Goal: Task Accomplishment & Management: Manage account settings

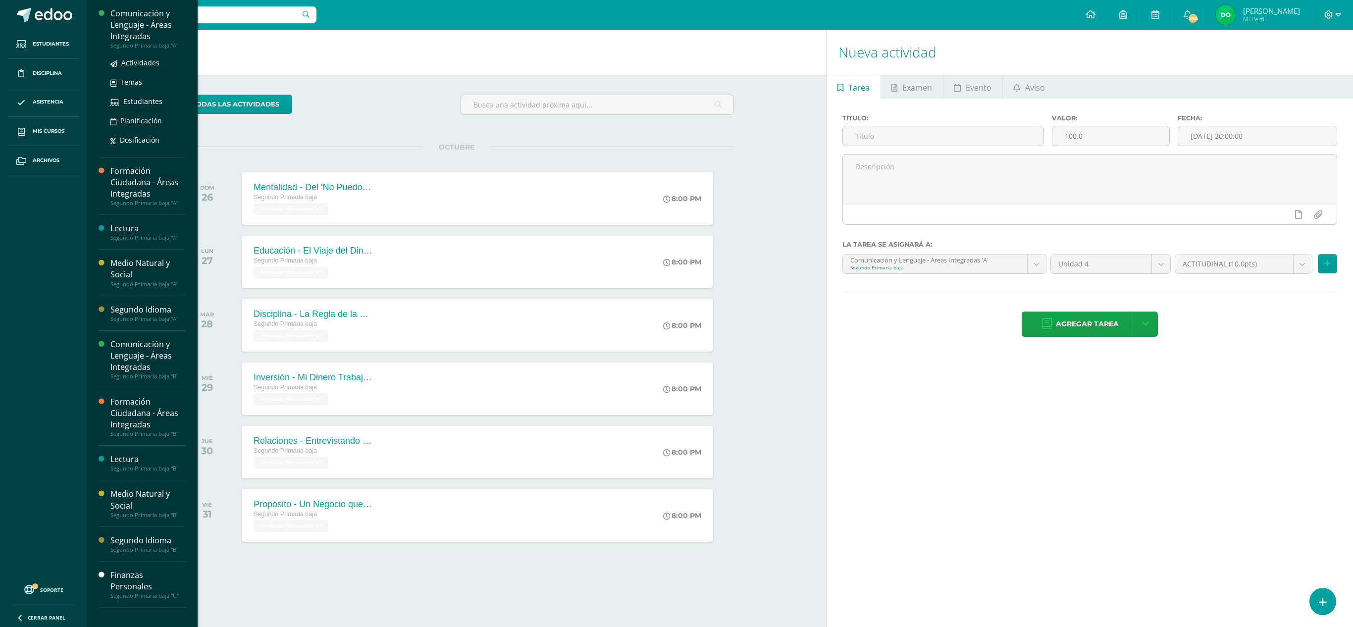
click at [137, 15] on div "Comunicación y Lenguaje - Áreas Integradas" at bounding box center [147, 25] width 75 height 34
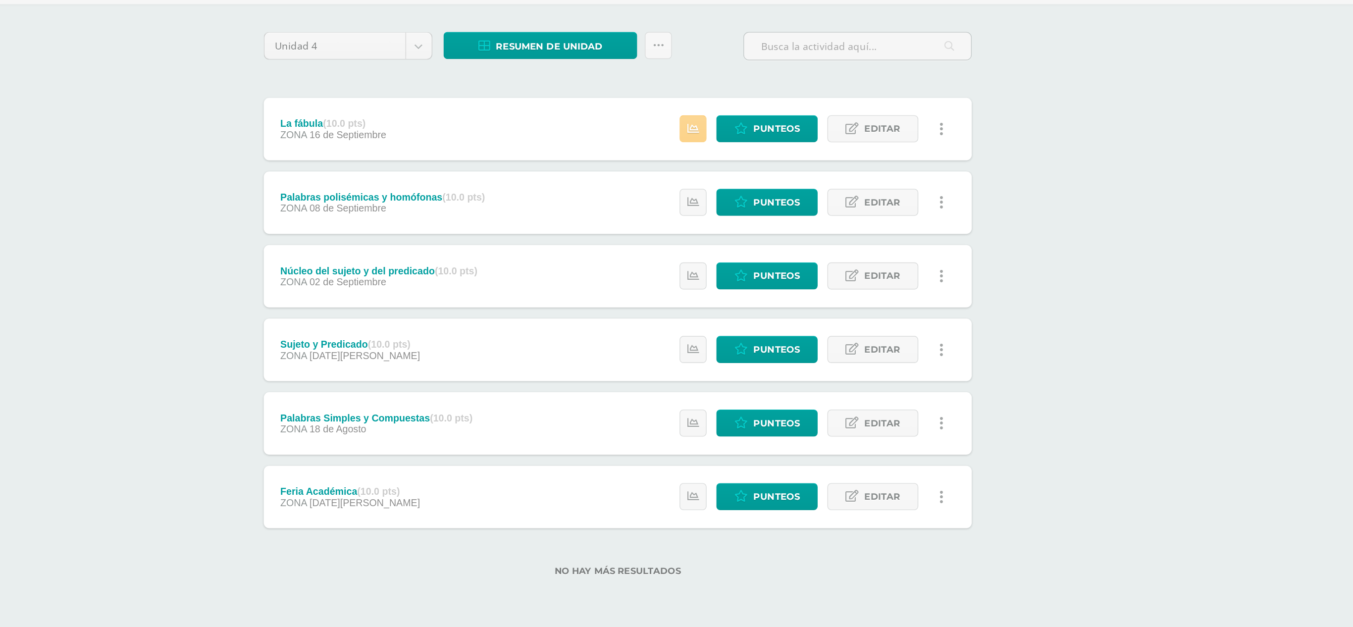
click at [770, 187] on icon at bounding box center [774, 187] width 8 height 8
click at [1048, 235] on div "Comunicación y Lenguaje - Áreas Integradas Segundo Primaria baja "A" Herramient…" at bounding box center [720, 284] width 1266 height 508
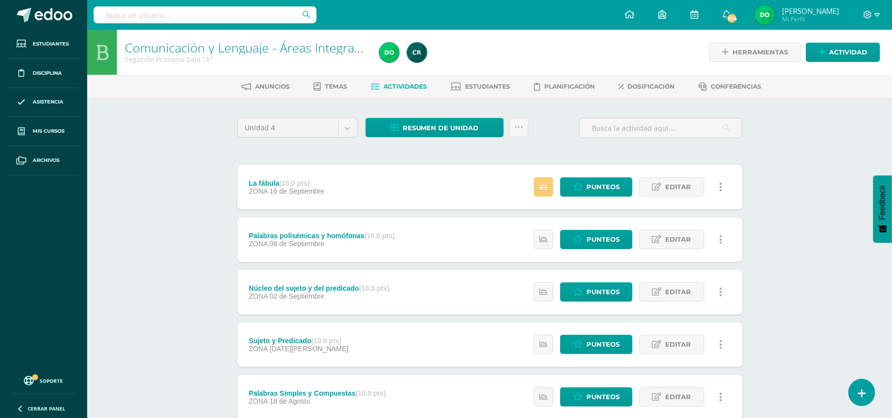
drag, startPoint x: 1212, startPoint y: 4, endPoint x: 210, endPoint y: 199, distance: 1020.7
click at [210, 199] on div "Comunicación y Lenguaje - Áreas Integradas Segundo Primaria baja "A" Herramient…" at bounding box center [489, 284] width 805 height 508
click at [826, 49] on link "Actividad" at bounding box center [843, 52] width 74 height 19
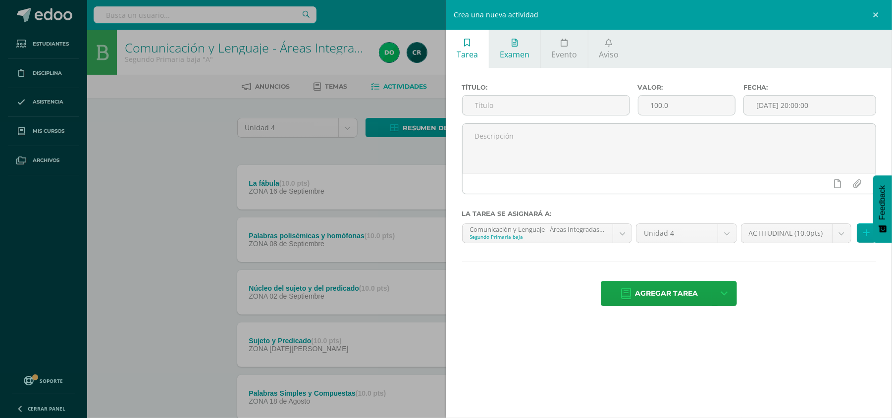
click at [529, 54] on link "Examen" at bounding box center [514, 49] width 51 height 38
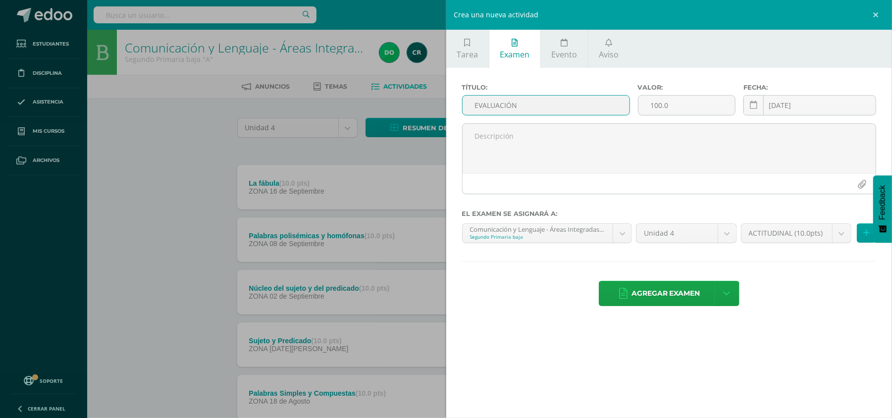
type input "EVALUACIÓN"
type input "30"
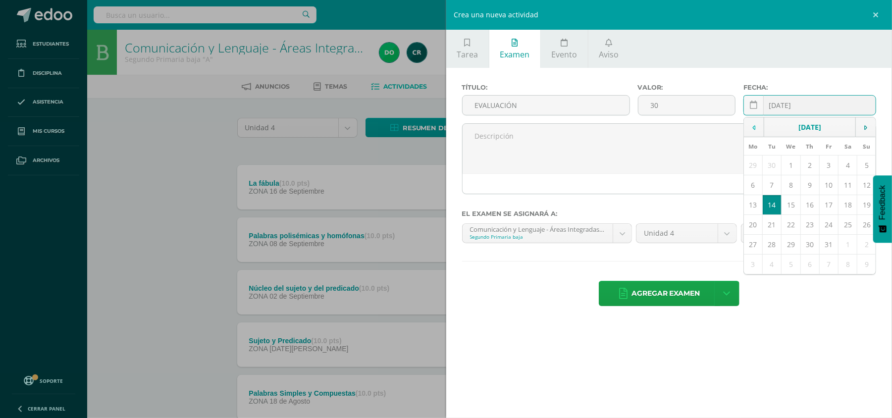
click at [757, 127] on td at bounding box center [754, 127] width 20 height 20
click at [772, 244] on td "30" at bounding box center [772, 245] width 19 height 20
type input "[DATE]"
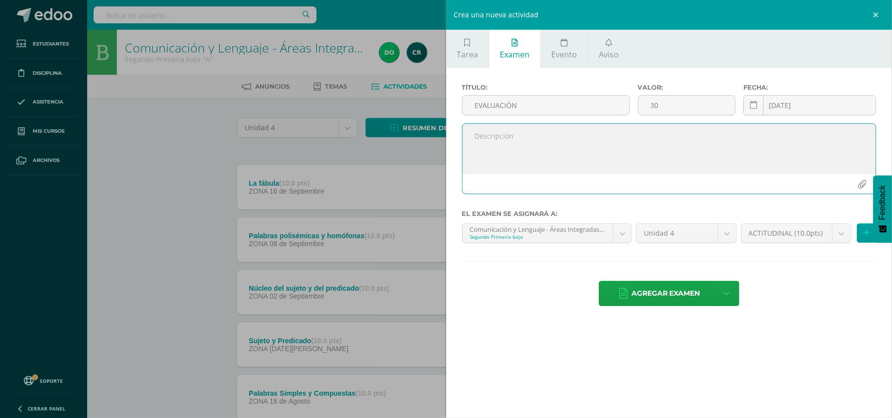
click at [715, 155] on textarea at bounding box center [670, 149] width 414 height 50
type textarea "Evaluación realizada en clase. Se realizaron dos pruebas con un valor de 15 pun…"
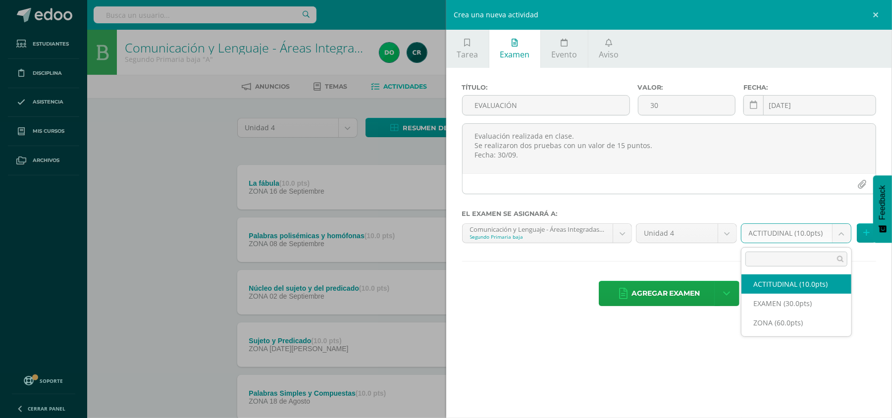
click at [760, 228] on body "Estudiantes Disciplina Asistencia Mis cursos Archivos Soporte Ayuda Reportar un…" at bounding box center [446, 269] width 892 height 538
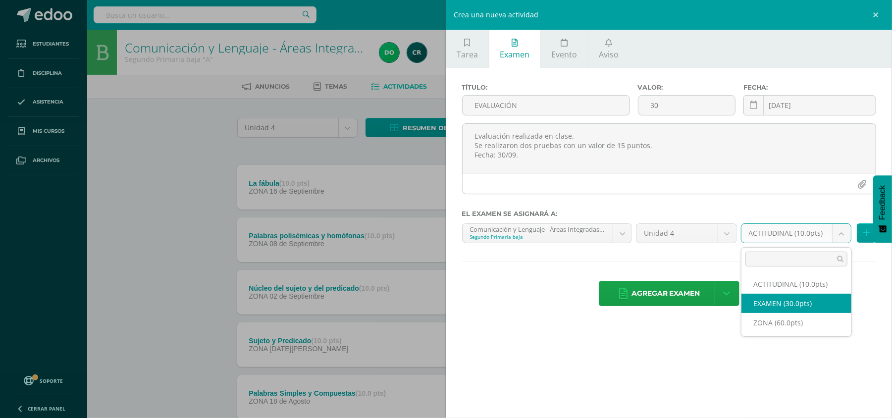
select select "107316"
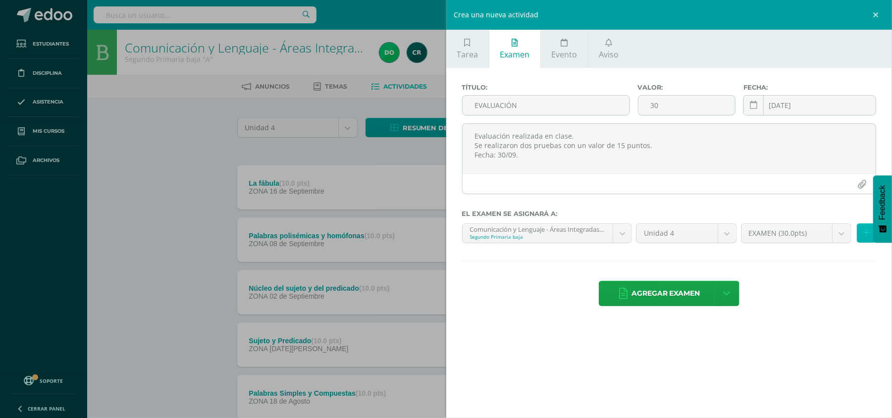
click at [860, 230] on button at bounding box center [866, 232] width 19 height 19
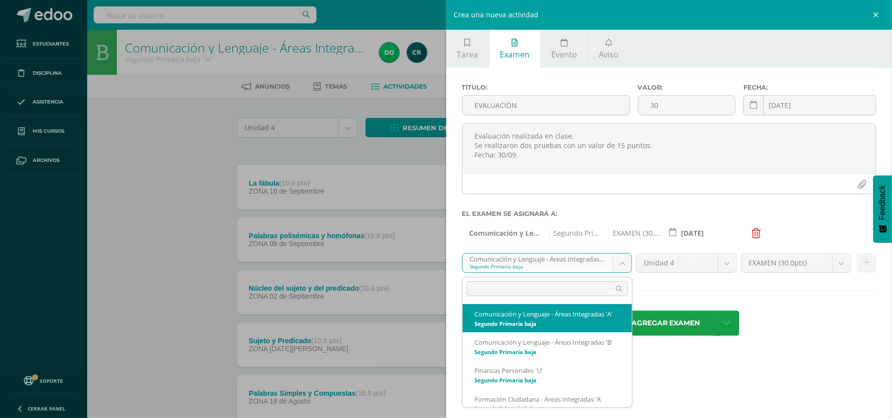
click at [622, 269] on body "Estudiantes Disciplina Asistencia Mis cursos Archivos Soporte Ayuda Reportar un…" at bounding box center [446, 269] width 892 height 538
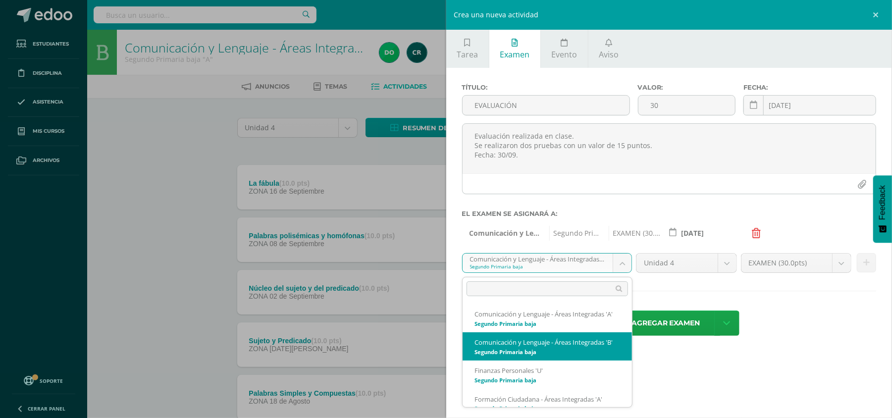
select select "92100"
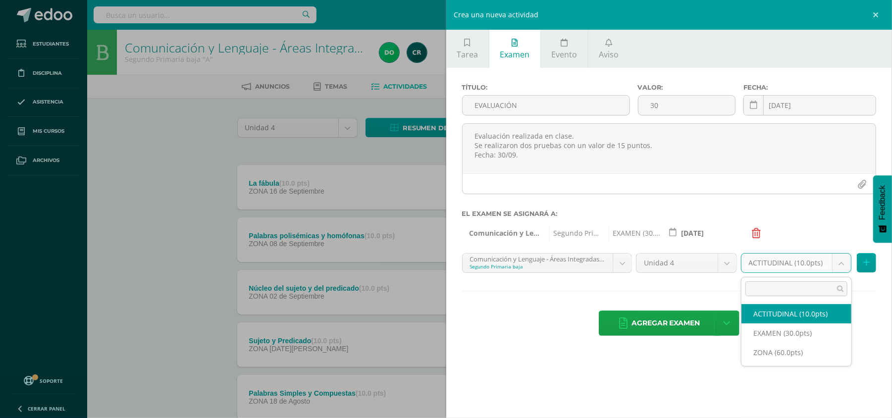
click at [840, 264] on body "Estudiantes Disciplina Asistencia Mis cursos Archivos Soporte Ayuda Reportar un…" at bounding box center [446, 269] width 892 height 538
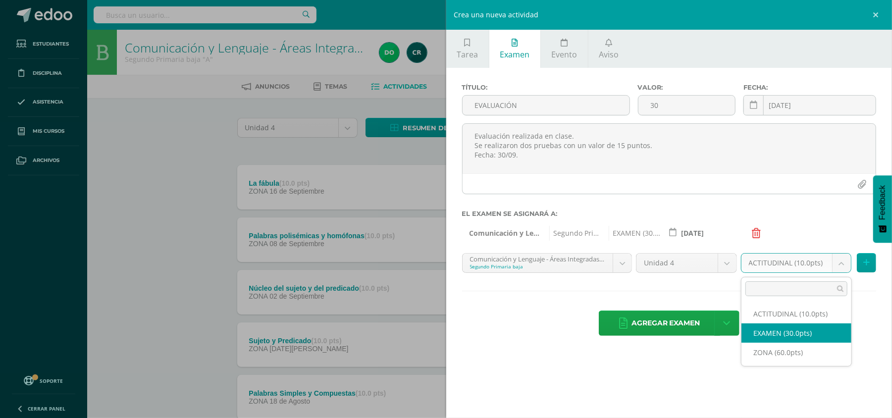
select select "107331"
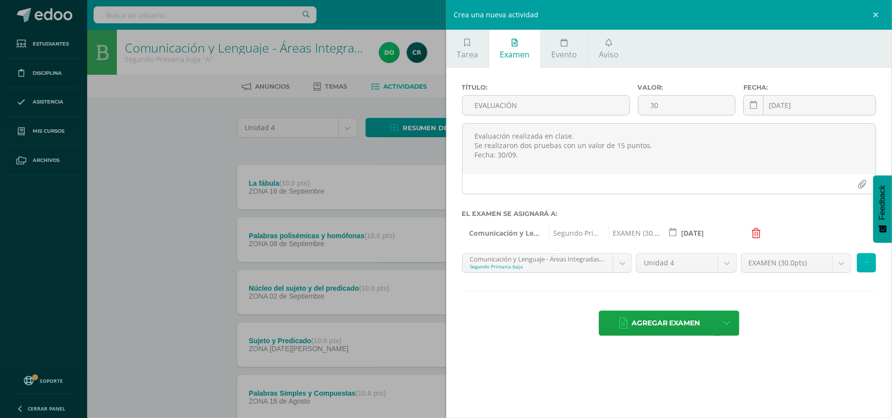
click at [867, 260] on icon at bounding box center [866, 263] width 6 height 8
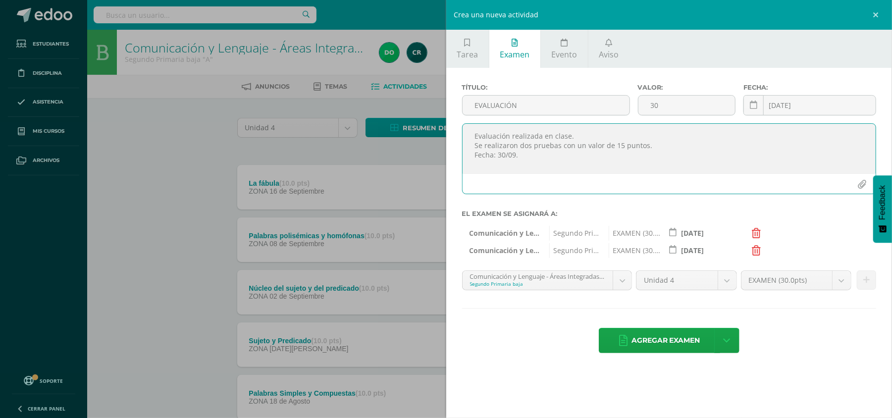
click at [646, 144] on textarea "Evaluación realizada en clase. Se realizaron dos pruebas con un valor de 15 pun…" at bounding box center [670, 149] width 414 height 50
type textarea "Evaluación realizada en clase. Se realizaron dos pruebas con un valor de 15 pun…"
click at [644, 332] on span "Agregar examen" at bounding box center [665, 340] width 69 height 24
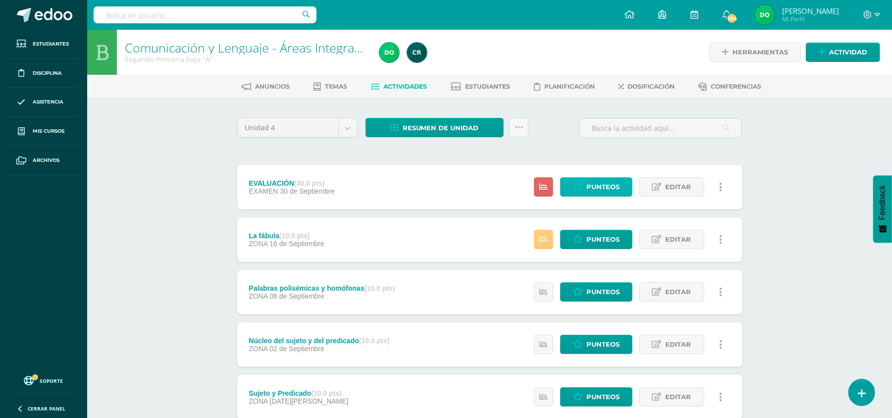
click at [608, 182] on span "Punteos" at bounding box center [602, 187] width 33 height 18
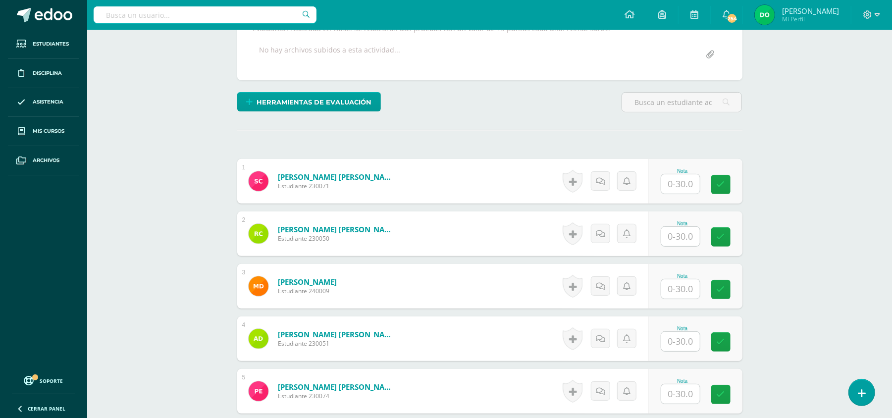
scroll to position [195, 0]
click at [678, 180] on input "text" at bounding box center [686, 184] width 40 height 20
type input "20.5"
type input "26"
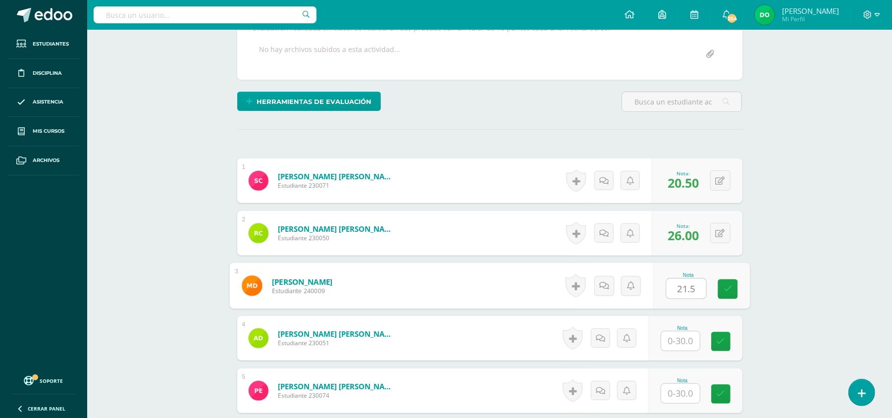
type input "21.5"
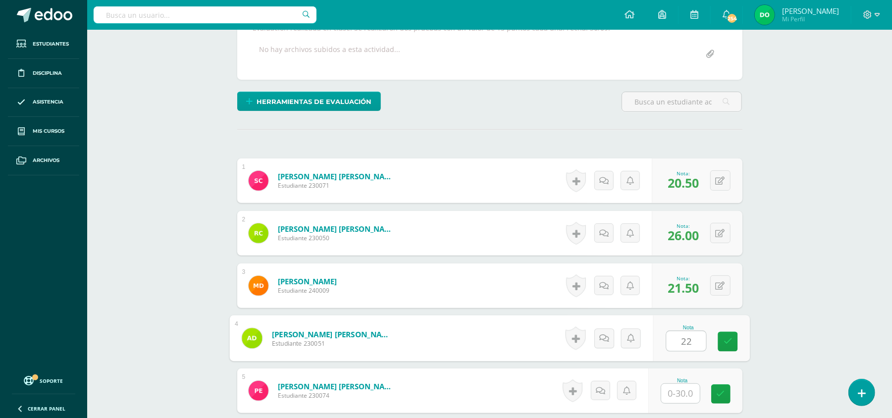
type input "22"
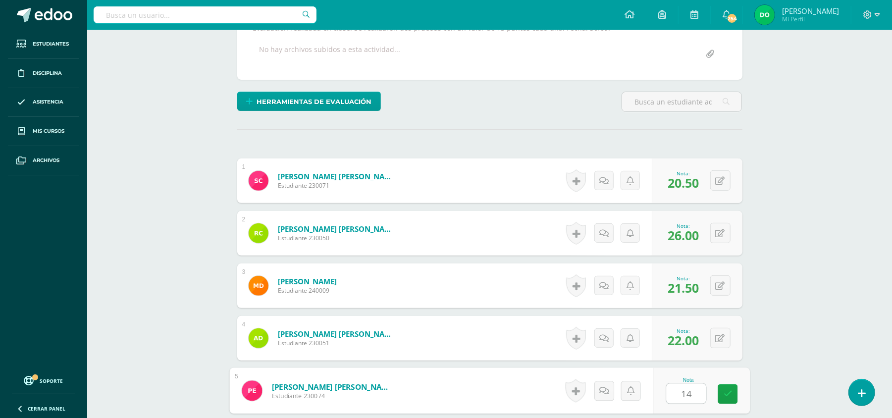
type input "14"
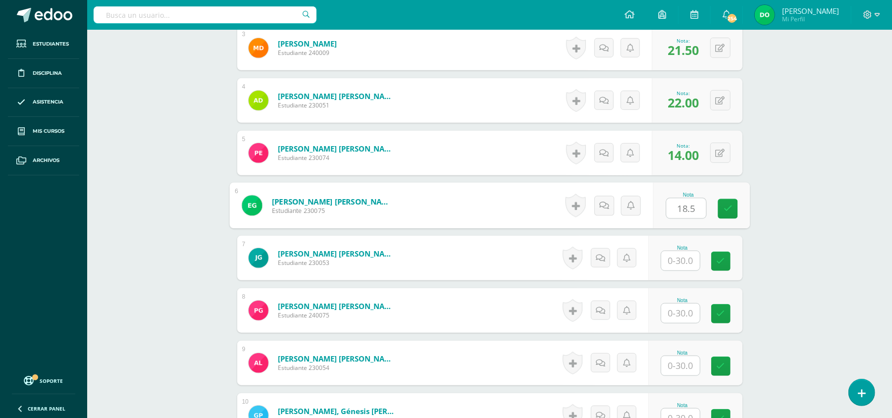
type input "18.5"
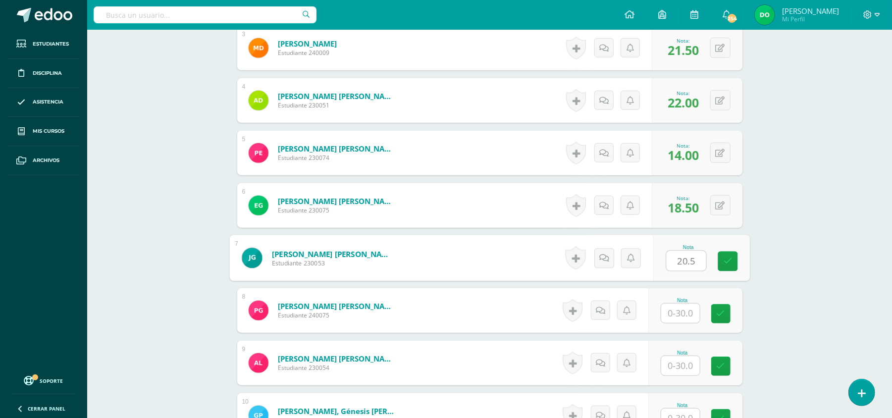
type input "20.5"
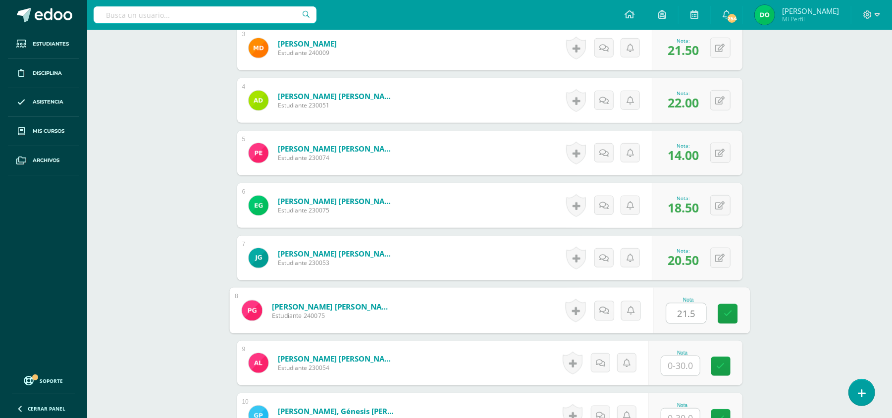
type input "21.5"
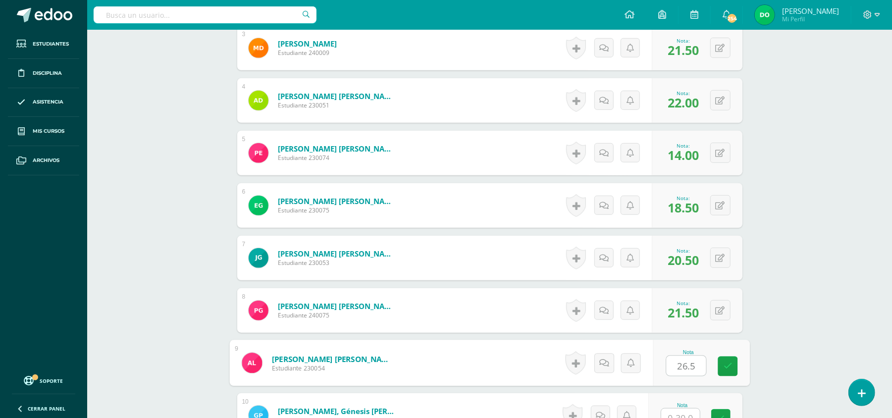
type input "26.5"
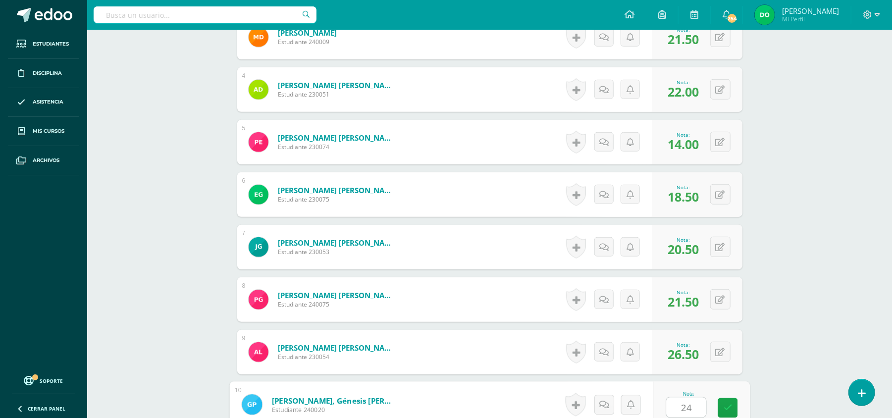
type input "24"
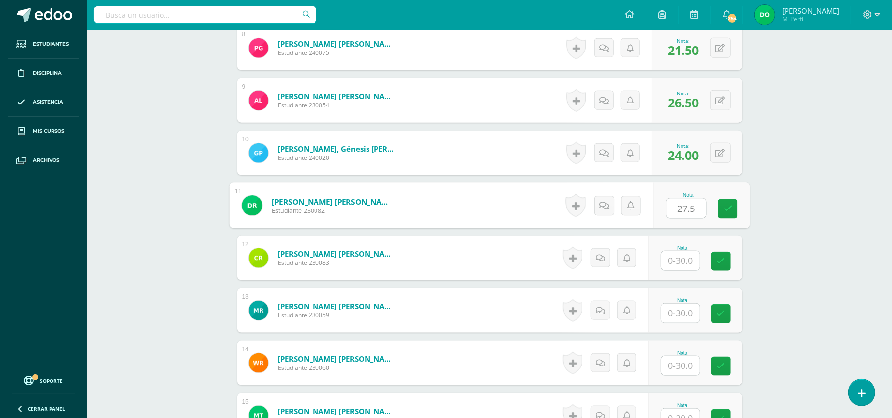
type input "27.5"
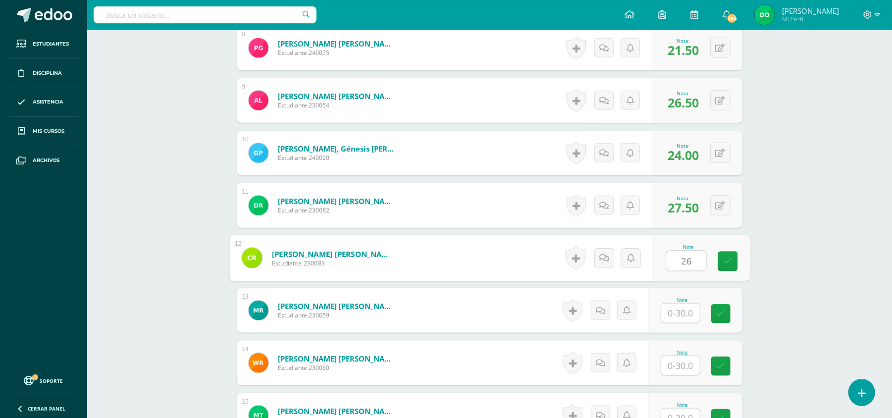
type input "26"
type input "21.5"
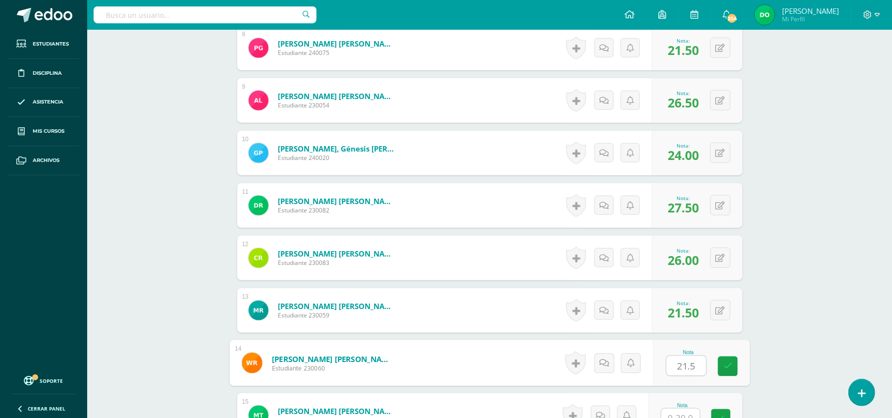
type input "21.5"
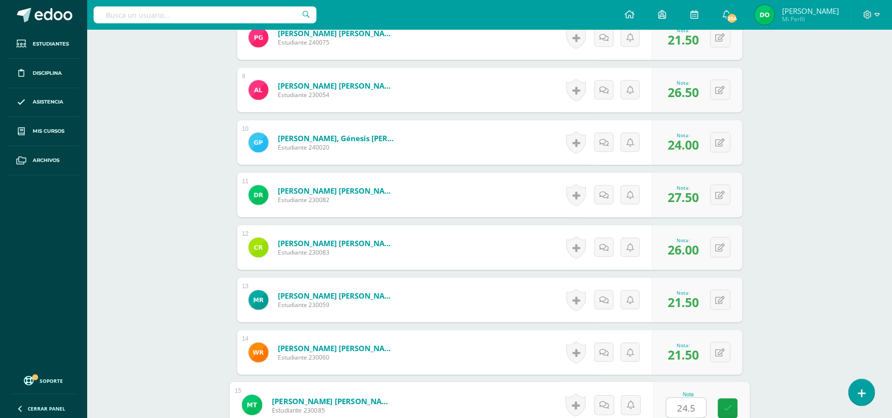
type input "24.5"
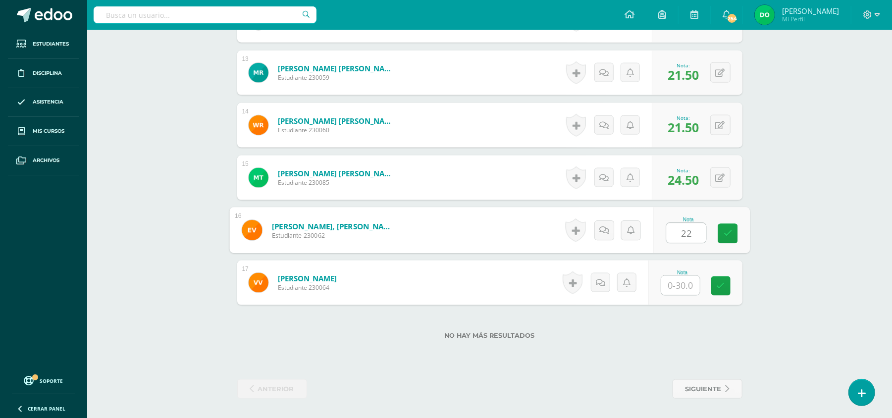
type input "22"
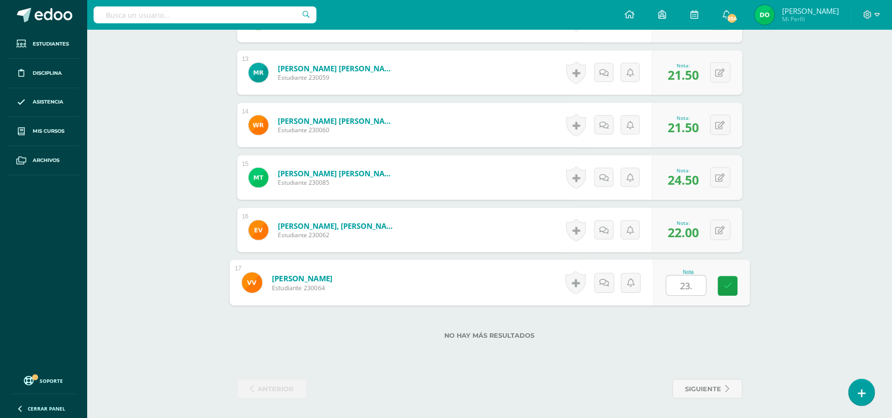
type input "23.5"
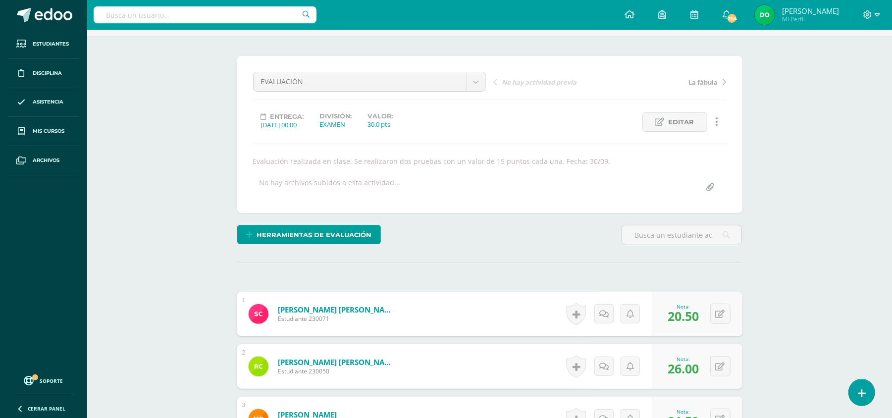
scroll to position [0, 0]
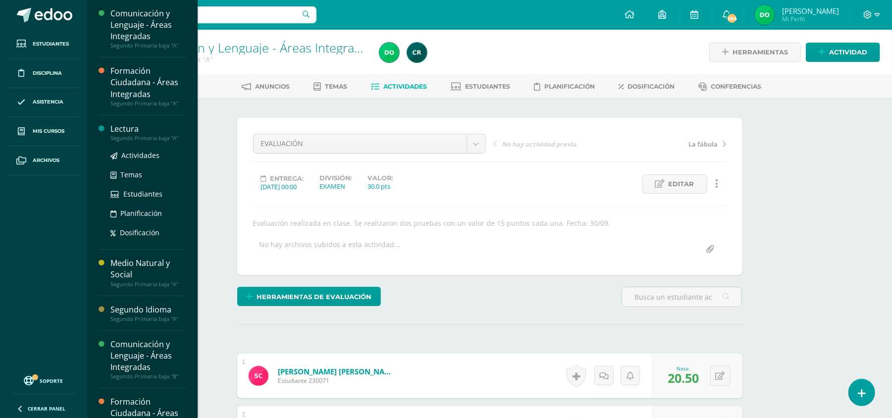
click at [143, 136] on div "Segundo Primaria baja "A"" at bounding box center [147, 138] width 75 height 7
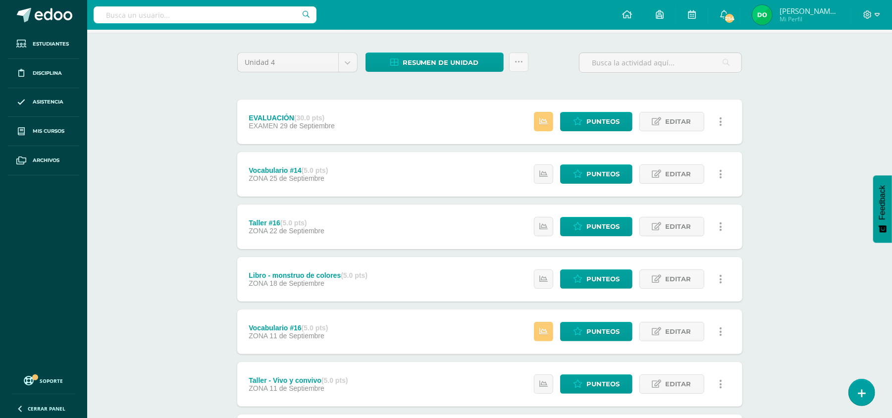
scroll to position [66, 0]
click at [550, 117] on link at bounding box center [543, 120] width 19 height 19
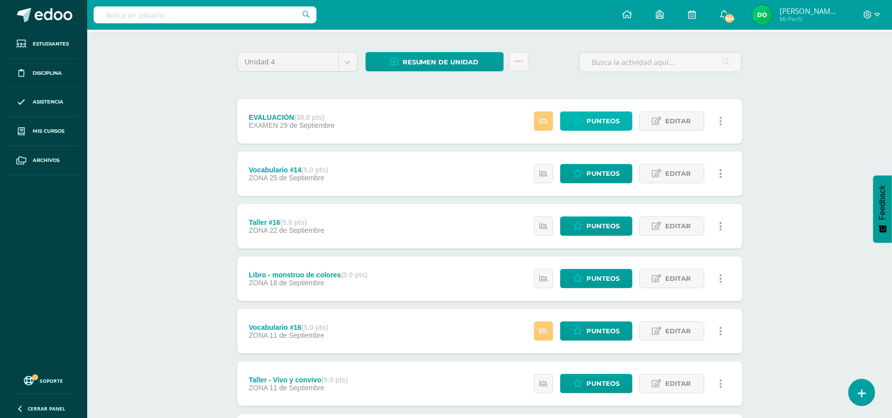
click at [595, 123] on span "Punteos" at bounding box center [602, 121] width 33 height 18
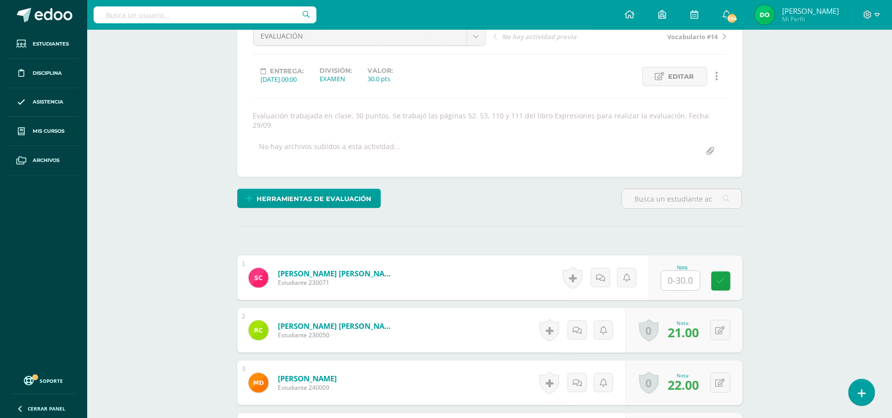
scroll to position [109, 0]
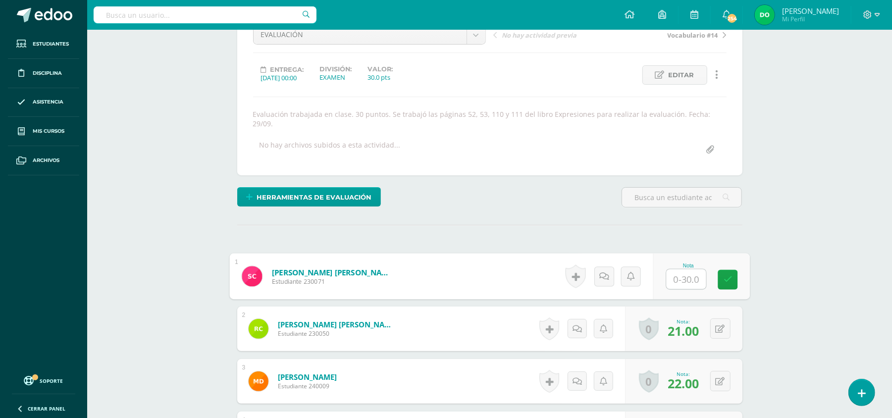
click at [676, 269] on input "text" at bounding box center [686, 279] width 40 height 20
type input "26"
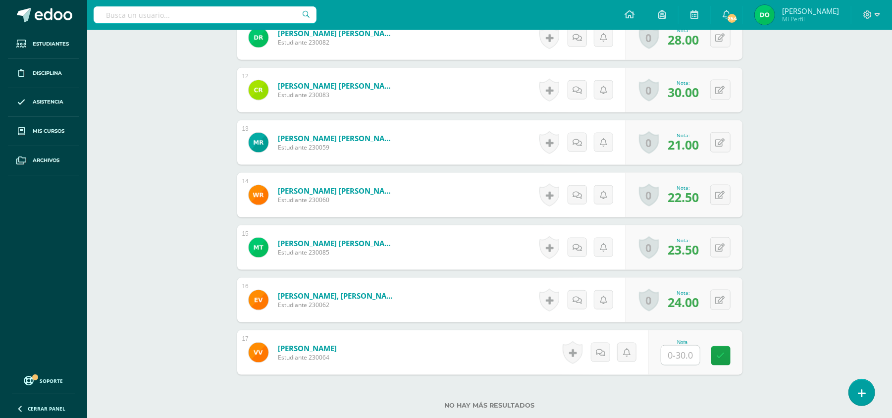
scroll to position [933, 0]
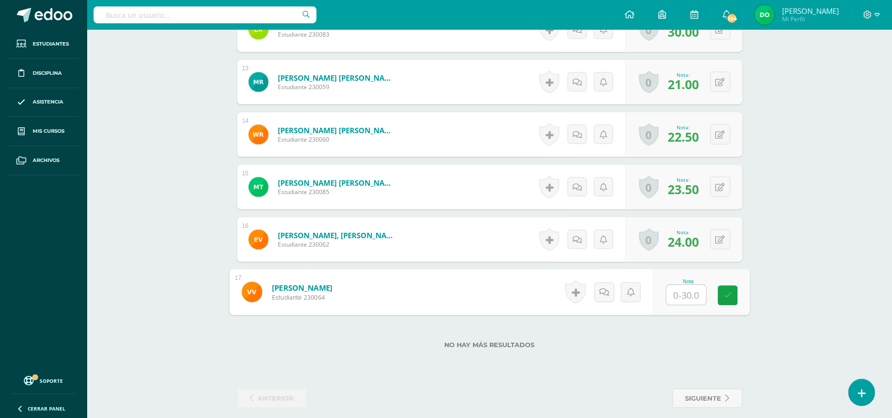
click at [678, 285] on input "text" at bounding box center [686, 295] width 40 height 20
type input "22"
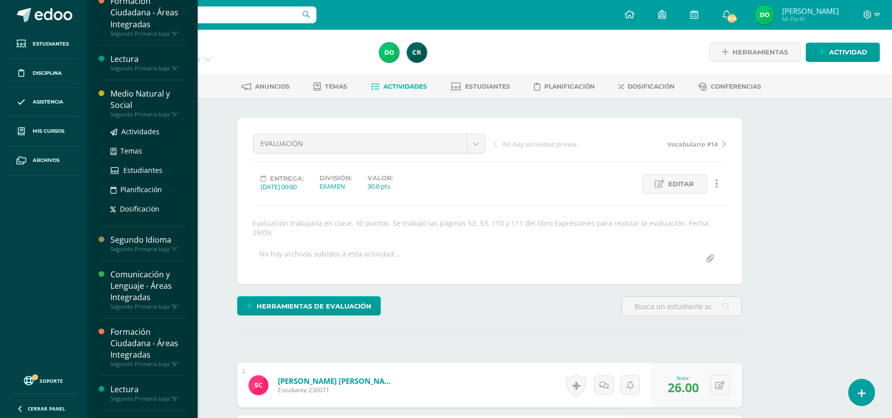
scroll to position [70, 0]
click at [153, 98] on div "Medio Natural y Social" at bounding box center [147, 99] width 75 height 23
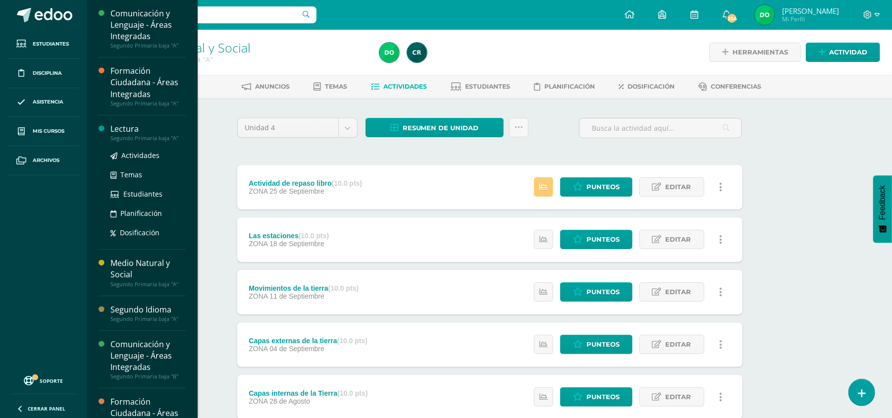
click at [173, 141] on div "Segundo Primaria baja "A"" at bounding box center [147, 138] width 75 height 7
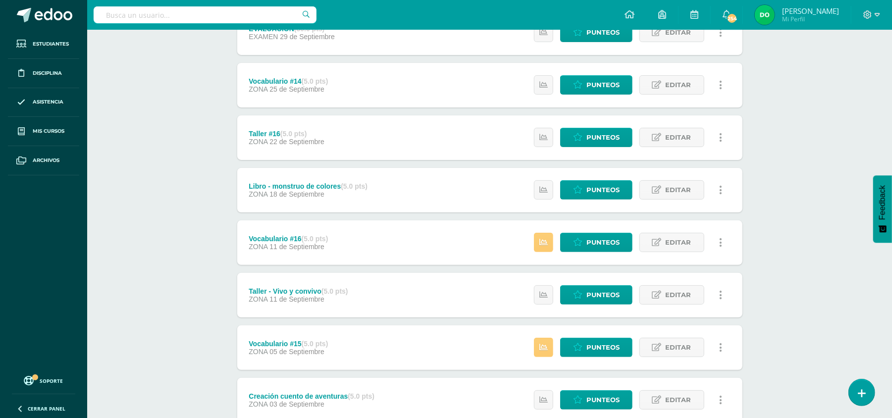
scroll to position [159, 0]
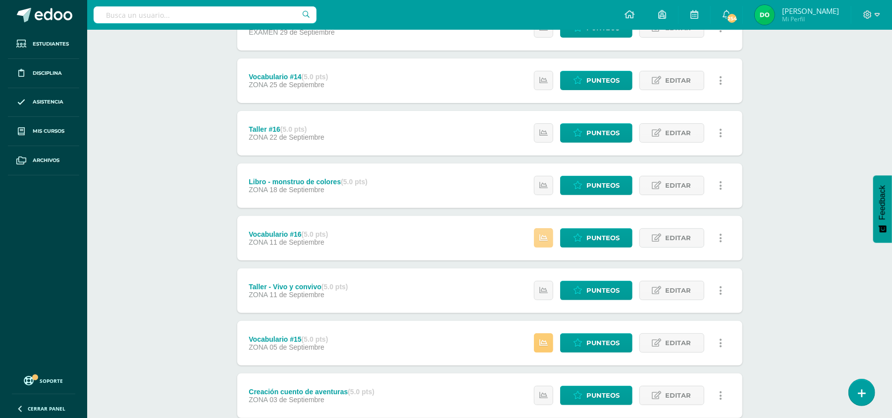
click at [542, 241] on icon at bounding box center [543, 238] width 8 height 8
click at [541, 348] on link at bounding box center [543, 342] width 19 height 19
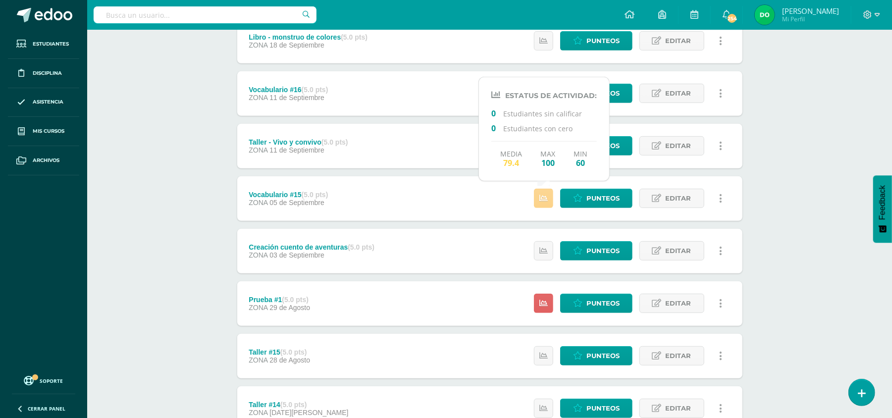
scroll to position [307, 0]
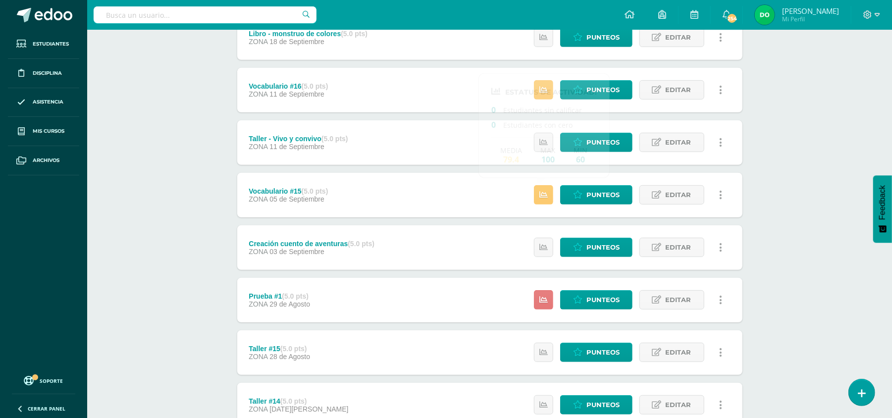
click at [543, 302] on icon at bounding box center [543, 300] width 8 height 8
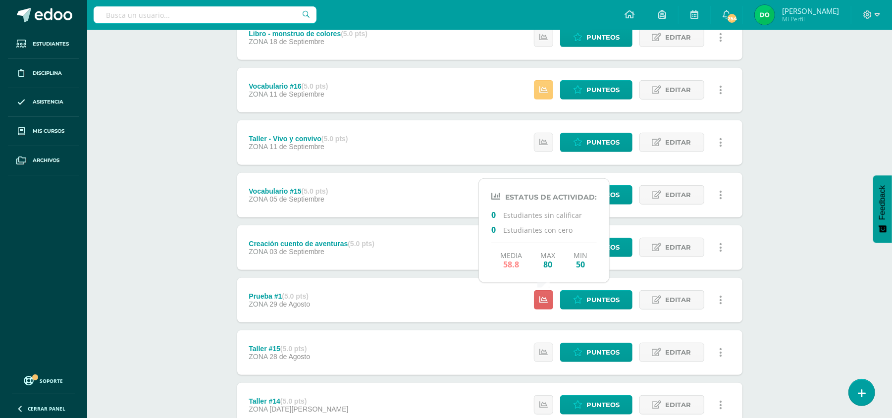
click at [797, 236] on div "Lectura Segundo Primaria baja "A" Herramientas Detalle de asistencias Actividad…" at bounding box center [489, 134] width 805 height 823
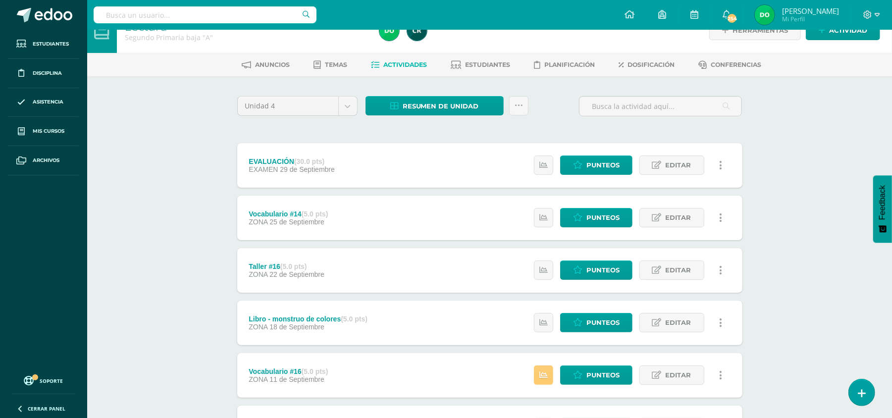
scroll to position [21, 0]
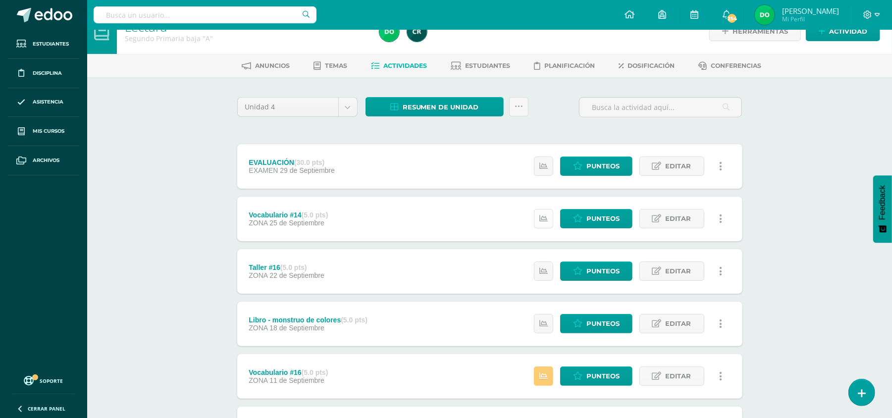
click at [539, 216] on icon at bounding box center [543, 218] width 8 height 8
click at [542, 278] on link at bounding box center [543, 270] width 19 height 19
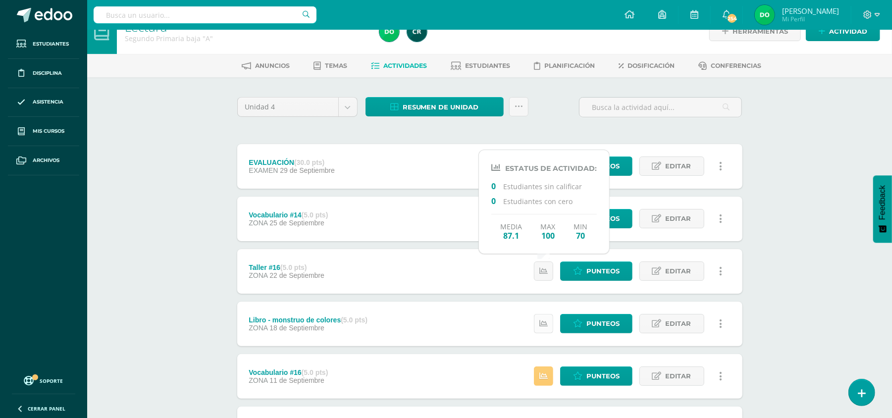
click at [545, 321] on icon at bounding box center [543, 323] width 8 height 8
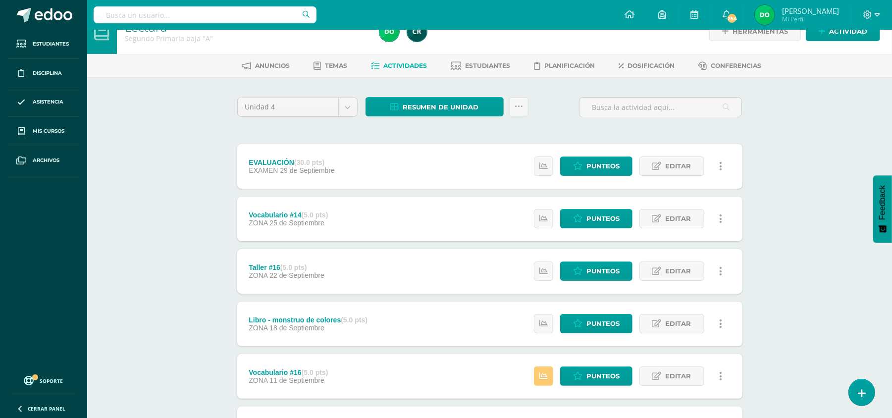
click at [191, 331] on div "Lectura Segundo Primaria baja "A" Herramientas Detalle de asistencias Actividad…" at bounding box center [489, 420] width 805 height 823
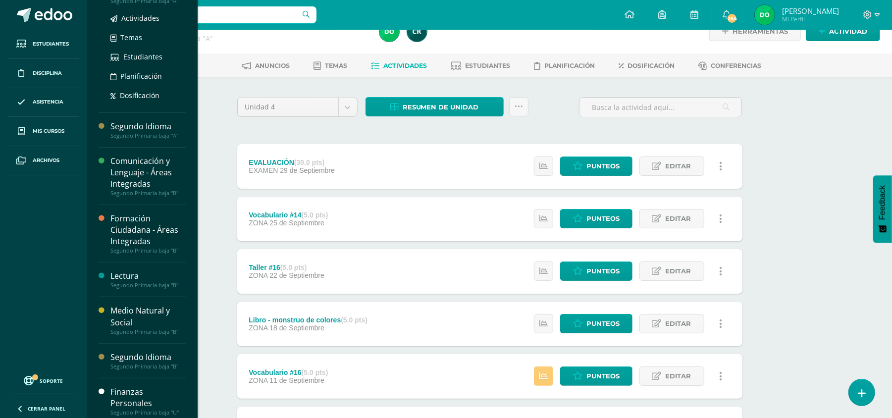
scroll to position [191, 0]
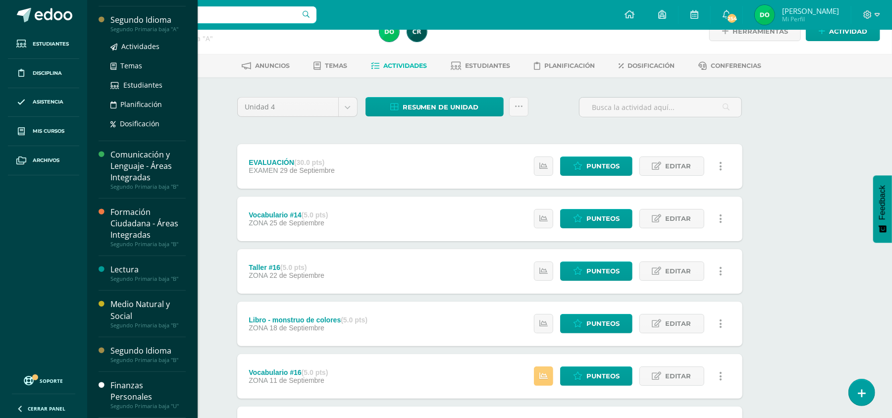
click at [155, 26] on div "Segundo Primaria baja "A"" at bounding box center [147, 29] width 75 height 7
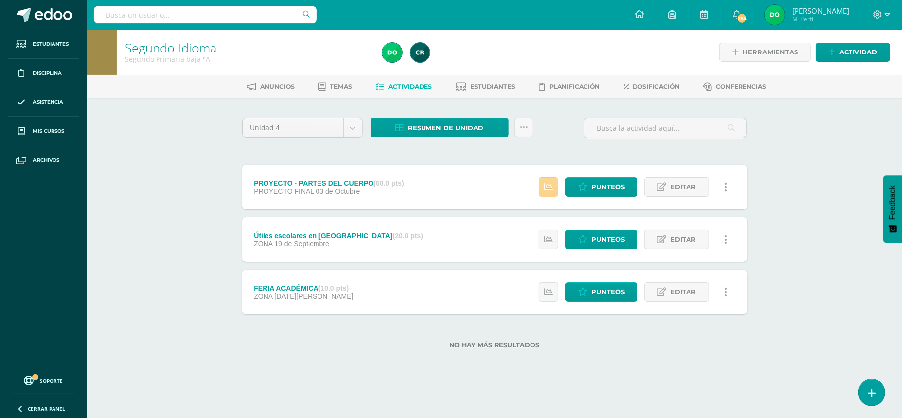
click at [548, 193] on link at bounding box center [548, 186] width 19 height 19
click at [601, 187] on span "Punteos" at bounding box center [607, 187] width 33 height 18
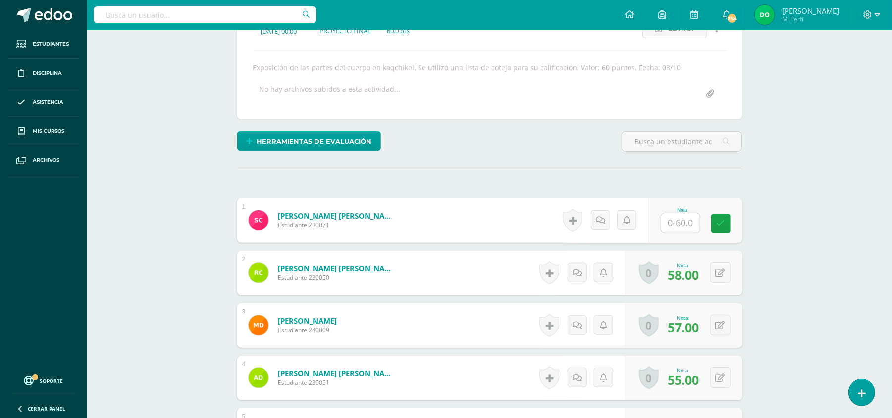
scroll to position [158, 0]
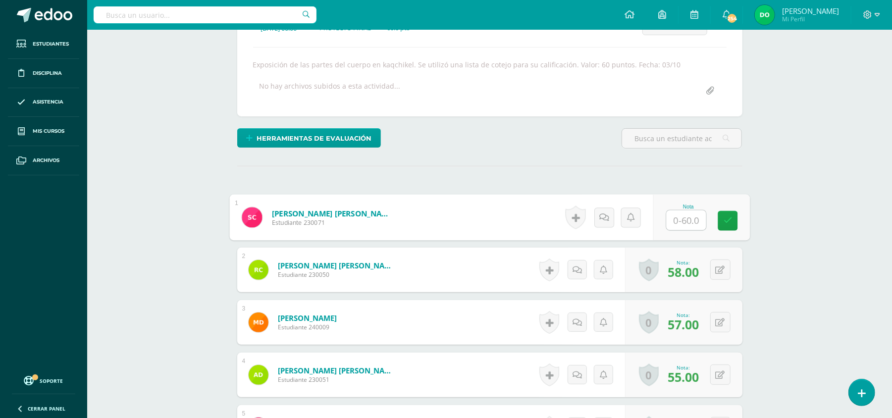
click at [675, 227] on input "text" at bounding box center [686, 220] width 40 height 20
type input "60"
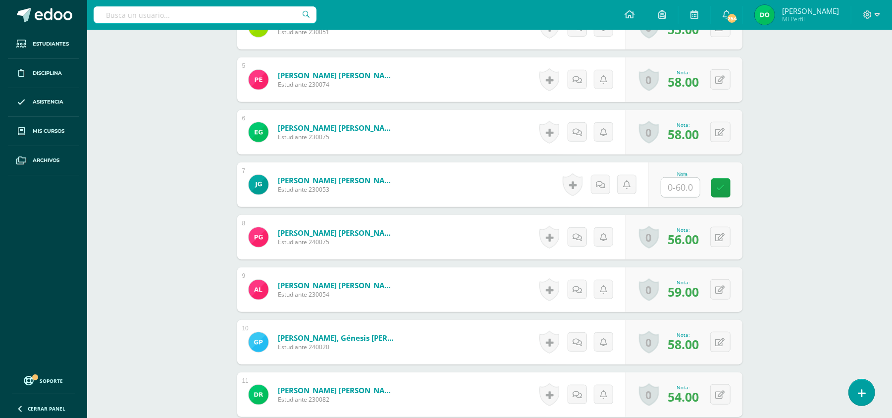
scroll to position [505, 0]
click at [686, 188] on input "text" at bounding box center [680, 188] width 39 height 19
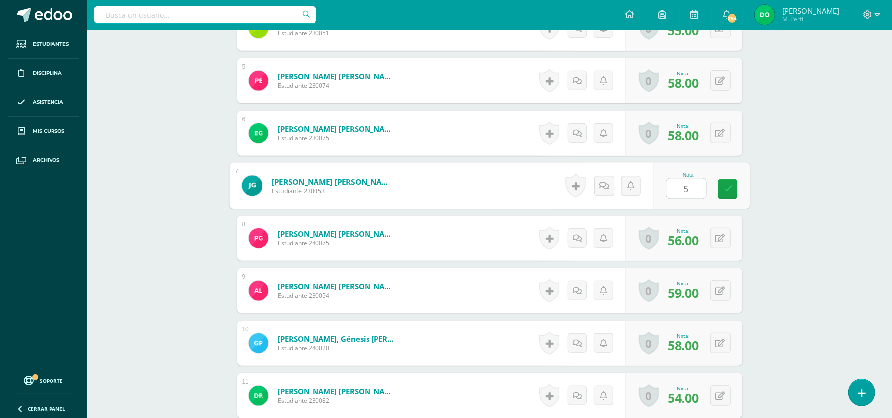
type input "50"
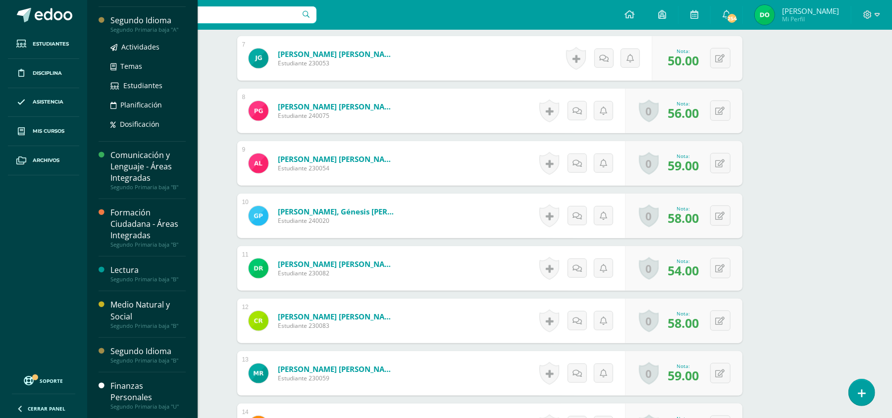
scroll to position [191, 0]
click at [163, 68] on div "Comunicación y Lenguaje - Áreas Integradas" at bounding box center [147, 66] width 75 height 34
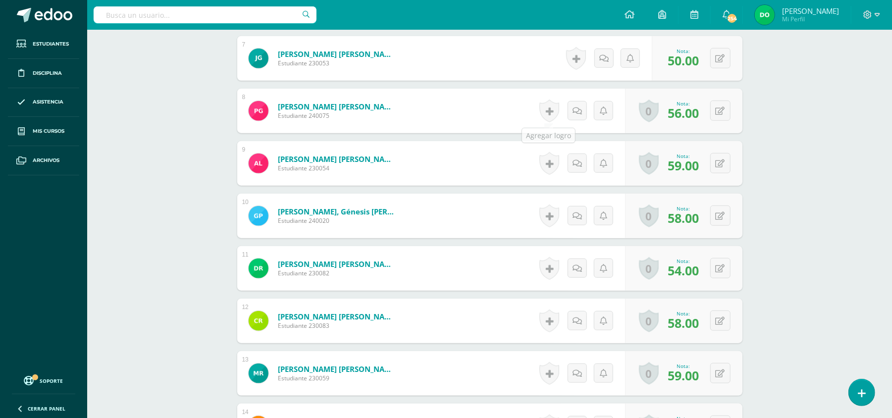
scroll to position [92, 0]
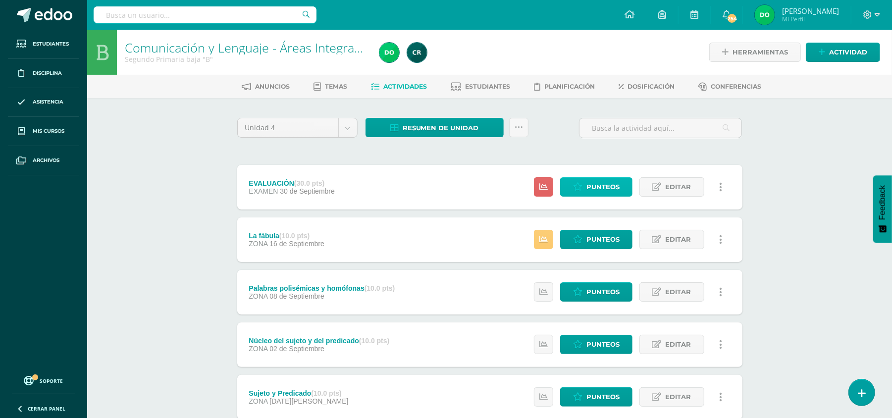
click at [590, 192] on span "Punteos" at bounding box center [602, 187] width 33 height 18
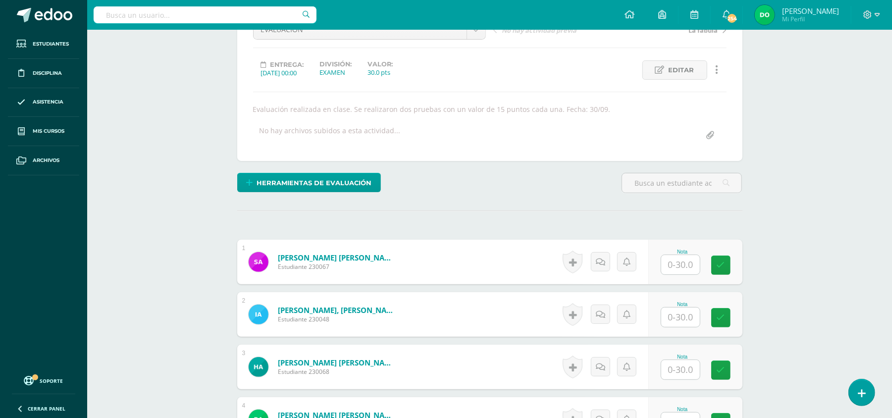
scroll to position [115, 0]
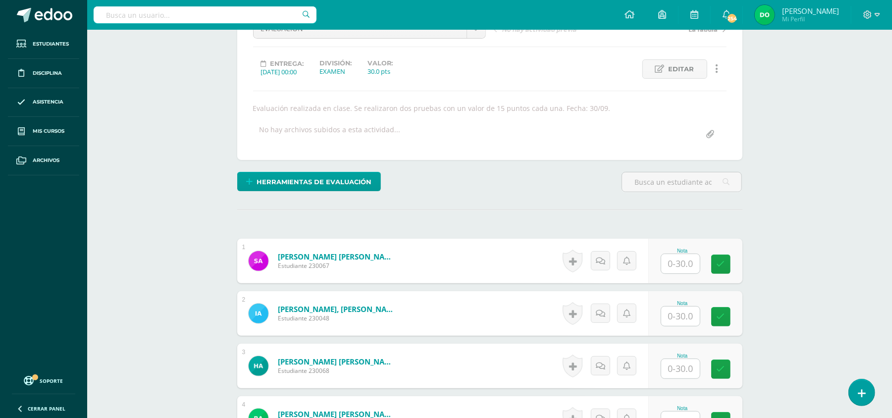
click at [678, 258] on input "text" at bounding box center [680, 263] width 39 height 19
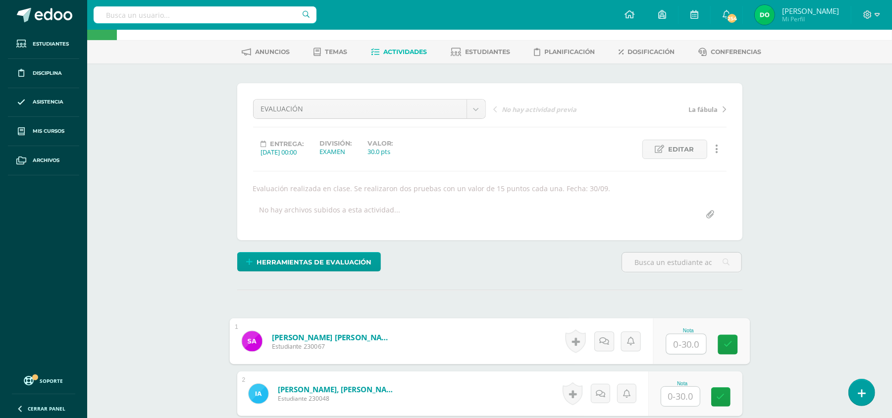
scroll to position [36, 0]
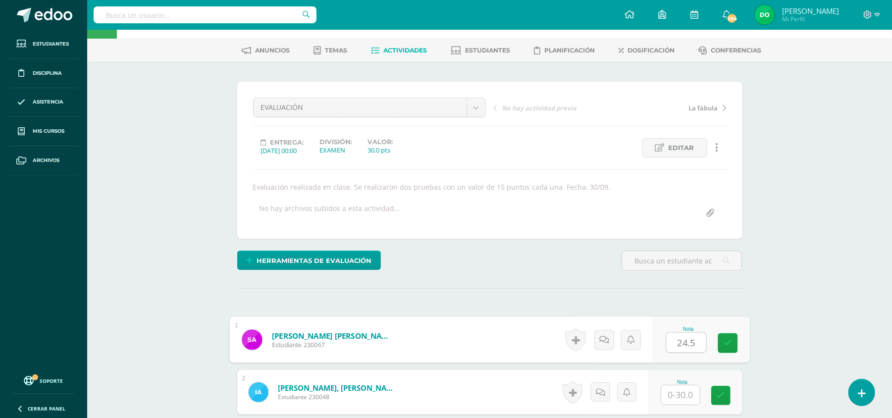
type input "24.5"
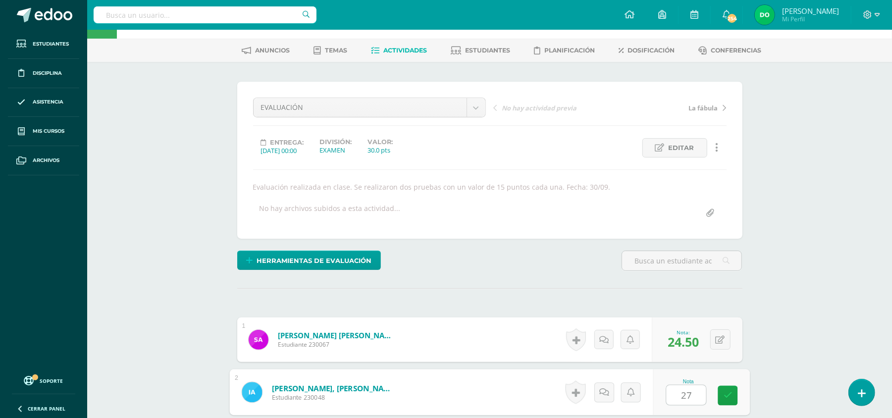
type input "27"
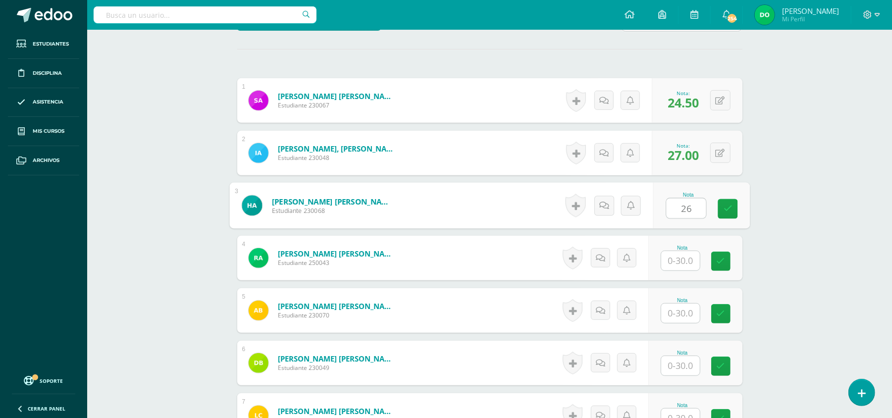
type input "26"
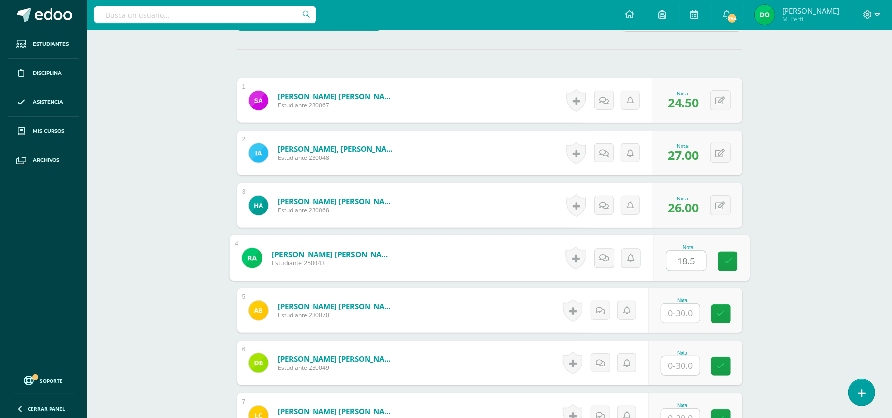
type input "18.5"
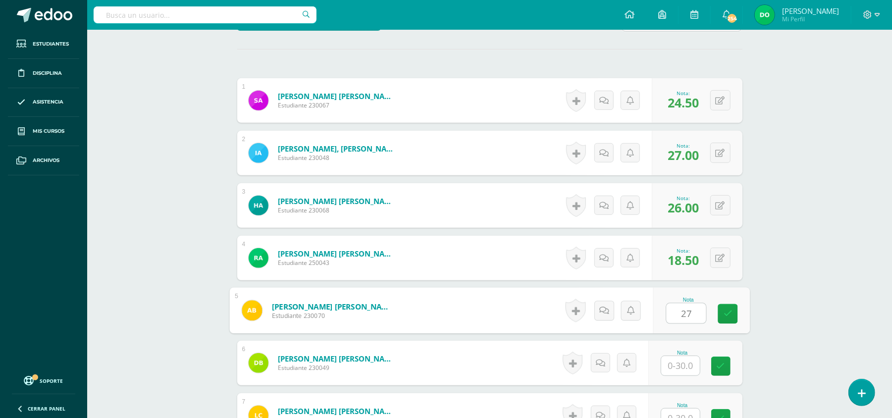
type input "27"
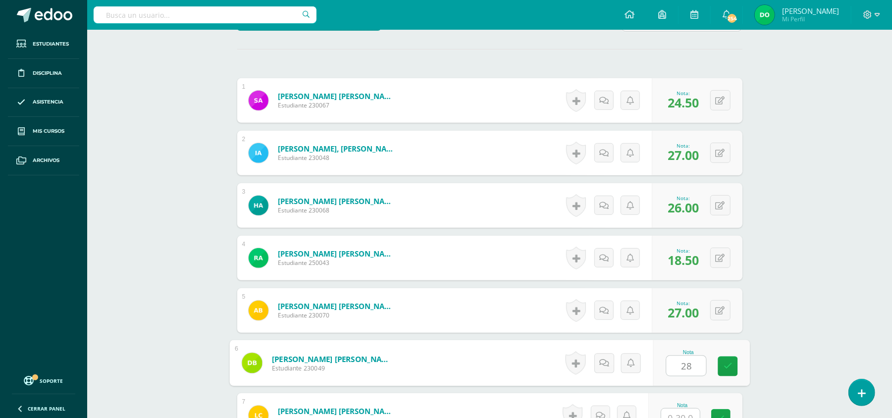
type input "28"
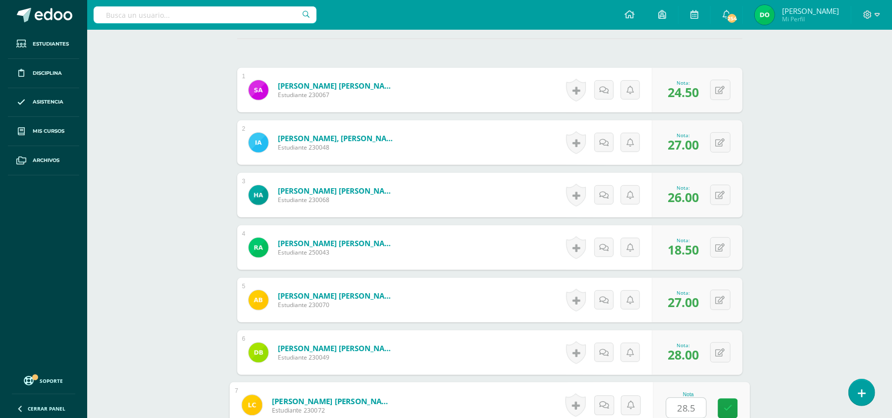
type input "28.5"
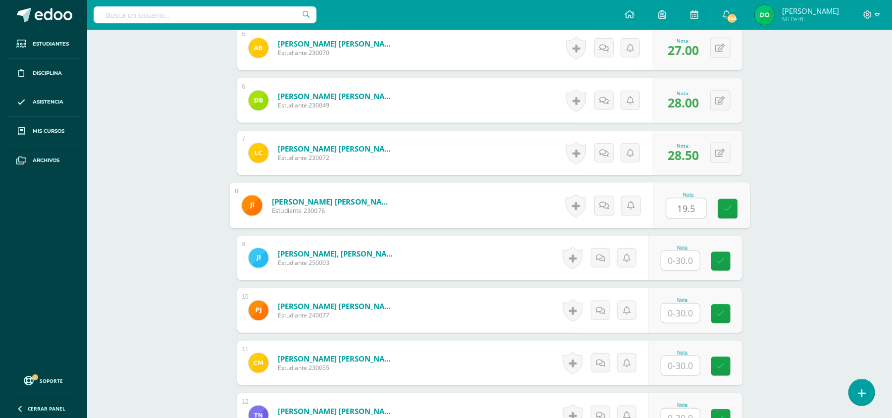
type input "19.5"
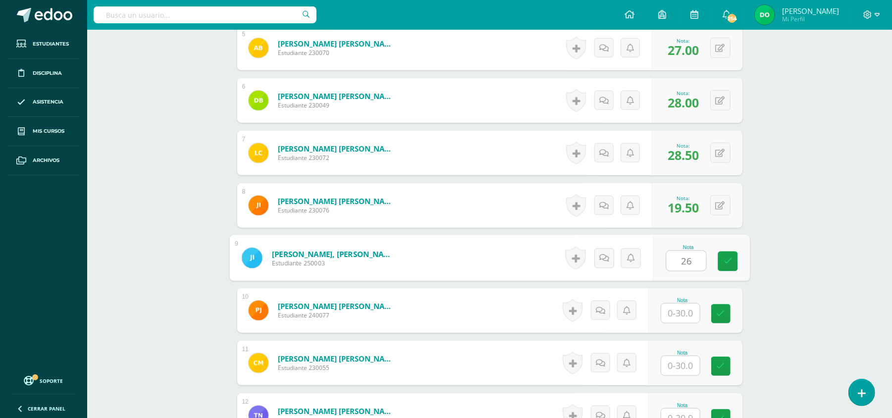
type input "26"
type input "22.5"
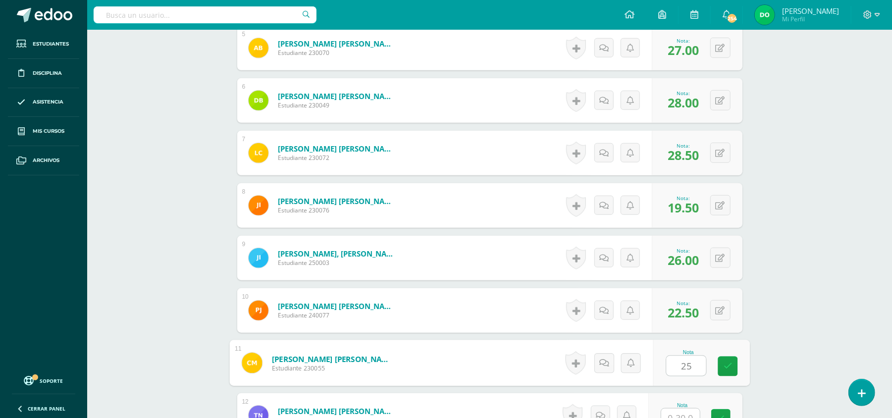
type input "25"
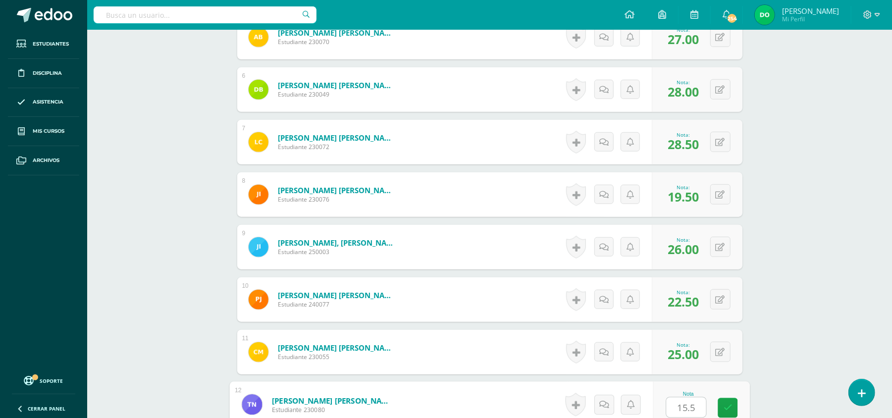
type input "15.5"
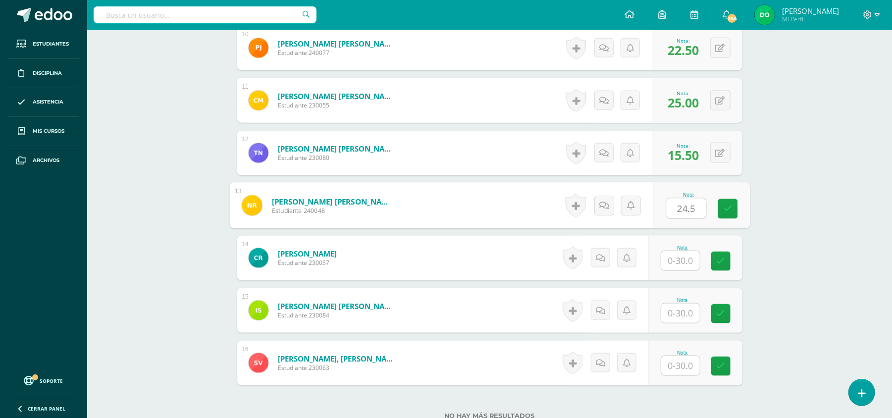
type input "24.5"
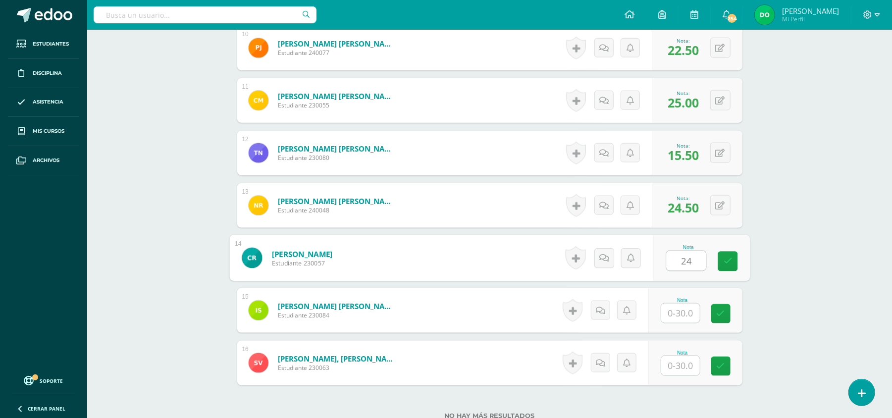
type input "24"
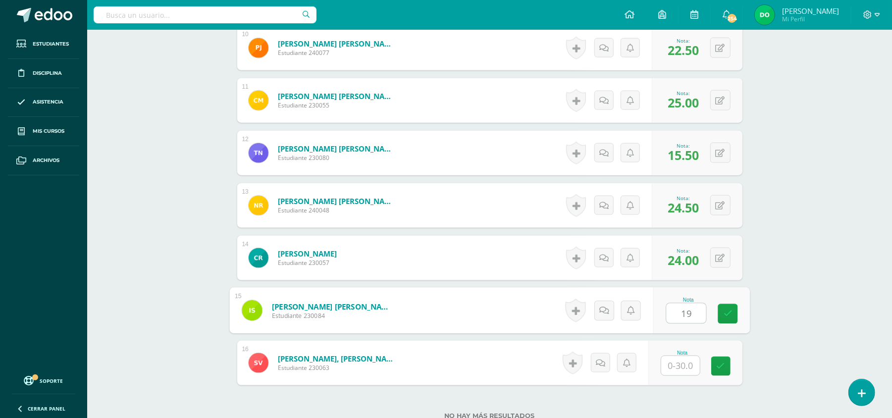
type input "19"
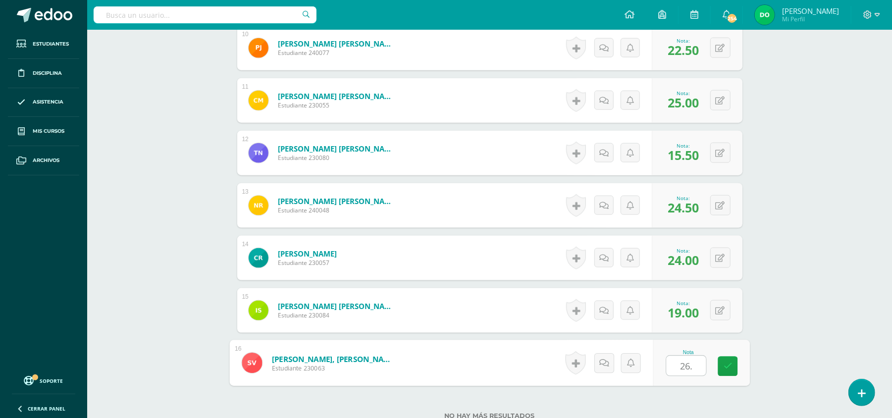
type input "26.5"
click at [675, 324] on div "0 Logros Logros obtenidos Aún no hay logros agregados Nota: 19.00" at bounding box center [697, 310] width 91 height 45
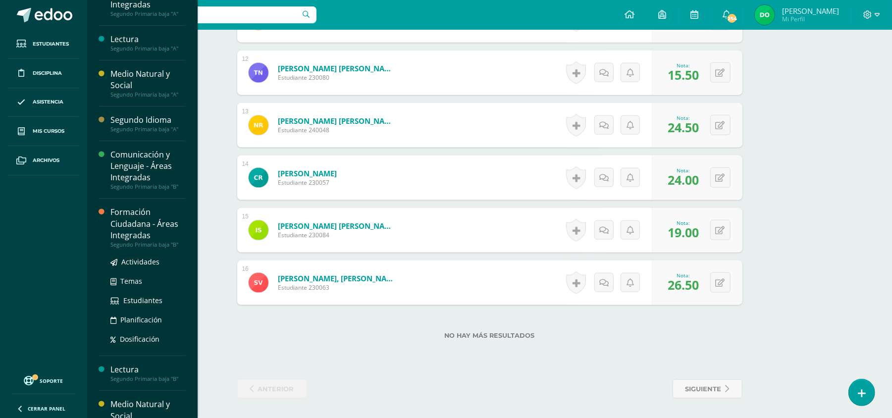
scroll to position [191, 0]
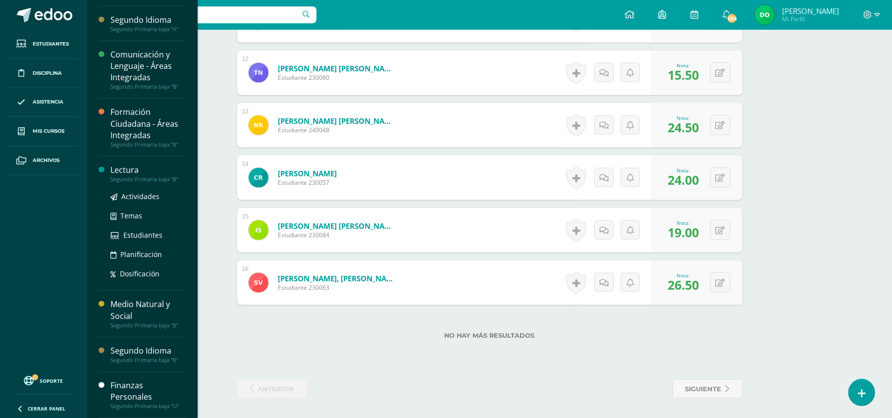
click at [177, 176] on div "Segundo Primaria baja "B"" at bounding box center [147, 179] width 75 height 7
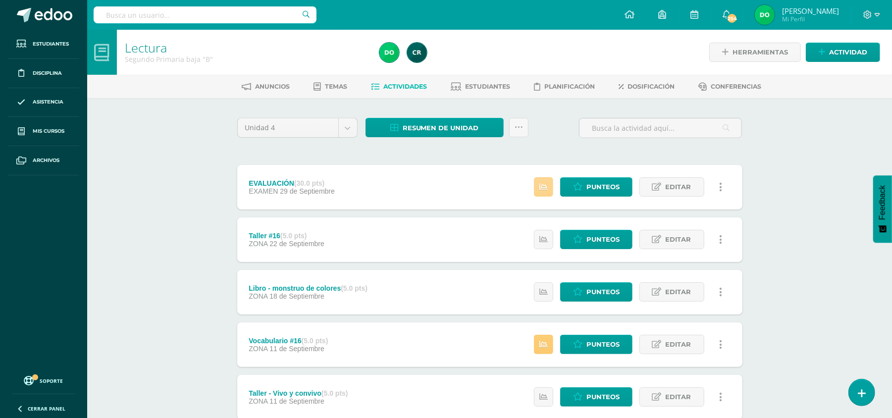
click at [545, 193] on link at bounding box center [543, 186] width 19 height 19
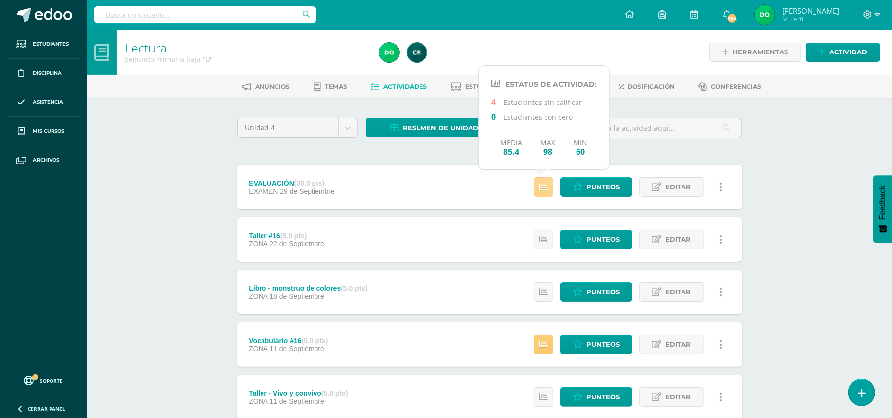
click at [545, 193] on link at bounding box center [543, 186] width 19 height 19
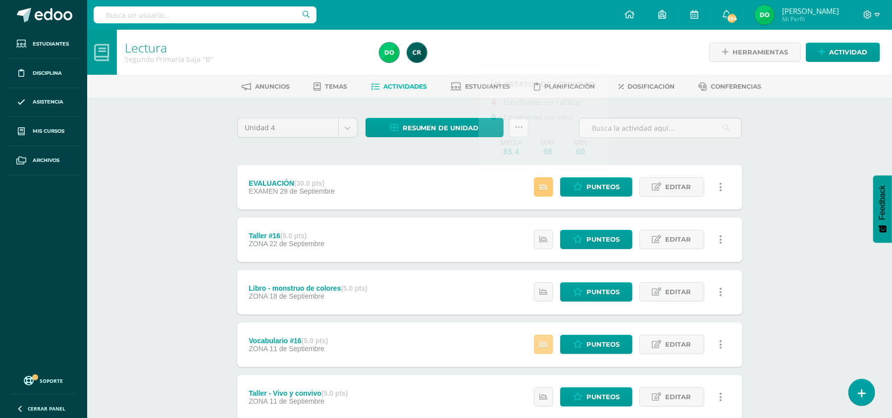
click at [551, 342] on link at bounding box center [543, 344] width 19 height 19
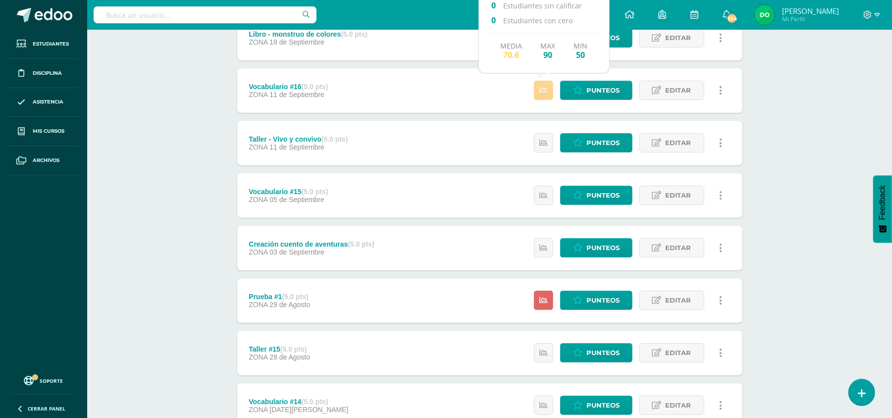
scroll to position [278, 0]
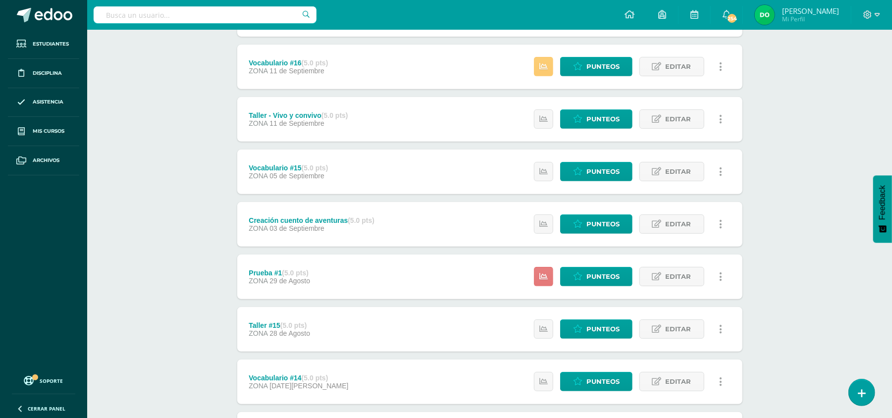
click at [549, 282] on link at bounding box center [543, 276] width 19 height 19
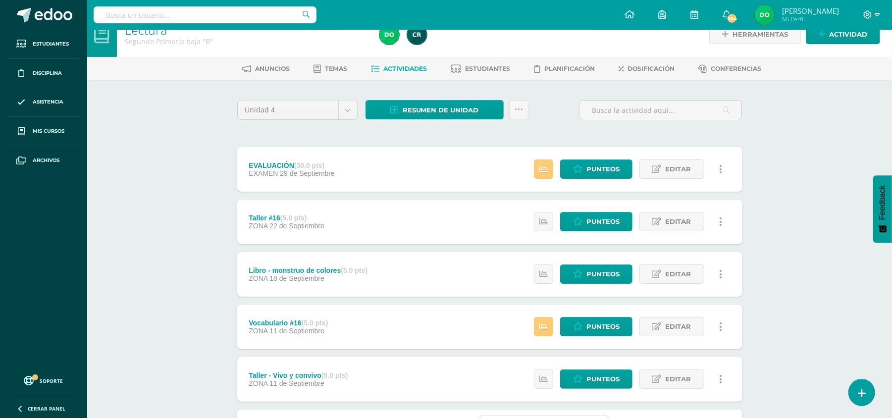
scroll to position [0, 0]
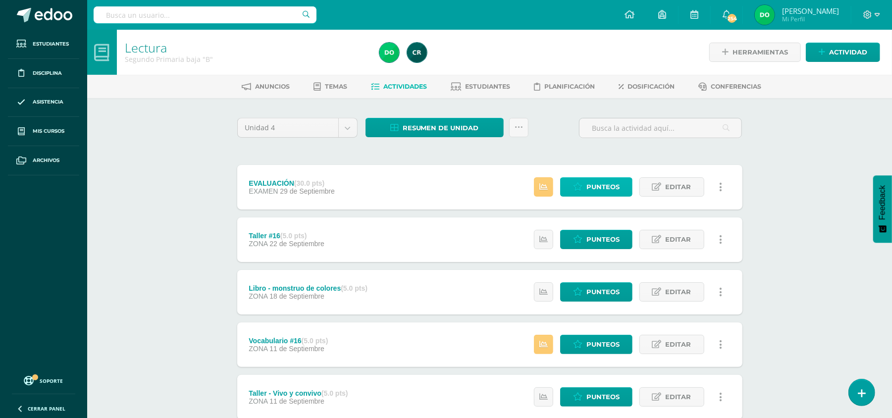
click at [590, 179] on span "Punteos" at bounding box center [602, 187] width 33 height 18
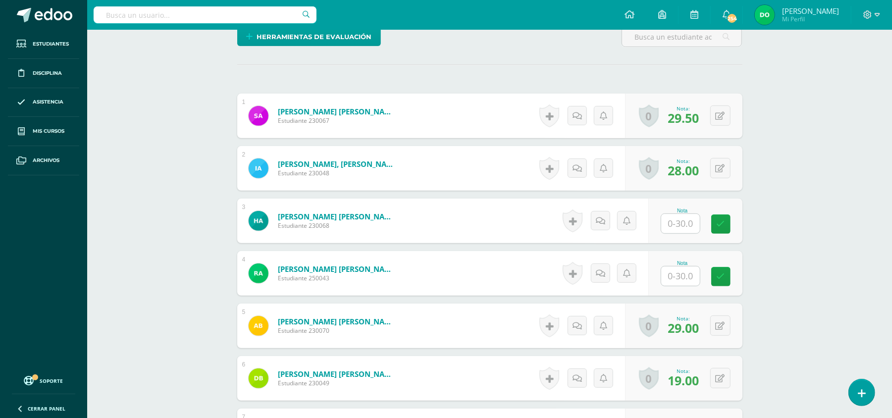
scroll to position [270, 0]
click at [683, 213] on input "text" at bounding box center [686, 223] width 40 height 20
type input "26"
type input "21.5"
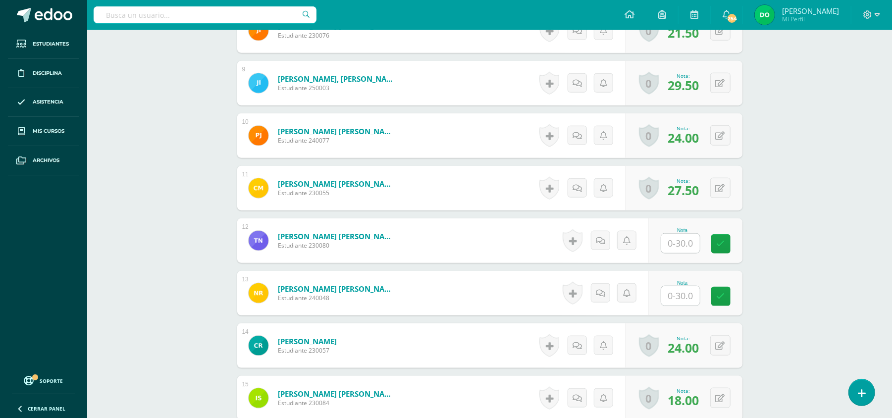
scroll to position [726, 0]
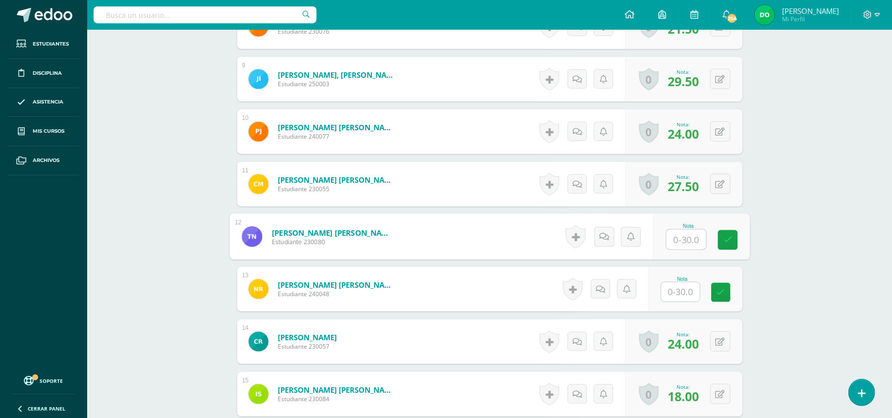
click at [689, 230] on input "text" at bounding box center [686, 240] width 40 height 20
type input "17.5"
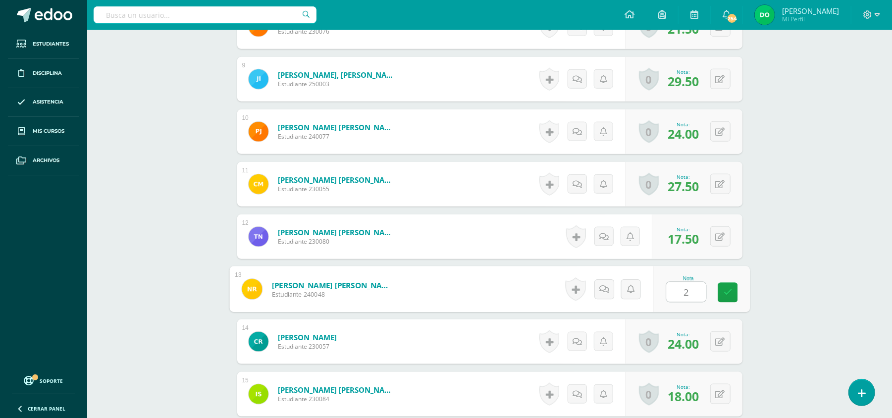
type input "20"
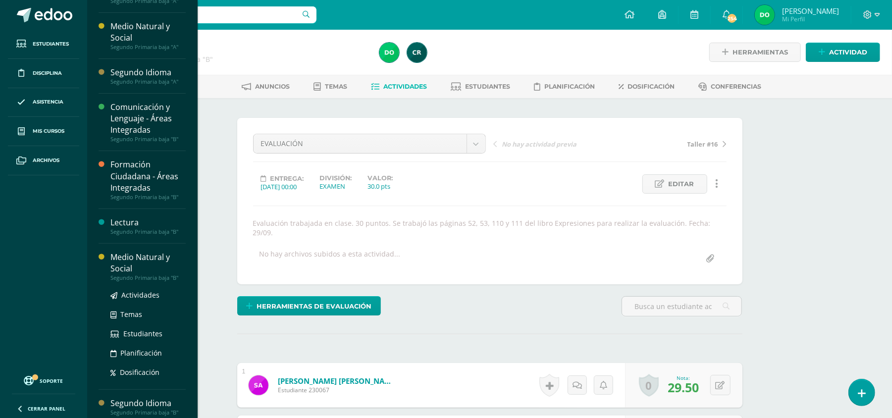
scroll to position [191, 0]
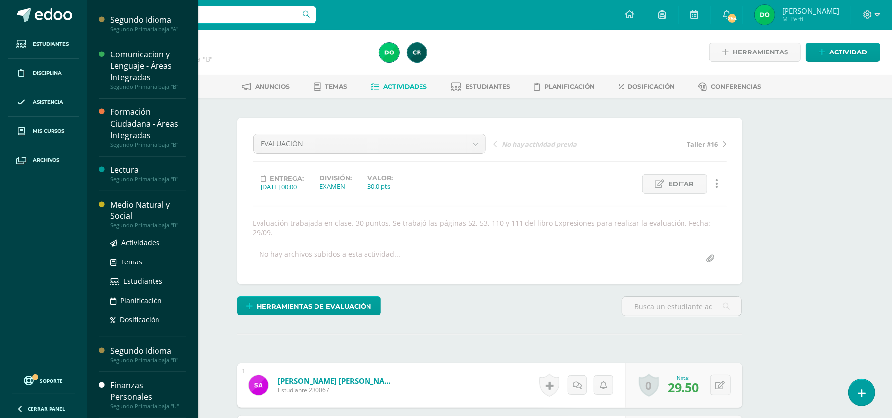
click at [163, 222] on div "Segundo Primaria baja "B"" at bounding box center [147, 225] width 75 height 7
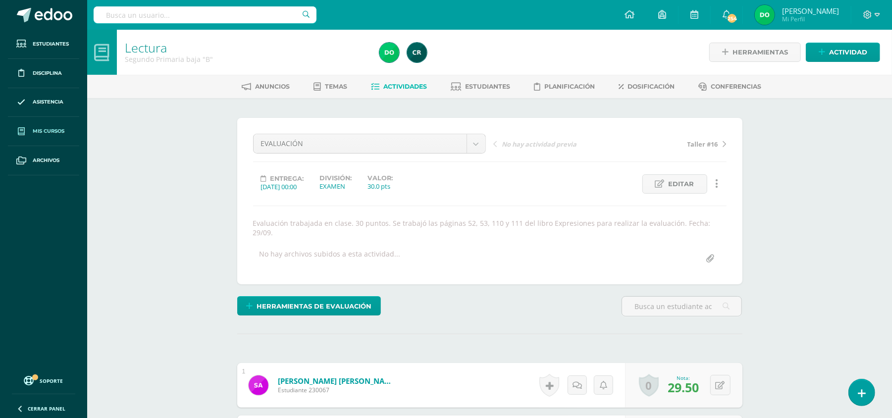
scroll to position [92, 0]
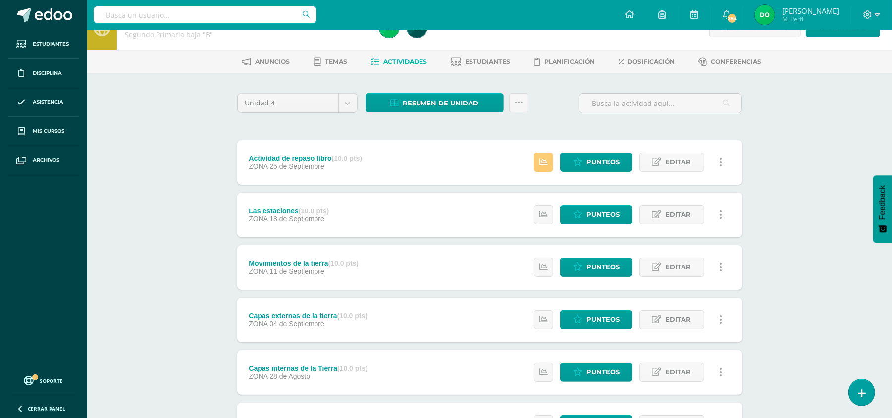
scroll to position [26, 0]
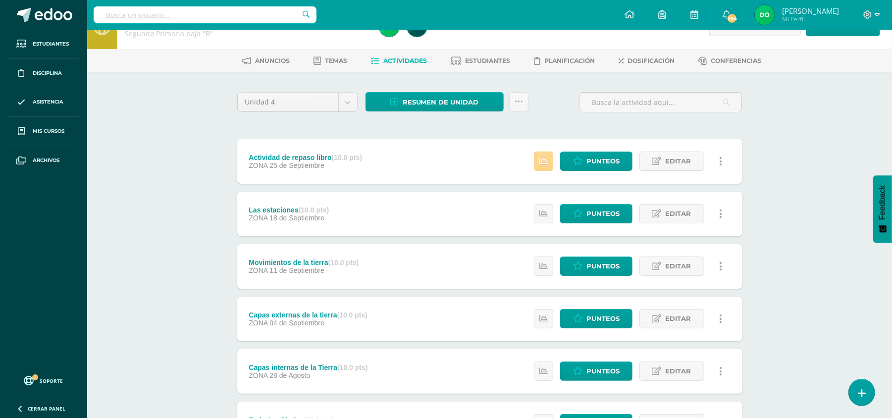
click at [543, 157] on icon at bounding box center [543, 161] width 8 height 8
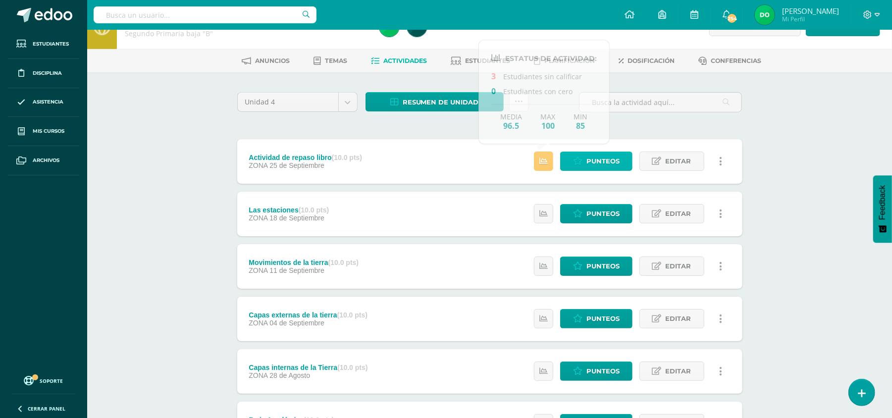
click at [591, 161] on span "Punteos" at bounding box center [602, 161] width 33 height 18
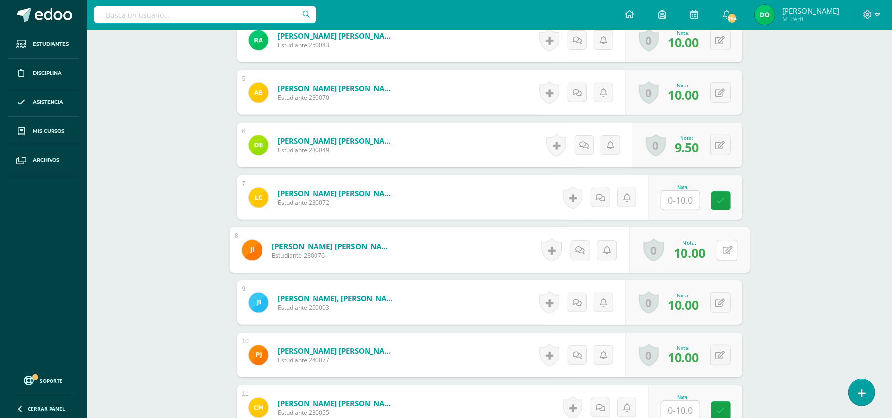
scroll to position [494, 0]
drag, startPoint x: 723, startPoint y: 260, endPoint x: 755, endPoint y: 203, distance: 66.0
click at [755, 203] on div "¿Estás seguro que quieres eliminar esta actividad? Esto borrará la actividad y …" at bounding box center [489, 204] width 545 height 1201
click at [676, 193] on input "text" at bounding box center [680, 199] width 39 height 19
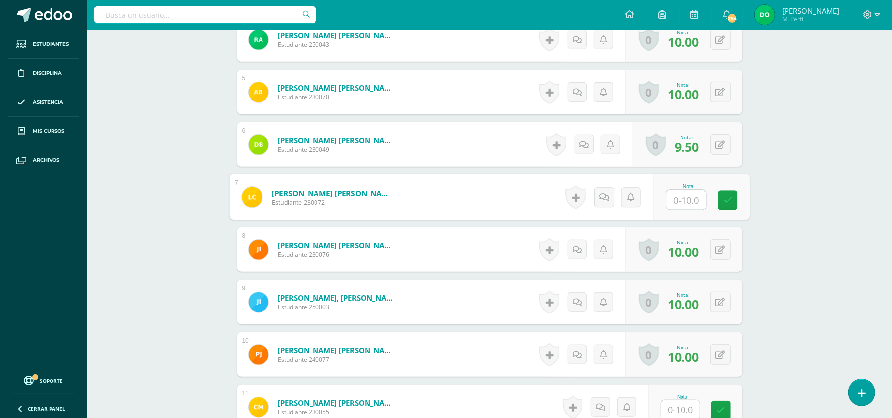
type input "8"
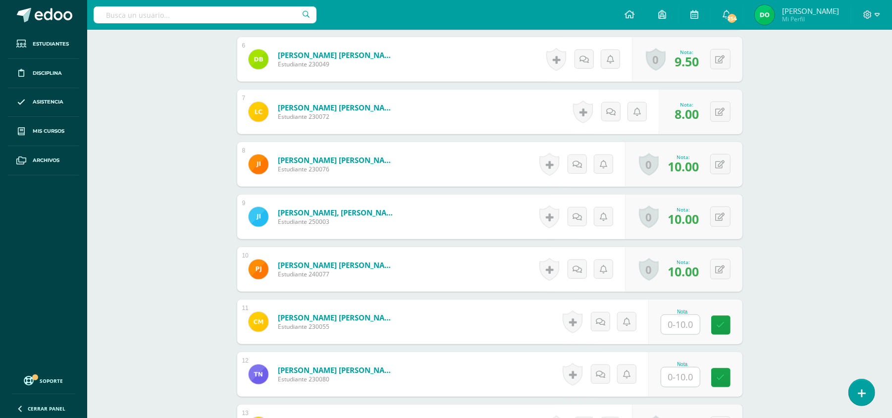
scroll to position [585, 0]
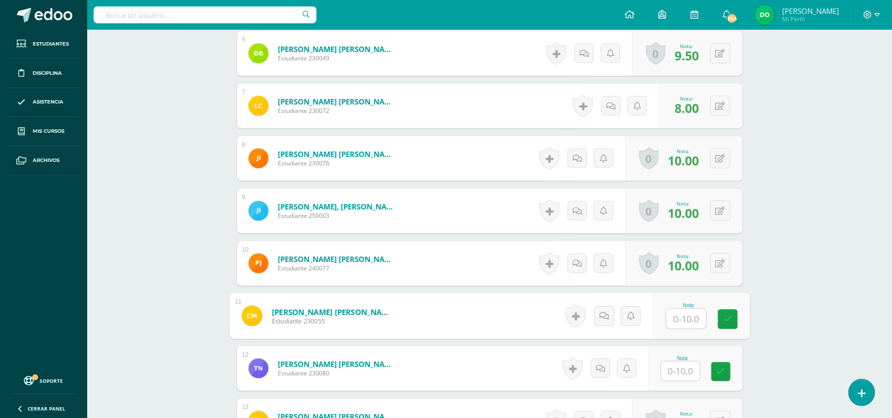
click at [685, 322] on input "text" at bounding box center [686, 319] width 40 height 20
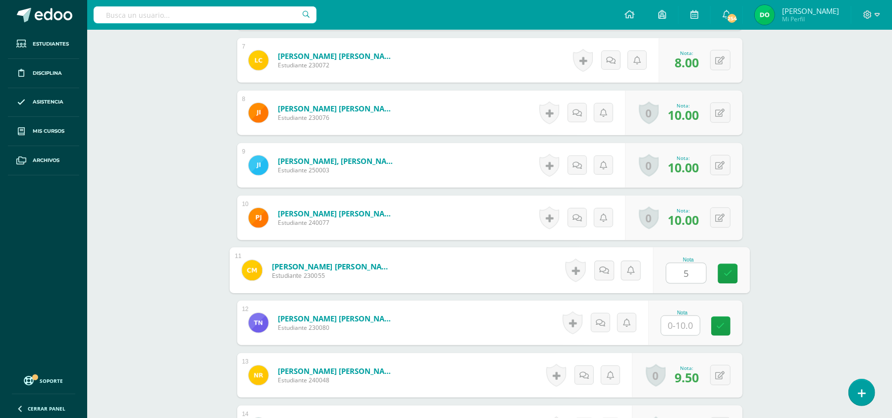
type input "5"
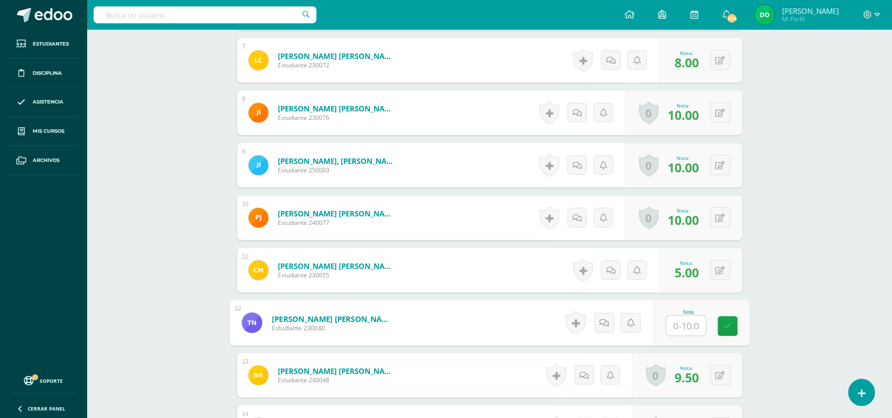
type input "5"
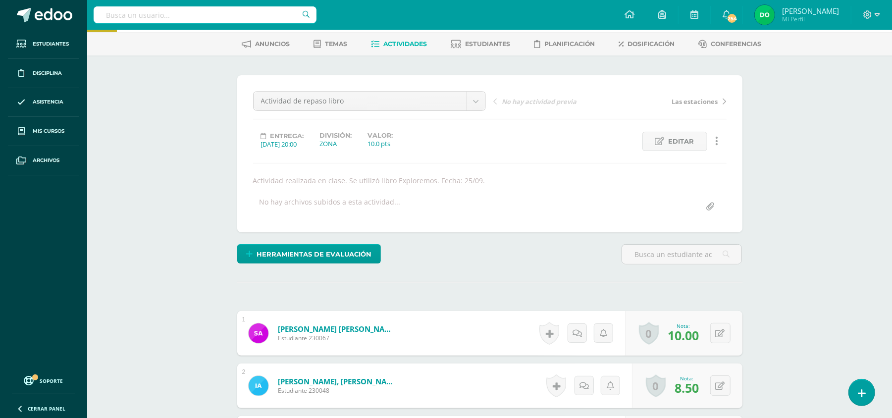
scroll to position [0, 0]
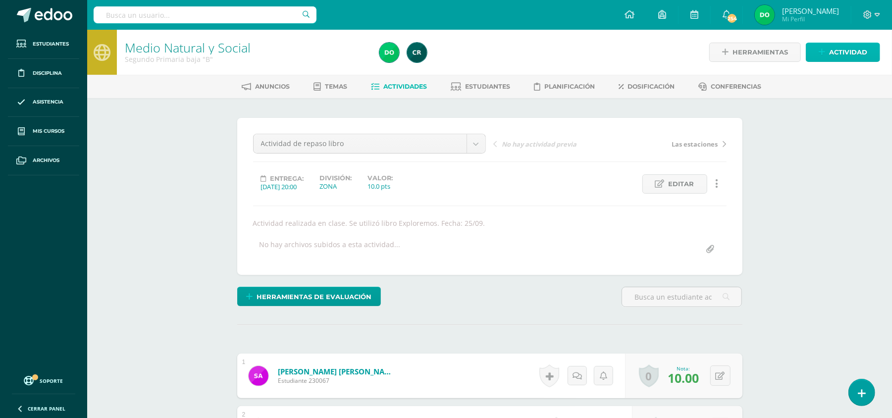
click at [832, 50] on span "Actividad" at bounding box center [848, 52] width 38 height 18
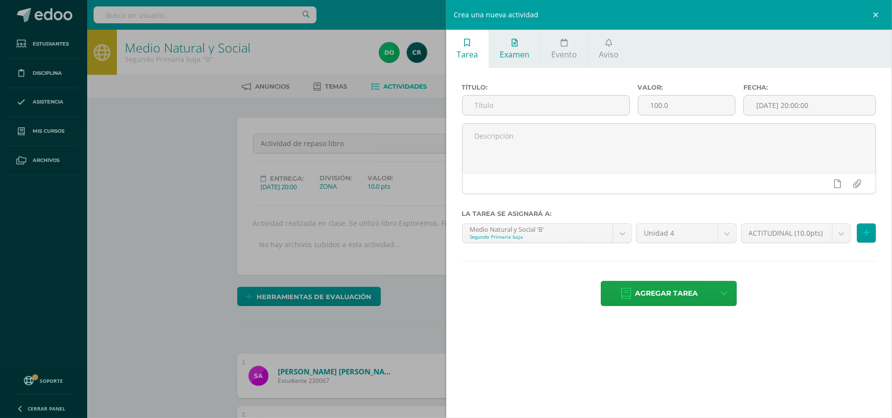
click at [522, 47] on link "Examen" at bounding box center [514, 49] width 51 height 38
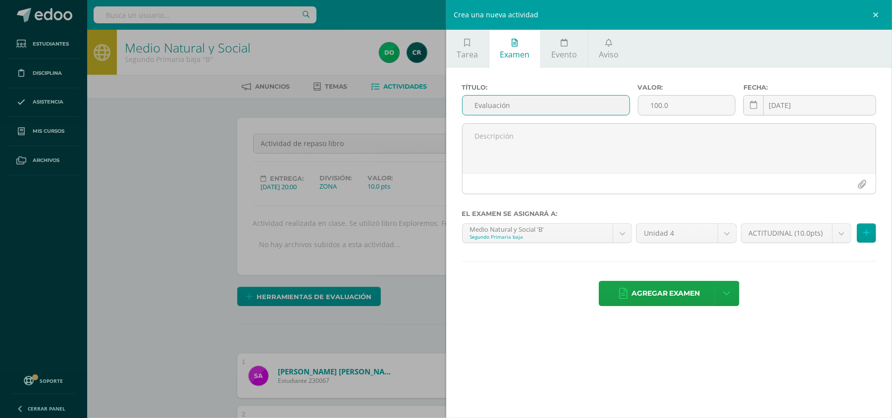
type input "Evaluación"
type input "30"
click at [757, 105] on link at bounding box center [753, 105] width 20 height 20
click at [753, 107] on icon at bounding box center [753, 105] width 7 height 8
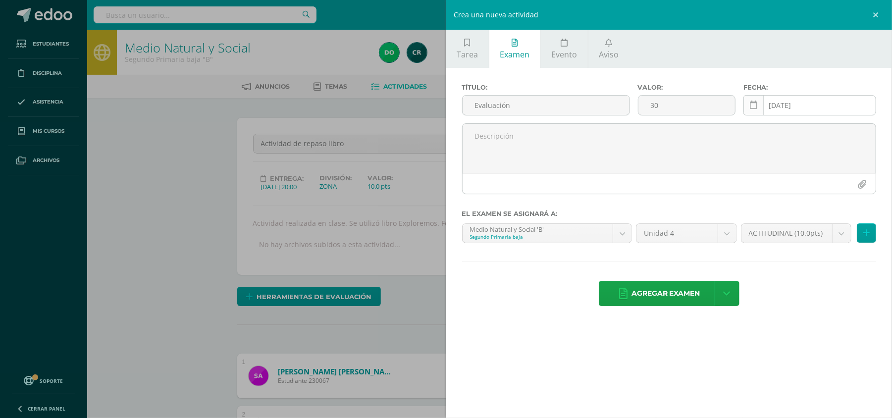
click at [753, 107] on icon at bounding box center [753, 105] width 7 height 8
click at [847, 94] on div "Fecha: [DATE] October, 2025 Mo Tu We Th Fr Sa Su 29 30 1 2 3 4 5 6 7 8 9 10 11 …" at bounding box center [809, 104] width 141 height 40
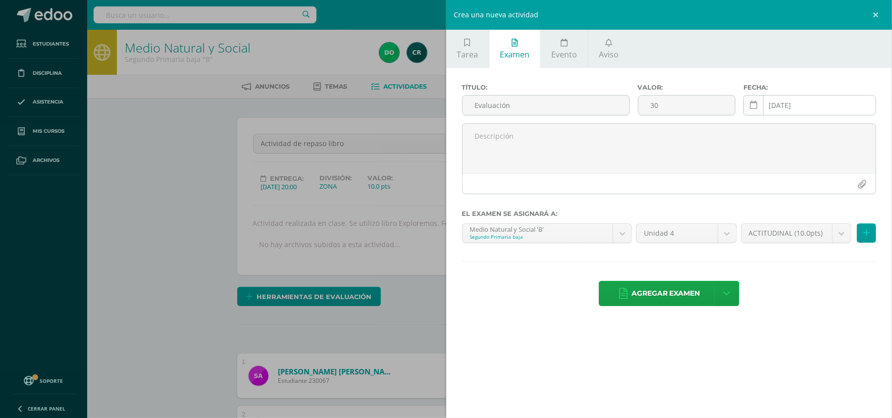
click at [754, 111] on link at bounding box center [753, 105] width 20 height 20
click at [813, 106] on input "[DATE]" at bounding box center [810, 105] width 132 height 19
click at [757, 166] on textarea at bounding box center [670, 149] width 414 height 50
click at [783, 107] on input "[DATE]" at bounding box center [810, 105] width 132 height 19
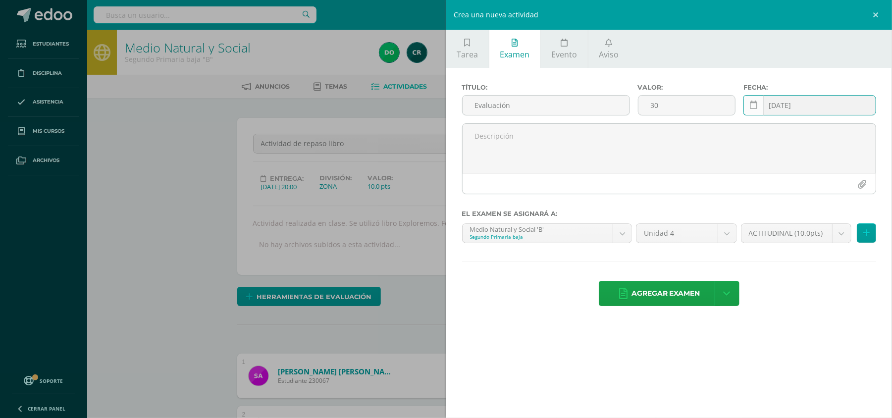
click at [754, 104] on icon at bounding box center [753, 105] width 7 height 8
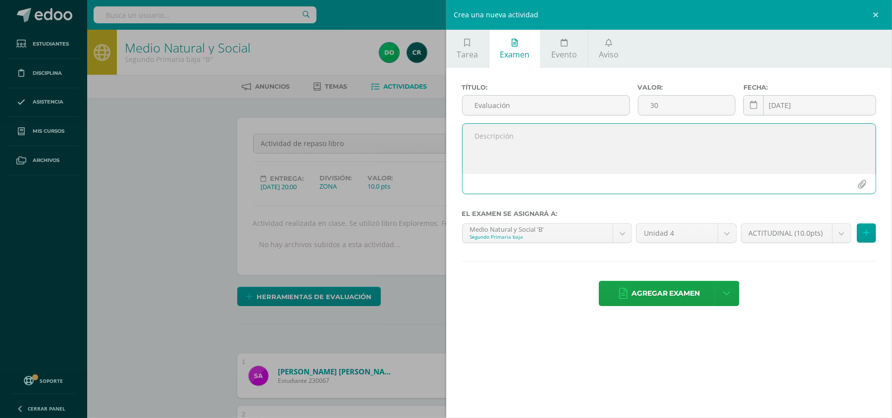
click at [585, 137] on textarea at bounding box center [670, 149] width 414 height 50
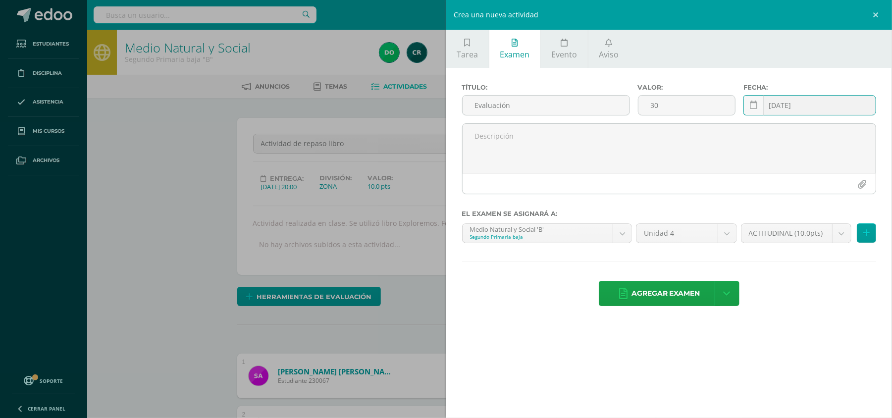
click at [815, 111] on input "[DATE]" at bounding box center [810, 105] width 132 height 19
click at [794, 105] on input "2025-10-03" at bounding box center [810, 105] width 132 height 19
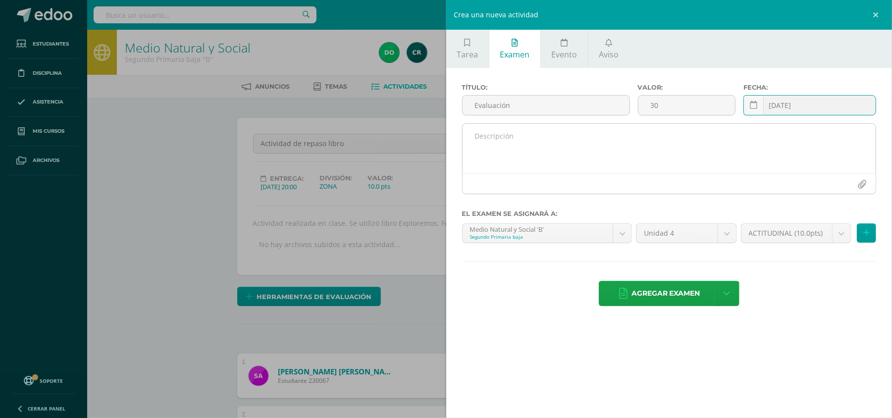
type input "2025-10-03"
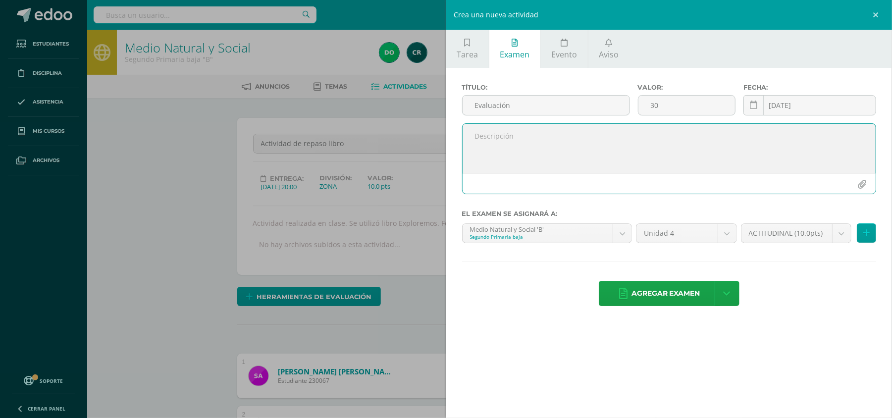
click at [710, 135] on textarea at bounding box center [670, 149] width 414 height 50
type textarea "V"
type textarea "Evaluación realizada en clase."
click at [560, 113] on input "Evaluación" at bounding box center [546, 105] width 167 height 19
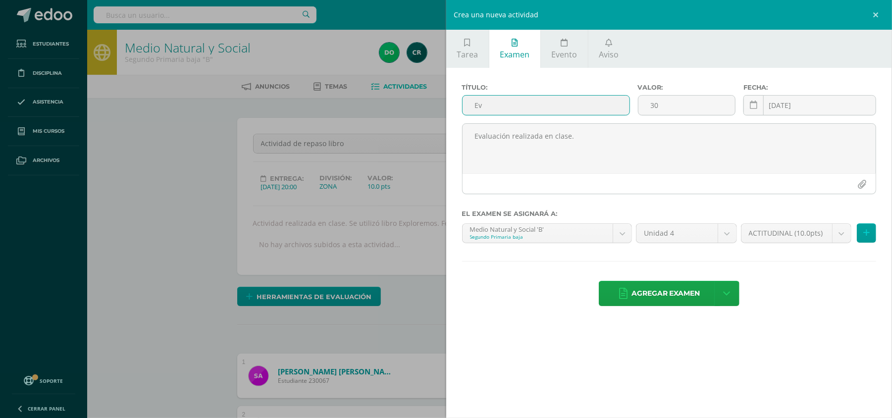
type input "E"
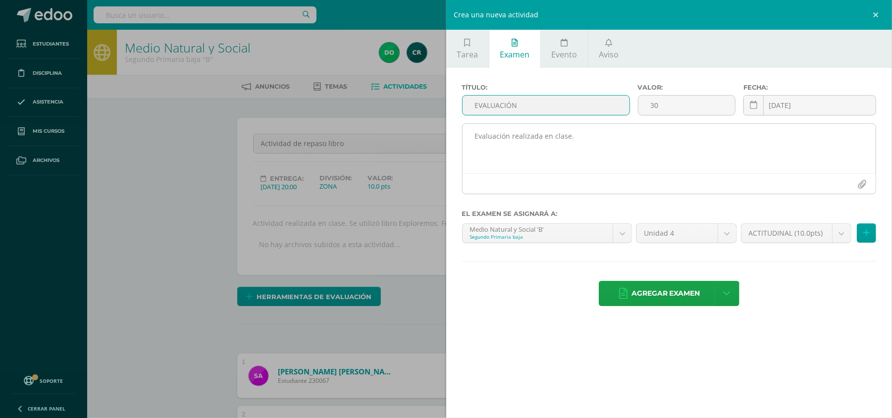
type input "EVALUACIÓN"
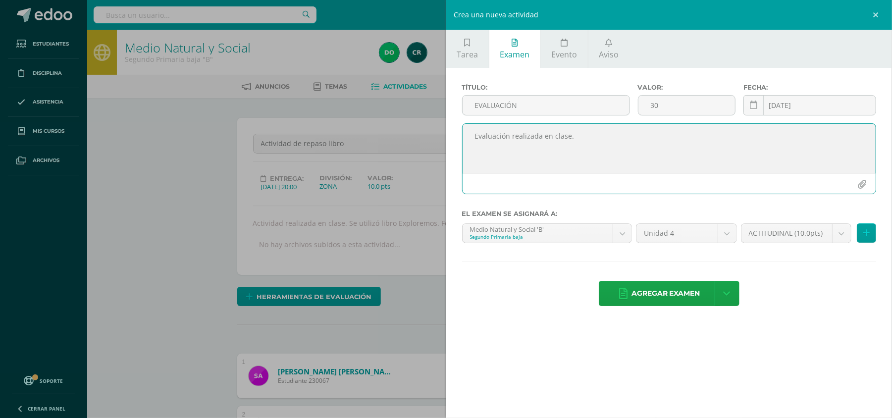
click at [591, 149] on textarea "Evaluación realizada en clase." at bounding box center [670, 149] width 414 height 50
type textarea "Evaluación realizada en clase. Se realizó dos evaluaciones con un valor de 15 p…"
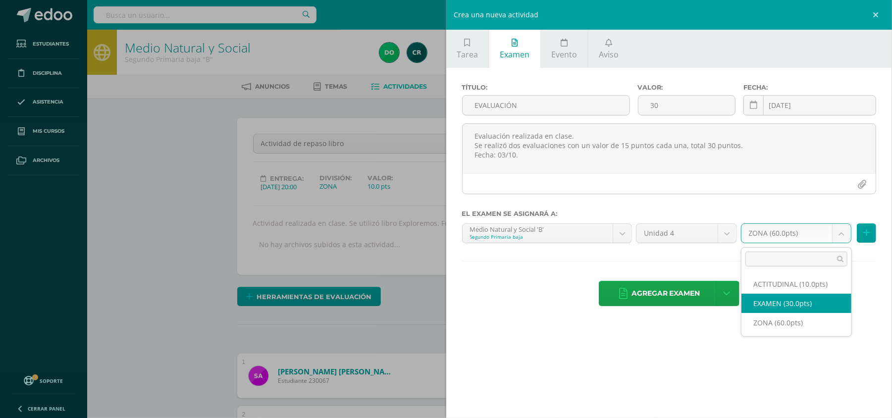
select select "107340"
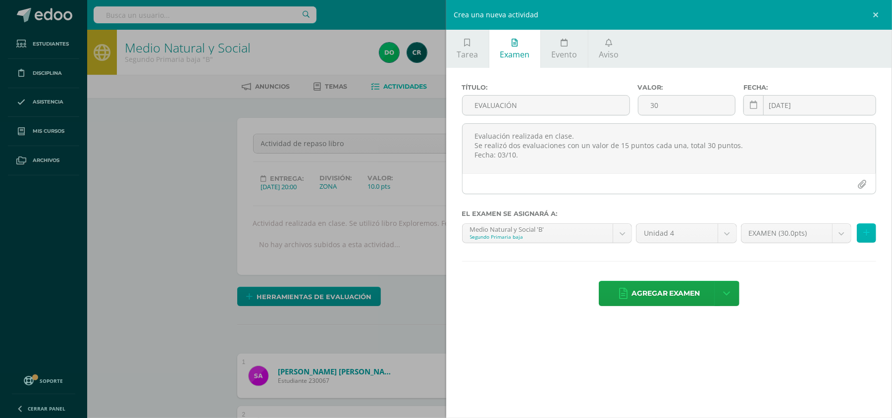
click at [870, 232] on button at bounding box center [866, 232] width 19 height 19
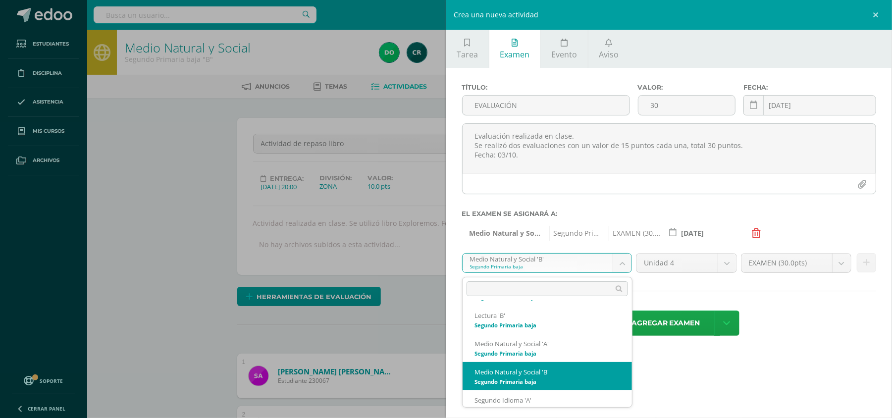
scroll to position [161, 0]
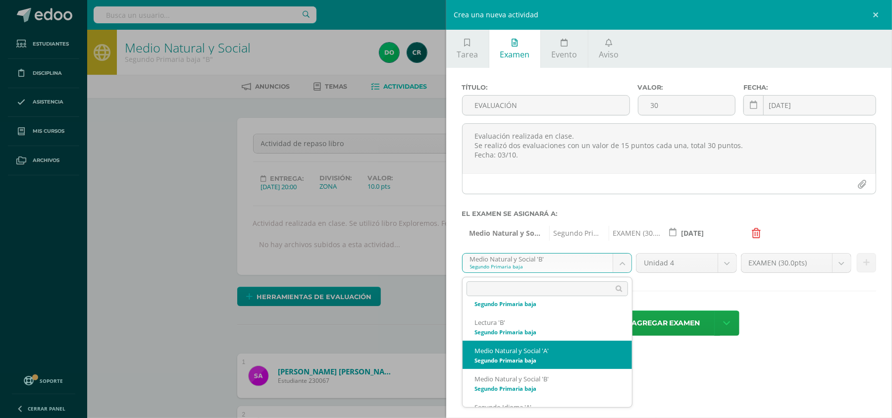
select select "91953"
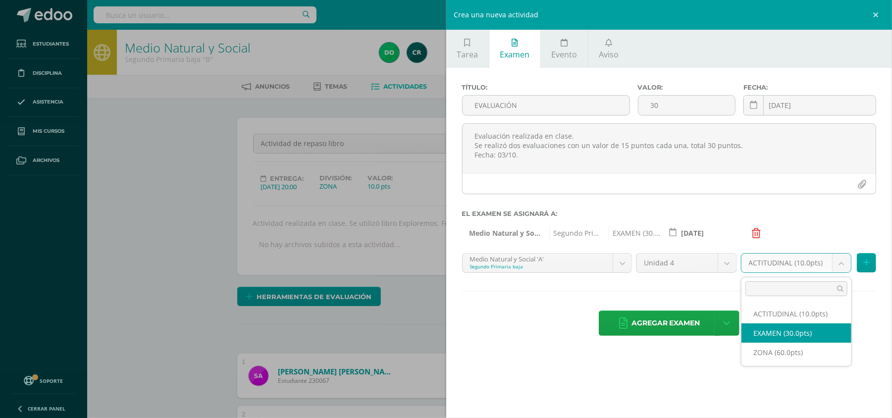
select select "107324"
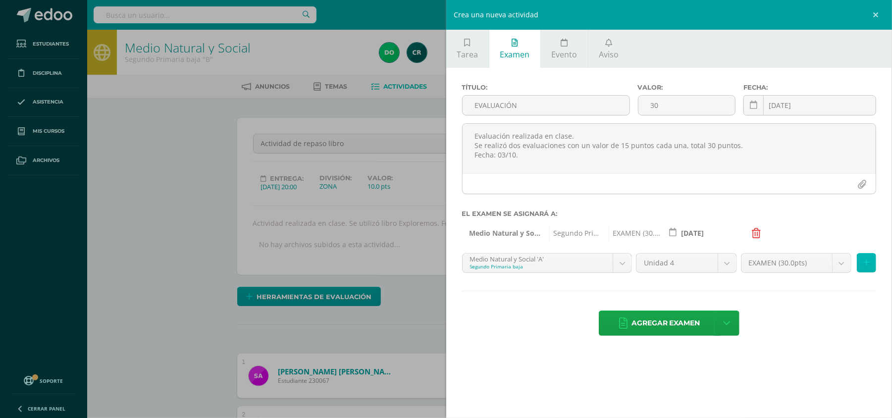
click at [864, 265] on icon at bounding box center [866, 263] width 6 height 8
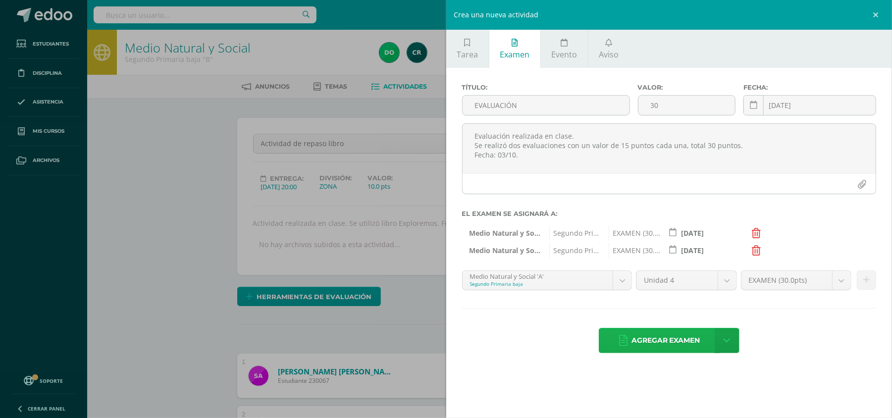
click at [676, 345] on span "Agregar examen" at bounding box center [665, 340] width 69 height 24
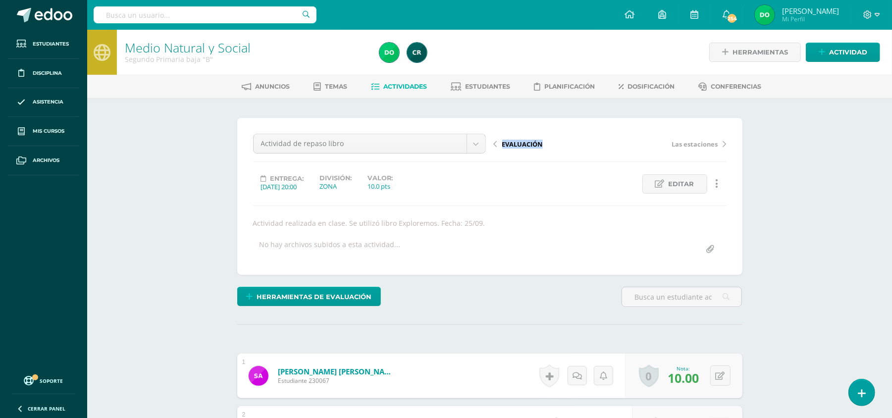
drag, startPoint x: 502, startPoint y: 151, endPoint x: 520, endPoint y: 149, distance: 18.5
click at [520, 149] on div "EVALUACIÓN Las estaciones" at bounding box center [610, 148] width 241 height 28
click at [506, 144] on span "EVALUACIÓN" at bounding box center [522, 144] width 41 height 9
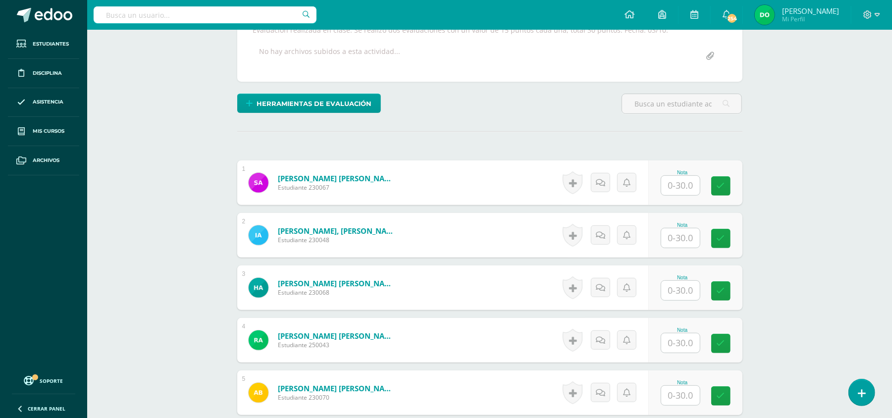
scroll to position [197, 0]
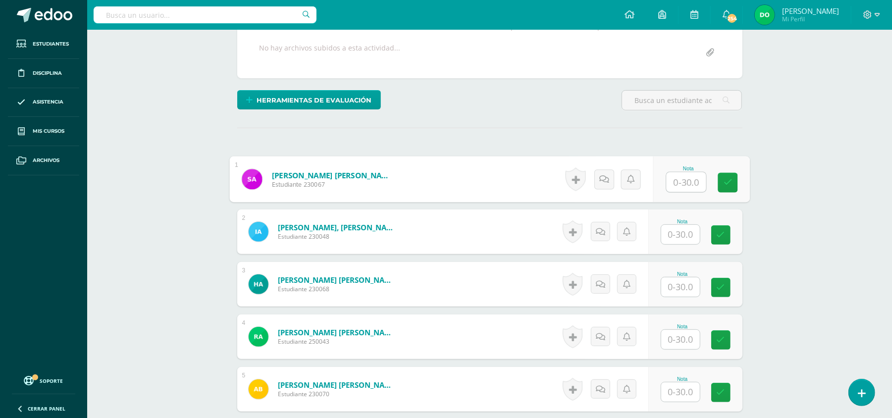
click at [689, 181] on input "text" at bounding box center [686, 182] width 40 height 20
type input "26"
click at [724, 178] on button at bounding box center [727, 179] width 21 height 21
type input "25"
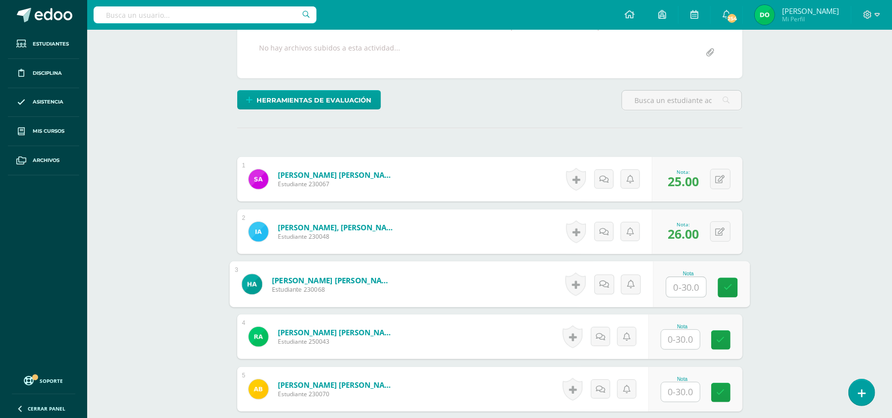
click at [680, 289] on input "text" at bounding box center [686, 287] width 40 height 20
type input "26"
type input "17"
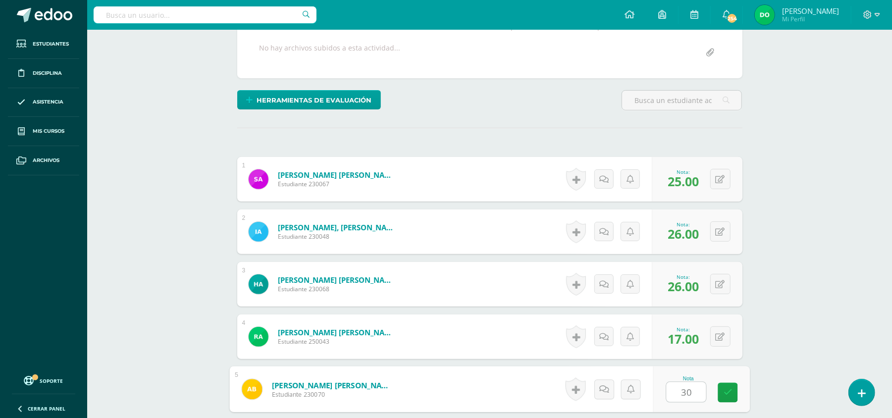
type input "30"
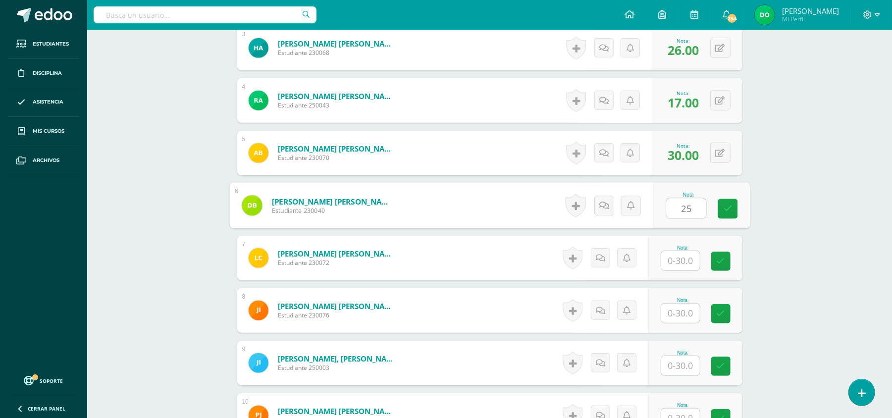
type input "25"
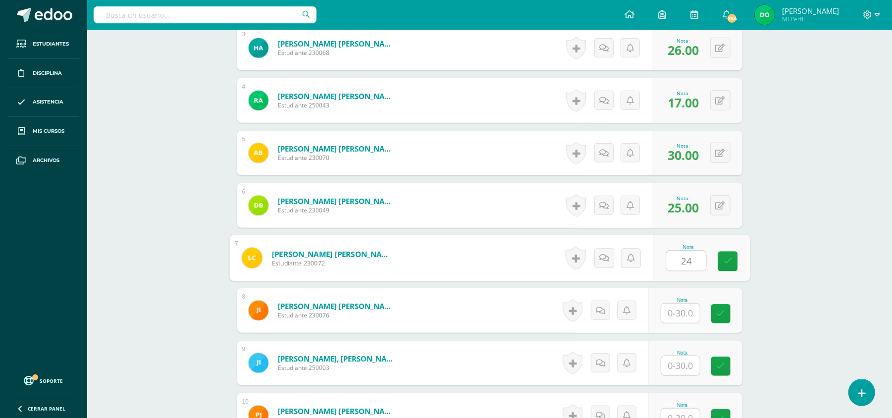
type input "24"
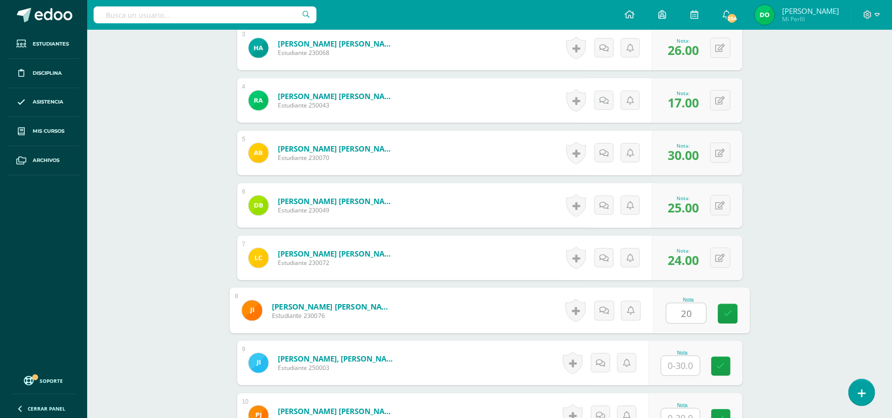
type input "20"
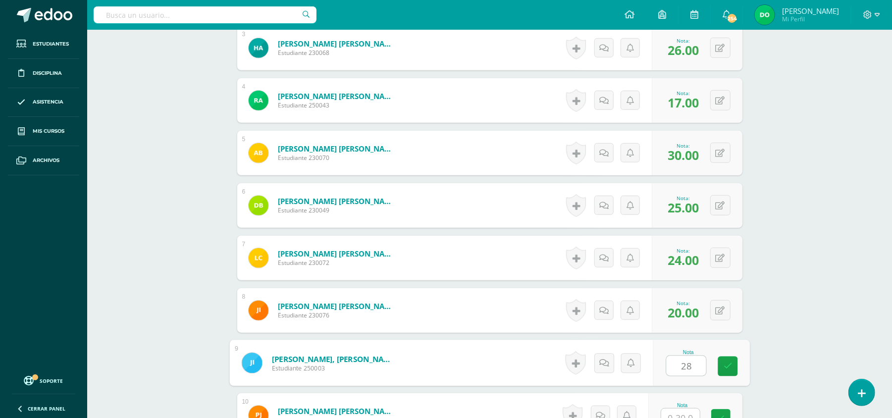
type input "28"
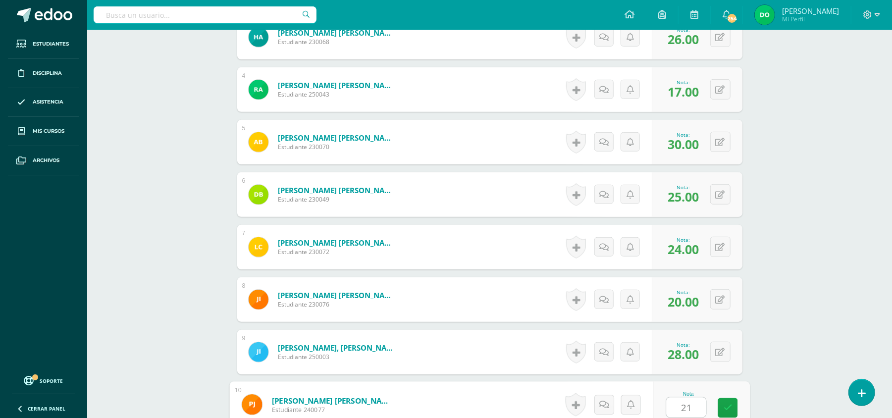
type input "21"
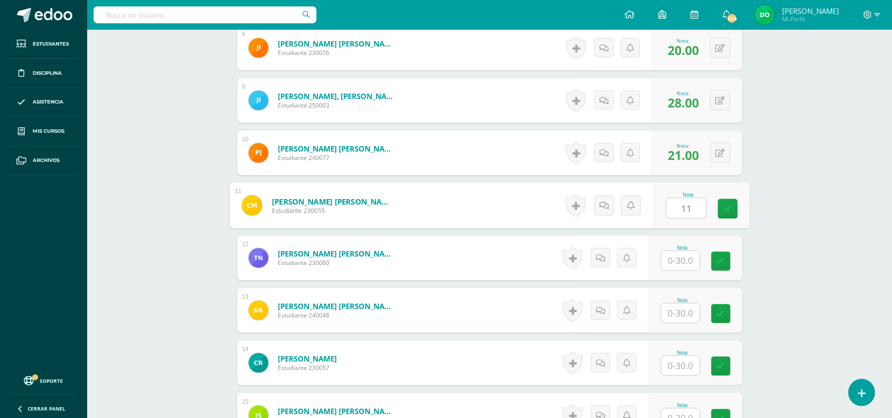
type input "1"
type input "17"
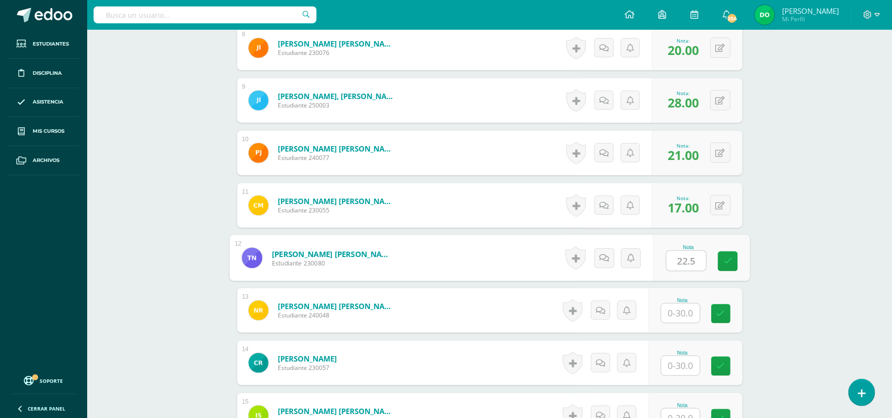
type input "22.5"
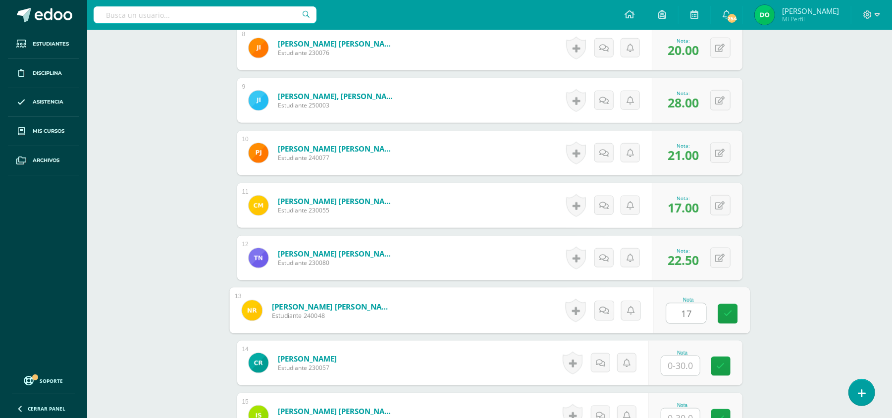
type input "17"
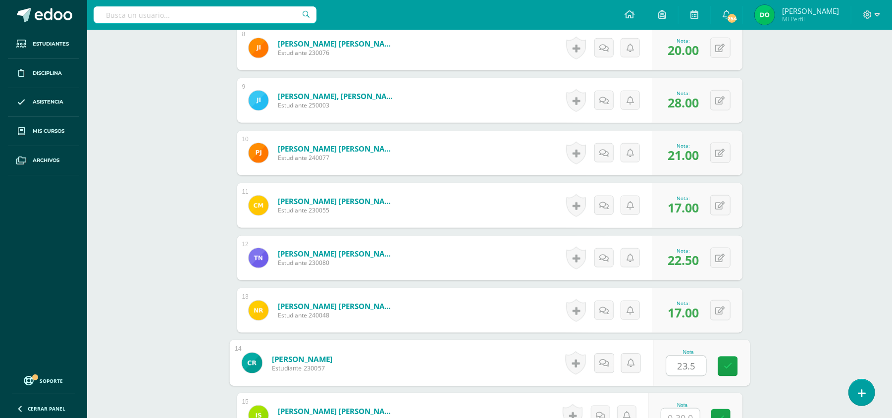
type input "23.5"
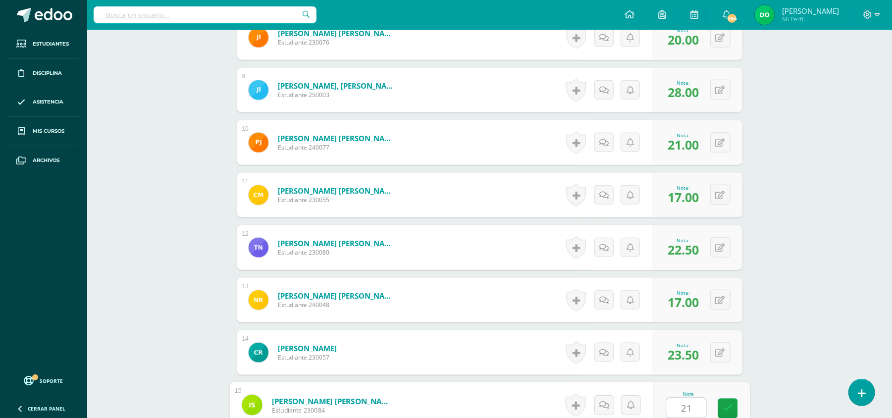
type input "21"
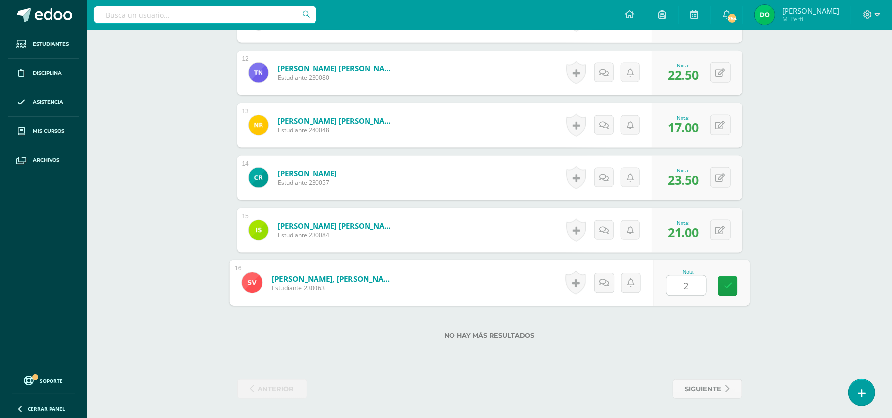
type input "28"
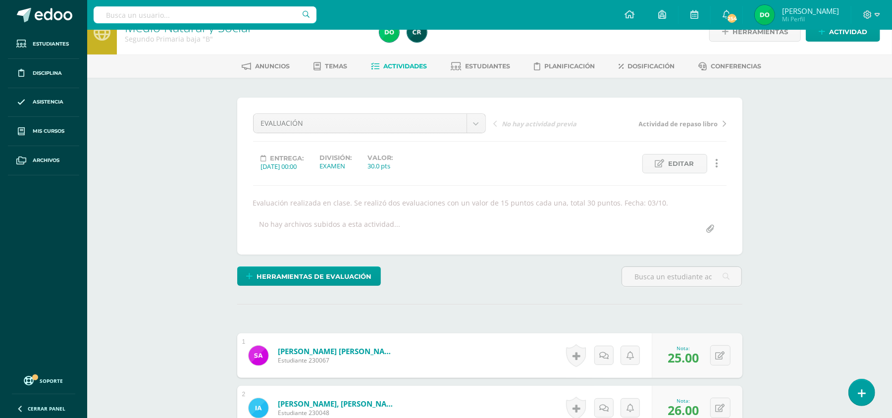
scroll to position [0, 0]
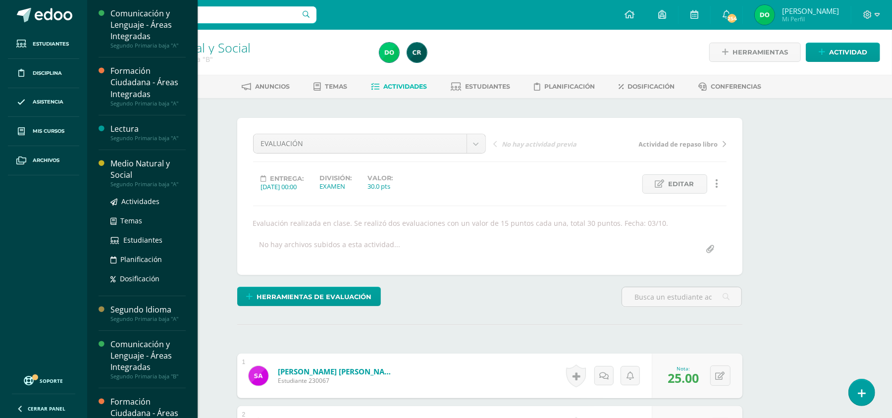
click at [169, 174] on div "Medio Natural y Social" at bounding box center [147, 169] width 75 height 23
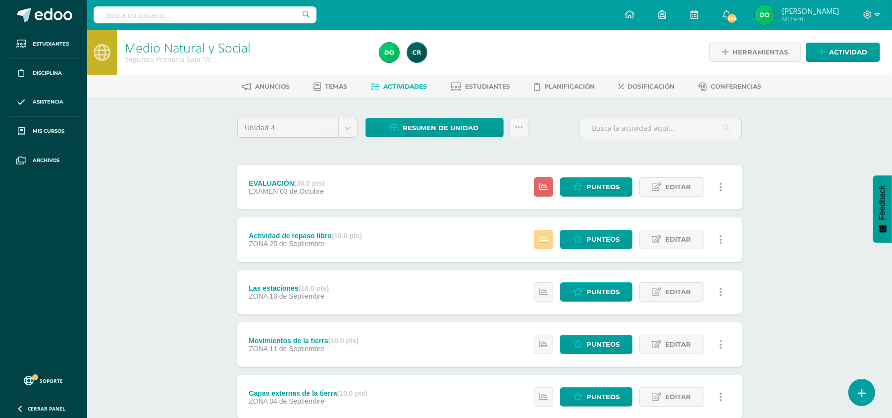
click at [545, 236] on icon at bounding box center [543, 239] width 8 height 8
click at [617, 246] on span "Punteos" at bounding box center [602, 239] width 33 height 18
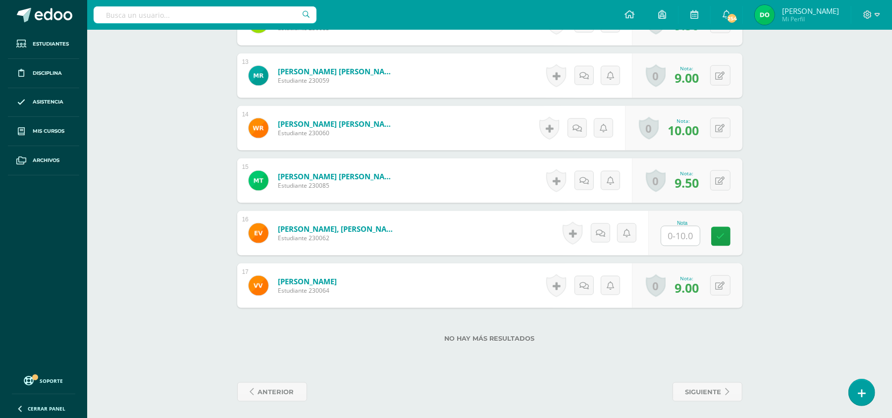
scroll to position [933, 0]
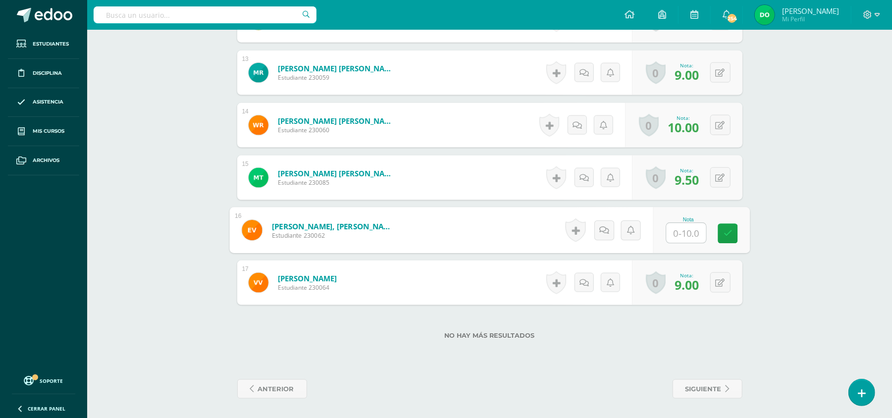
click at [686, 233] on input "text" at bounding box center [686, 233] width 40 height 20
type input "10"
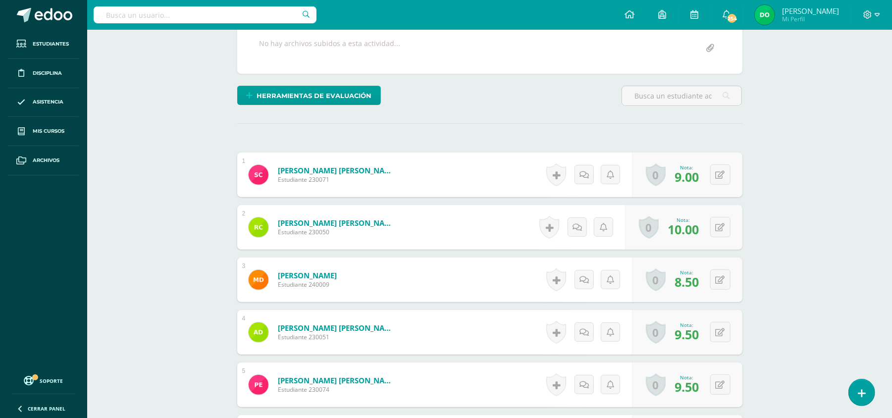
scroll to position [0, 0]
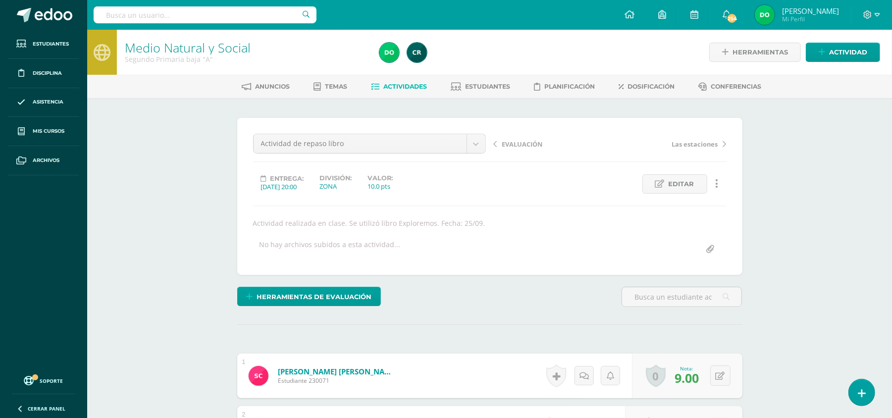
click at [500, 140] on link "EVALUACIÓN" at bounding box center [552, 144] width 116 height 10
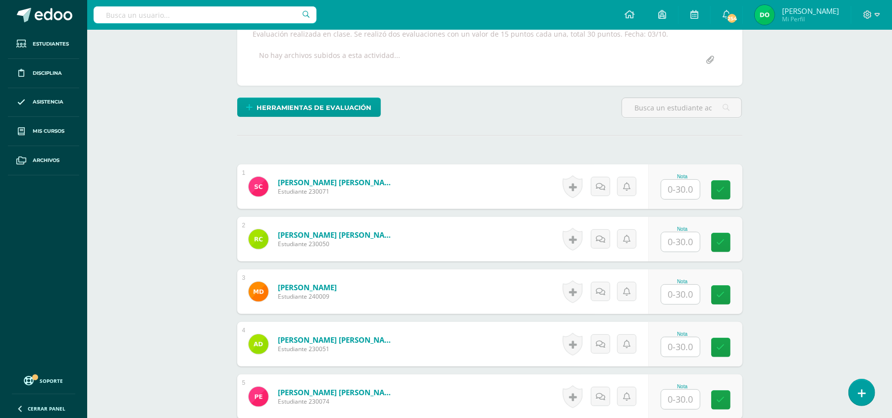
scroll to position [288, 0]
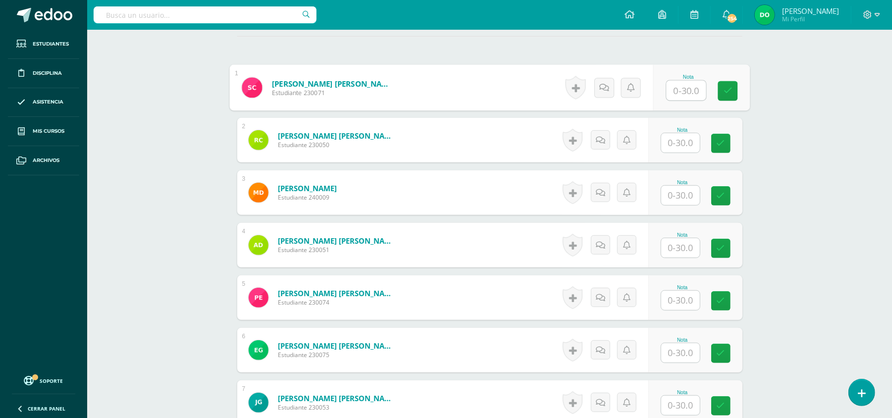
click at [672, 85] on input "text" at bounding box center [686, 91] width 40 height 20
type input "24"
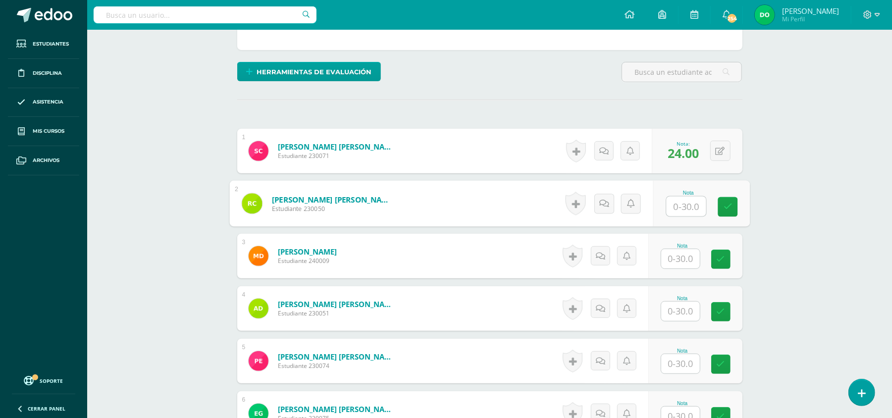
scroll to position [244, 0]
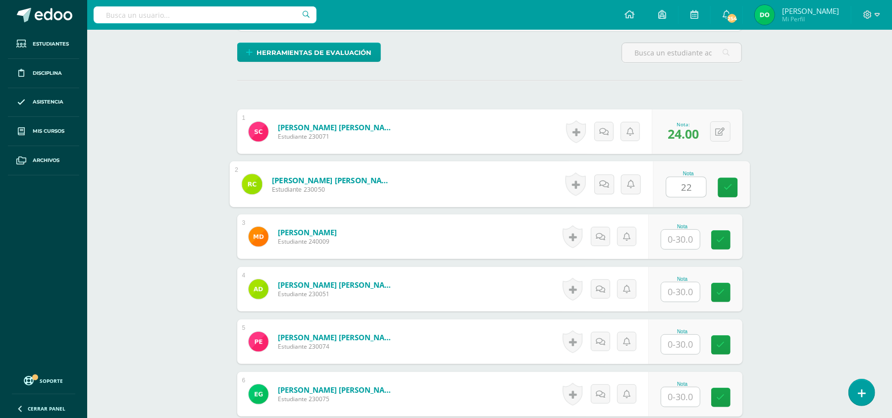
type input "22"
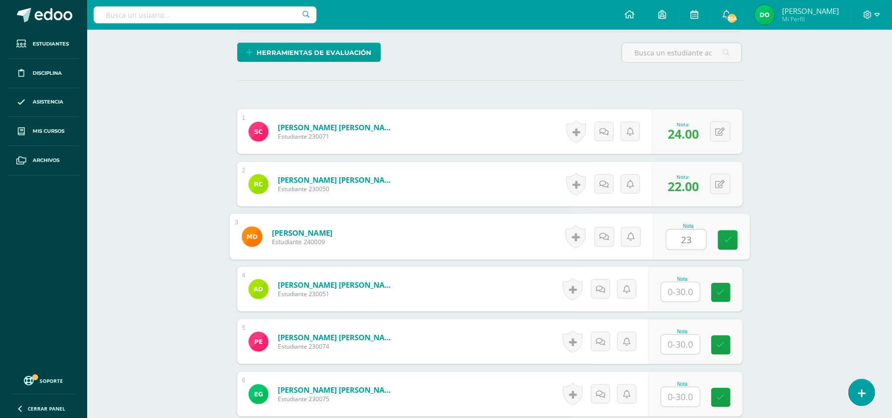
type input "23"
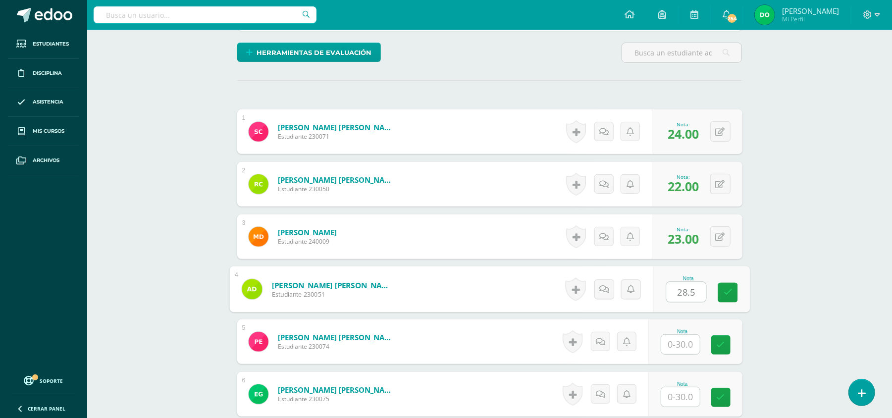
type input "28.5"
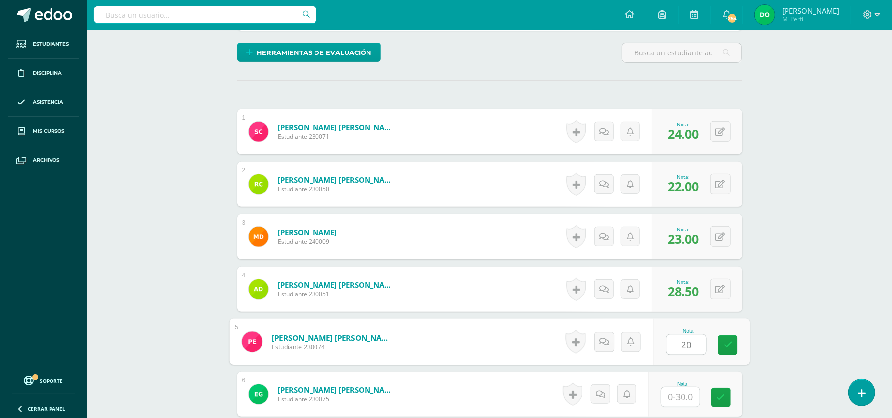
type input "20"
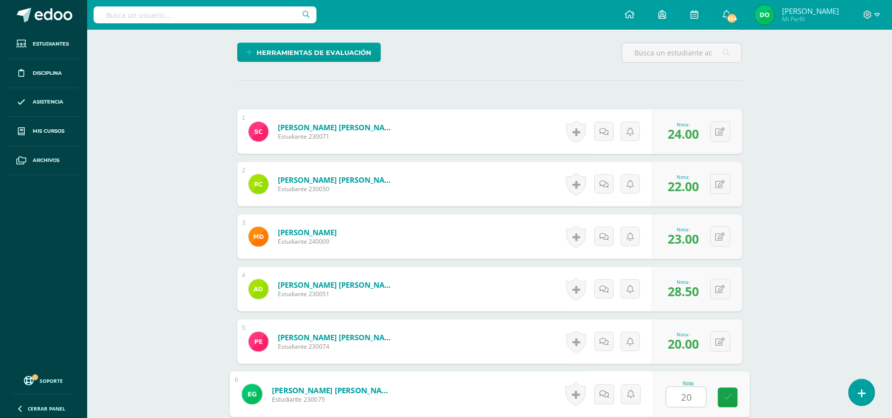
type input "20"
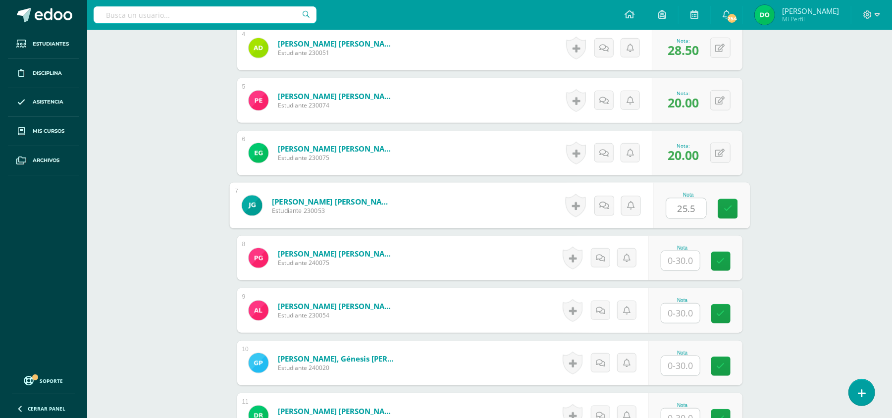
type input "25.5"
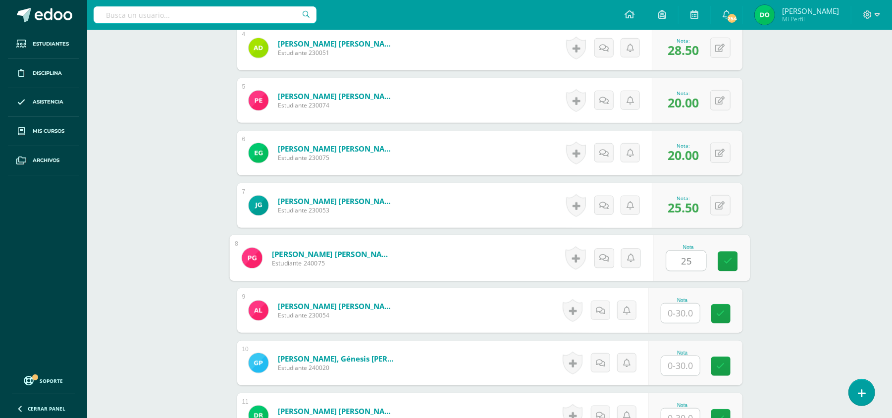
type input "25"
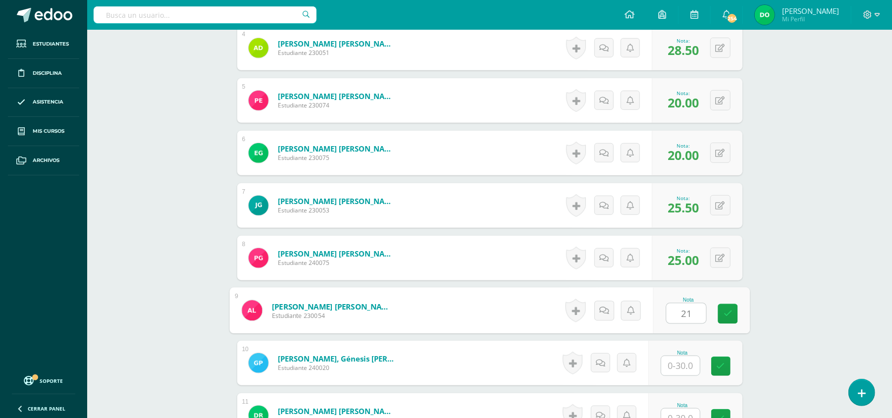
type input "21"
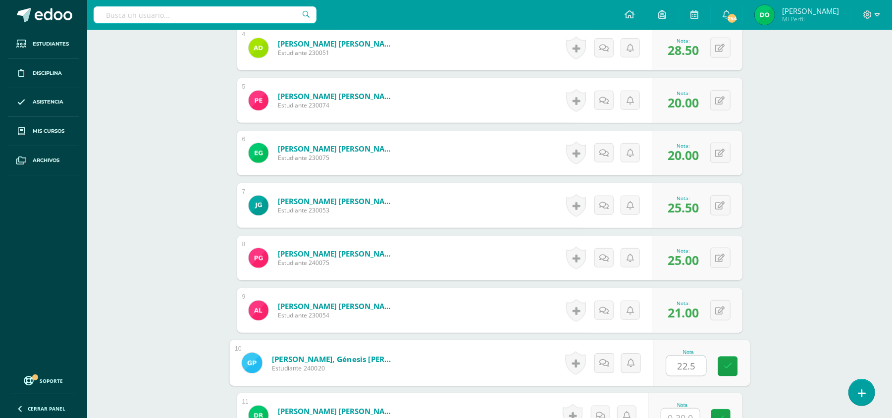
type input "22.5"
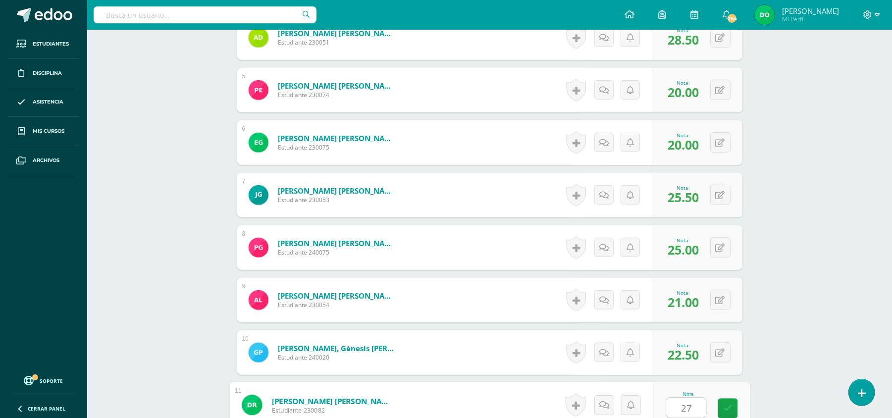
type input "27"
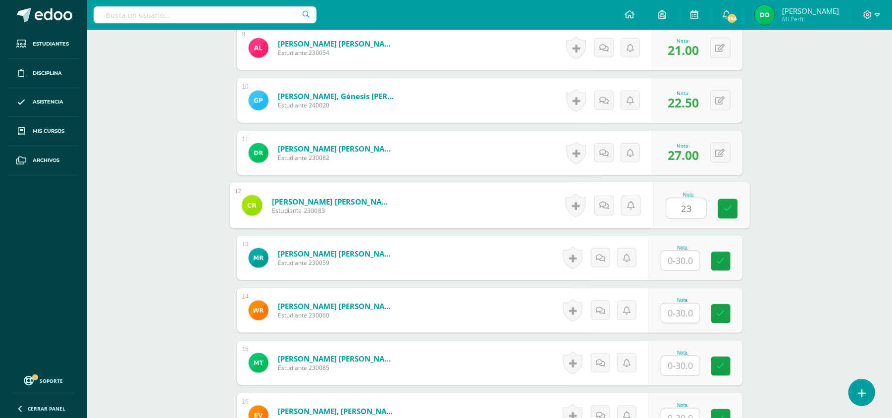
type input "23"
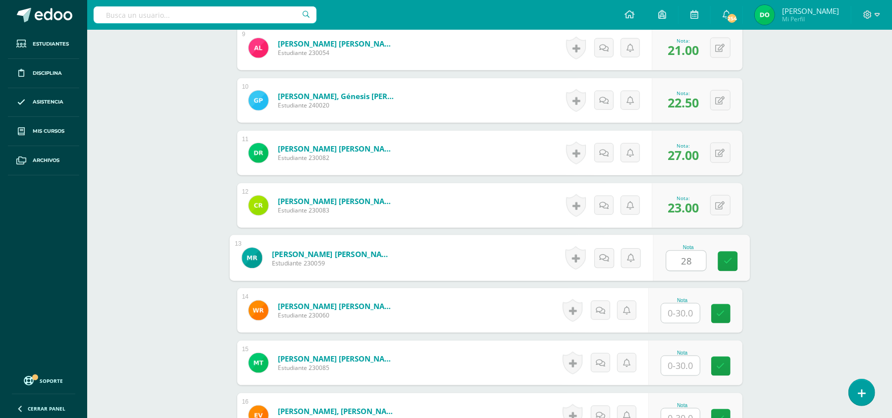
type input "28"
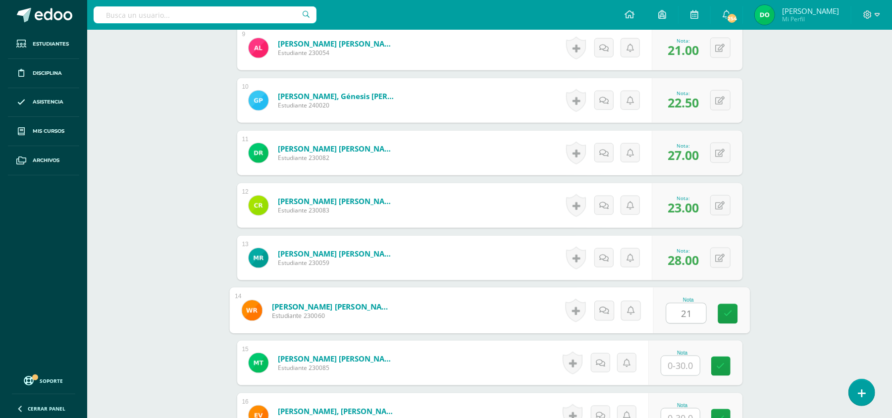
type input "21"
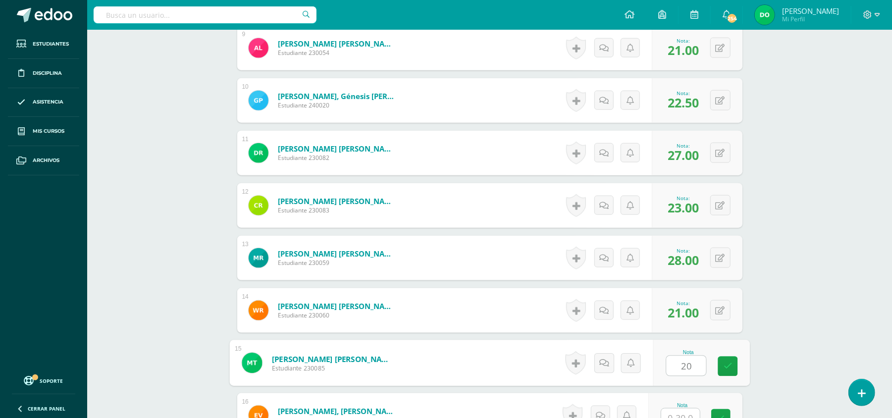
type input "20"
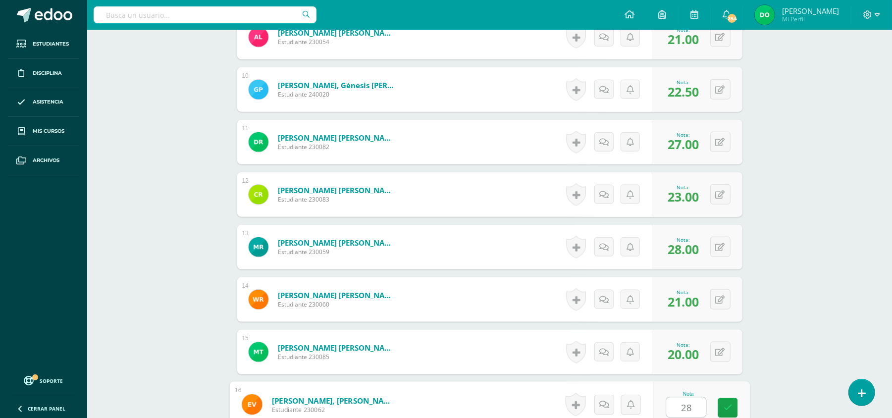
type input "28"
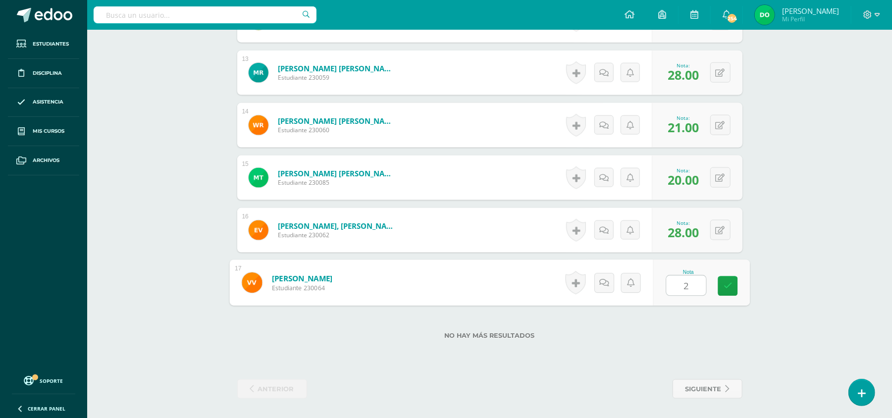
type input "28"
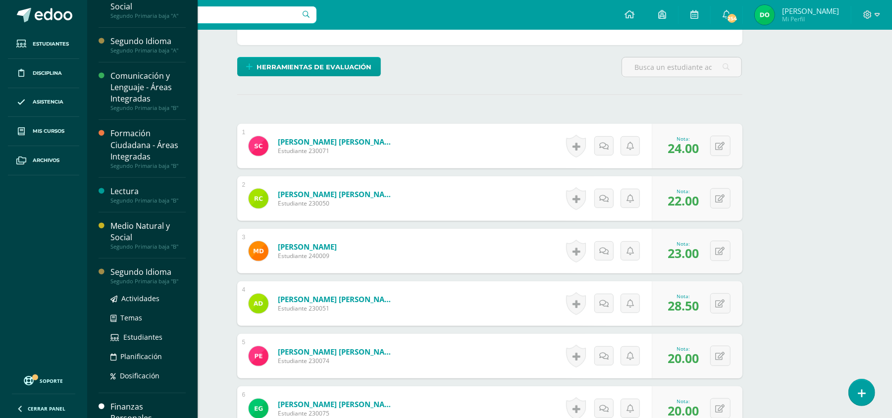
scroll to position [191, 0]
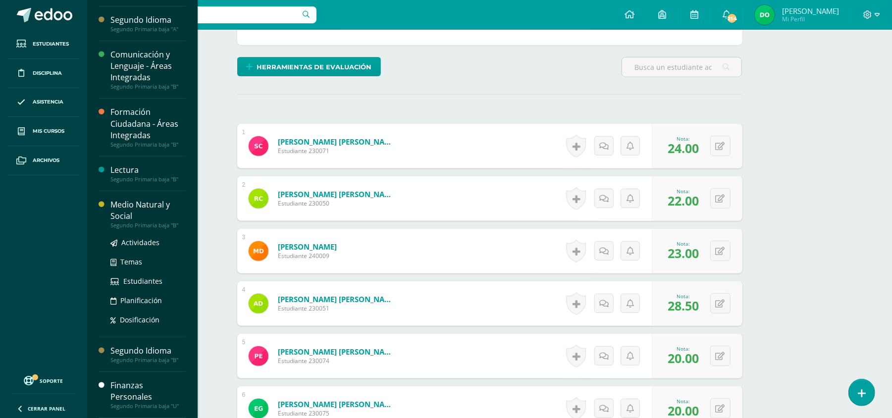
click at [155, 222] on div "Segundo Primaria baja "B"" at bounding box center [147, 225] width 75 height 7
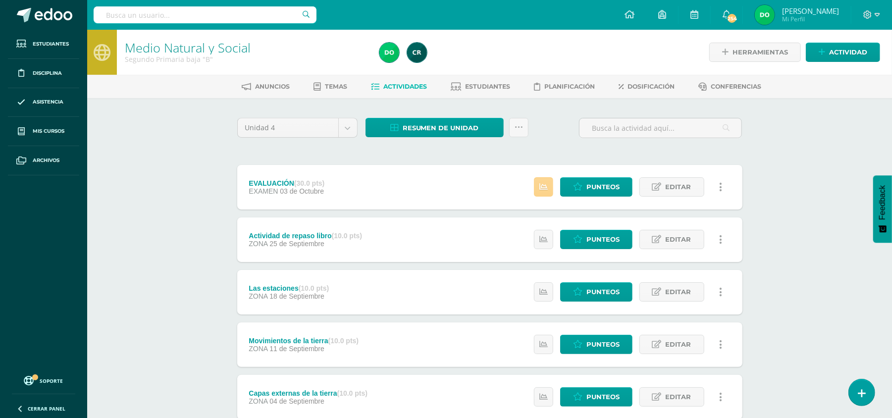
click at [543, 188] on icon at bounding box center [543, 187] width 8 height 8
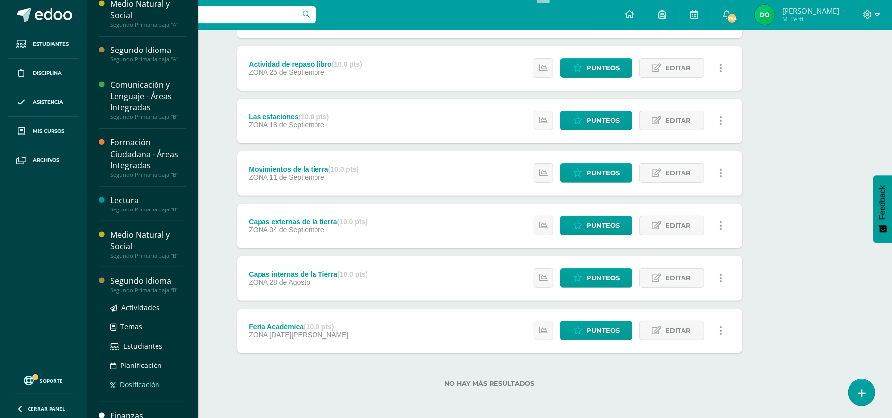
scroll to position [191, 0]
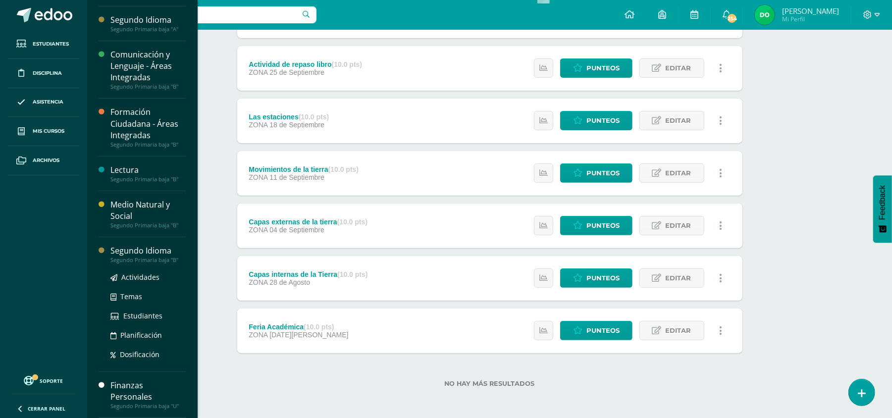
click at [156, 253] on div "Segundo Idioma" at bounding box center [147, 250] width 75 height 11
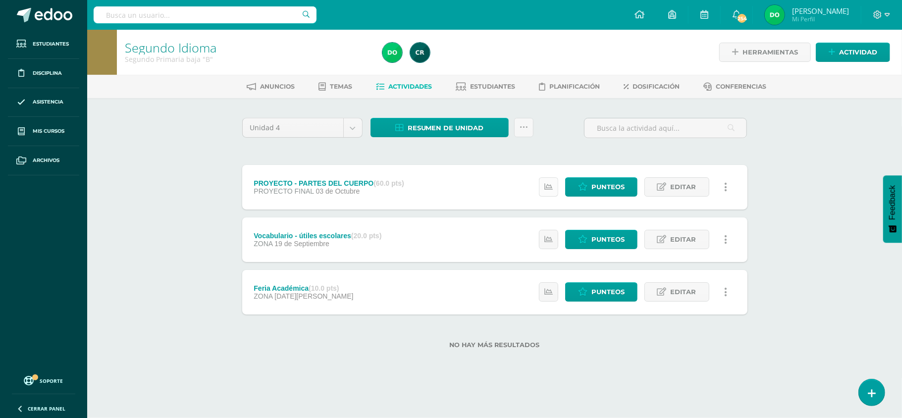
click at [551, 194] on link at bounding box center [548, 186] width 19 height 19
click at [374, 333] on div "No hay más resultados" at bounding box center [494, 337] width 505 height 46
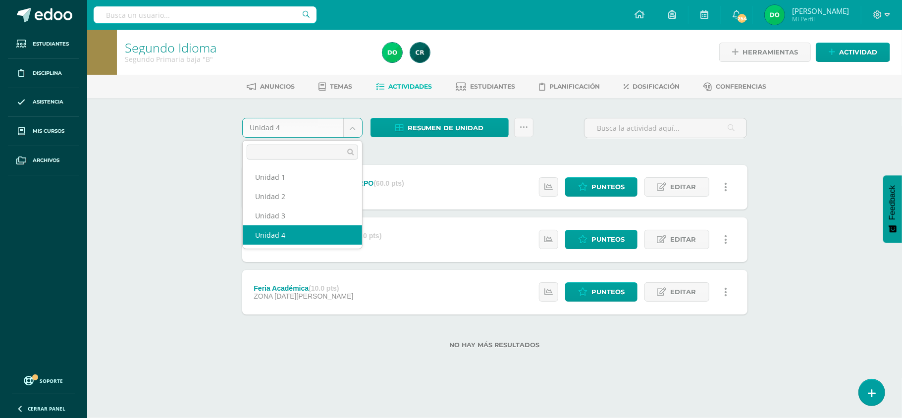
click at [355, 124] on body "Estudiantes Disciplina Asistencia Mis cursos Archivos Soporte Ayuda Reportar un…" at bounding box center [451, 190] width 902 height 380
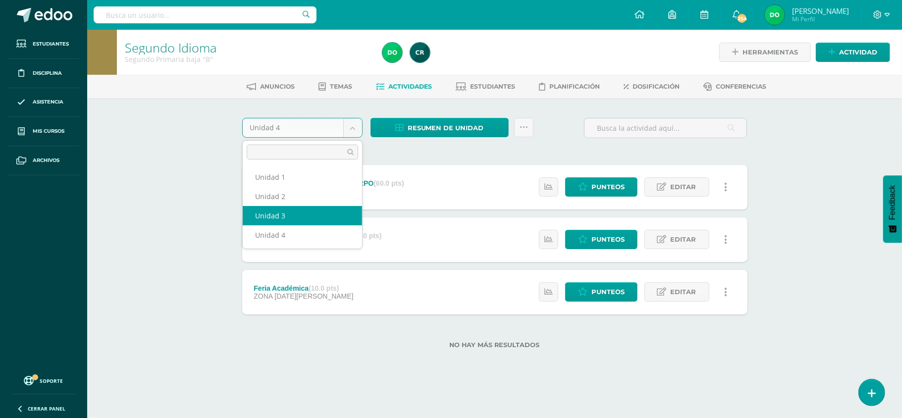
select select "Unidad 3"
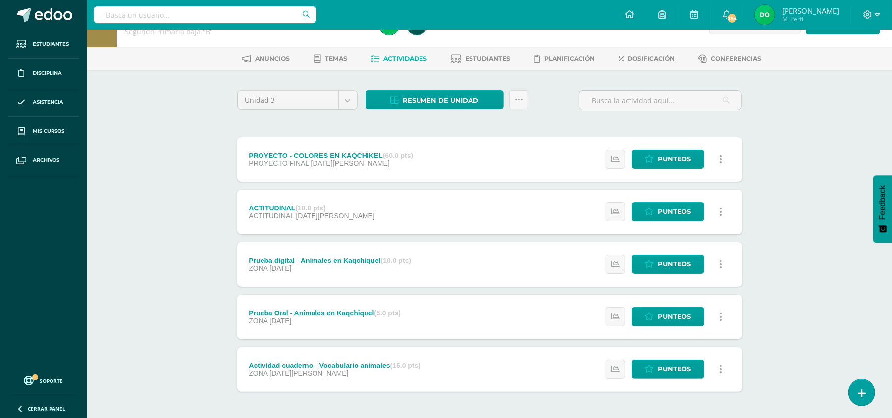
scroll to position [27, 0]
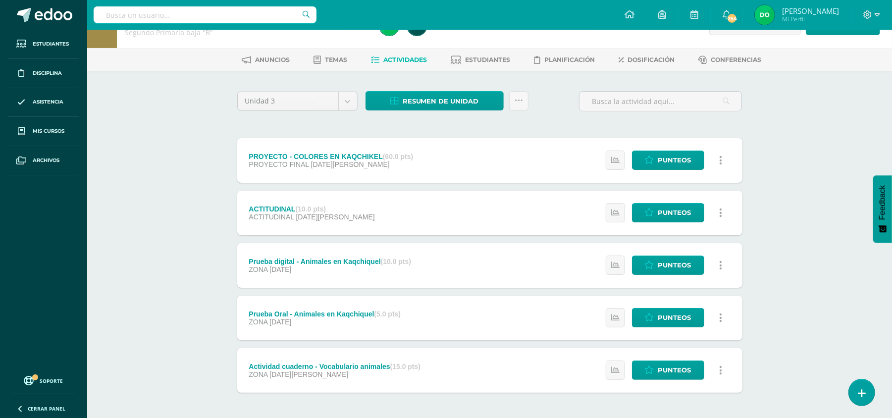
click at [518, 222] on div "ACTITUDINAL (10.0 pts) ACTITUDINAL [DATE][PERSON_NAME] Estatus de Actividad: 0 …" at bounding box center [489, 213] width 505 height 45
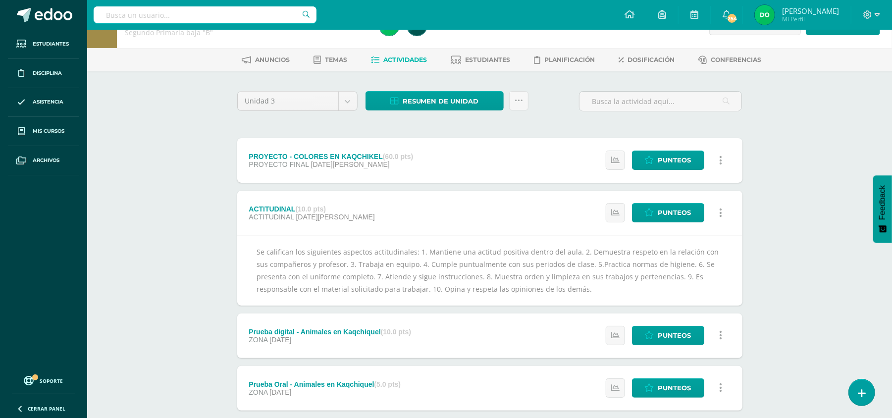
click at [725, 214] on link at bounding box center [720, 212] width 19 height 19
click at [644, 218] on link "Punteos" at bounding box center [668, 212] width 72 height 19
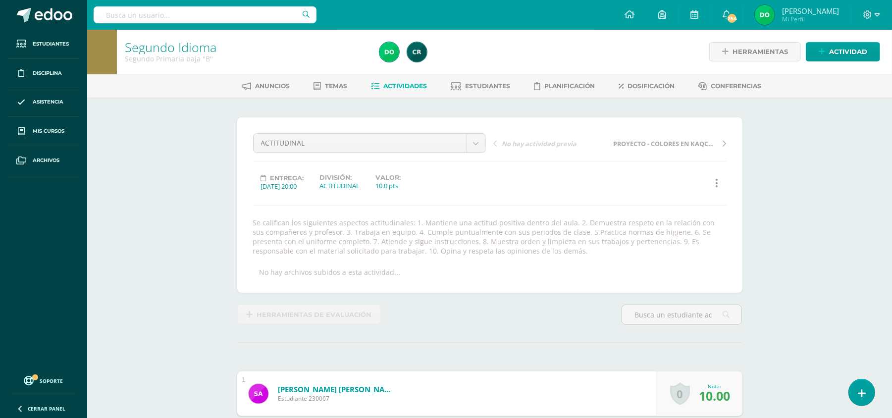
scroll to position [1, 0]
drag, startPoint x: 253, startPoint y: 224, endPoint x: 529, endPoint y: 248, distance: 277.4
click at [529, 248] on div "Se califican los siguientes aspectos actitudinales: 1. Mantiene una actitud pos…" at bounding box center [489, 236] width 481 height 38
copy div "Se califican los siguientes aspectos actitudinales: 1. Mantiene una actitud pos…"
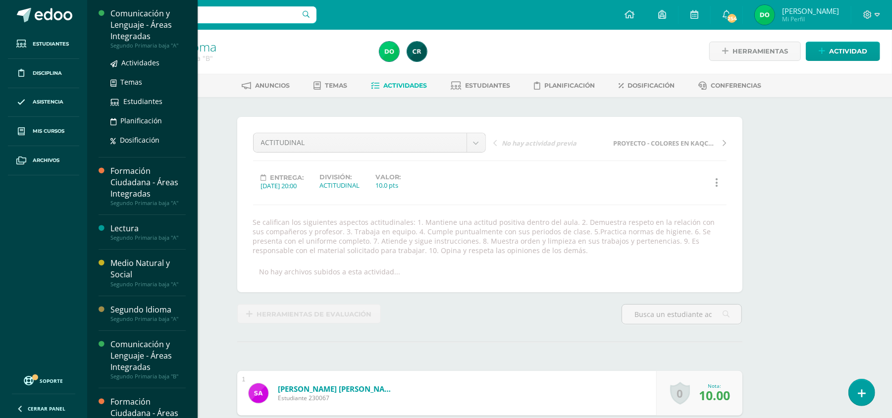
click at [165, 25] on div "Comunicación y Lenguaje - Áreas Integradas" at bounding box center [147, 25] width 75 height 34
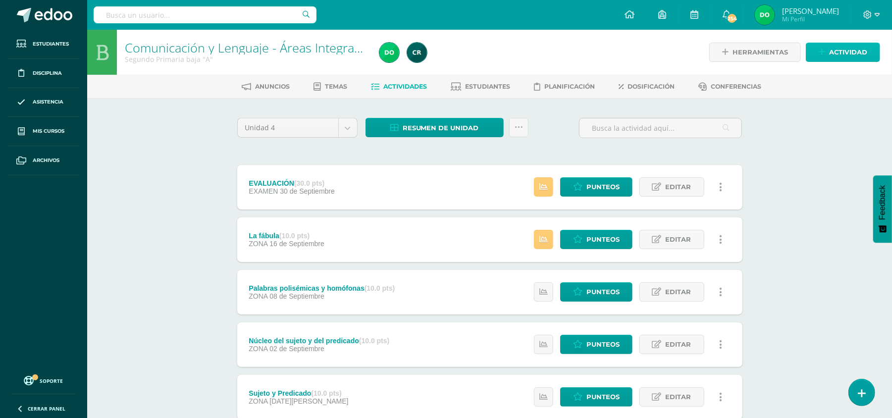
click at [838, 52] on span "Actividad" at bounding box center [848, 52] width 38 height 18
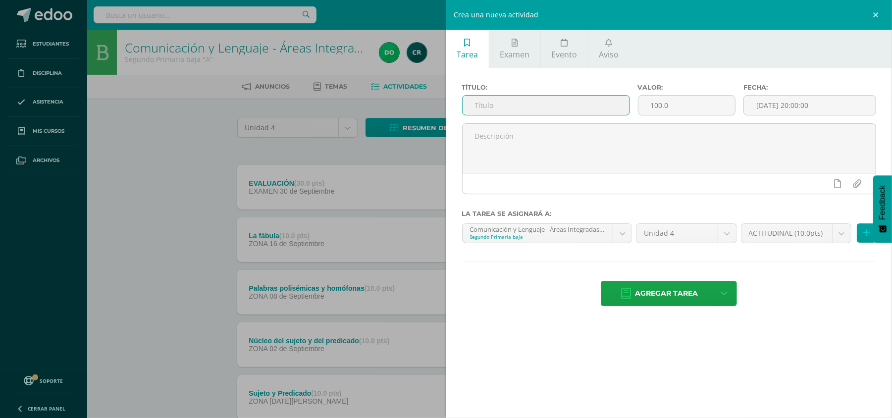
click at [601, 107] on input "text" at bounding box center [546, 105] width 167 height 19
type input "ACTITUDINAL"
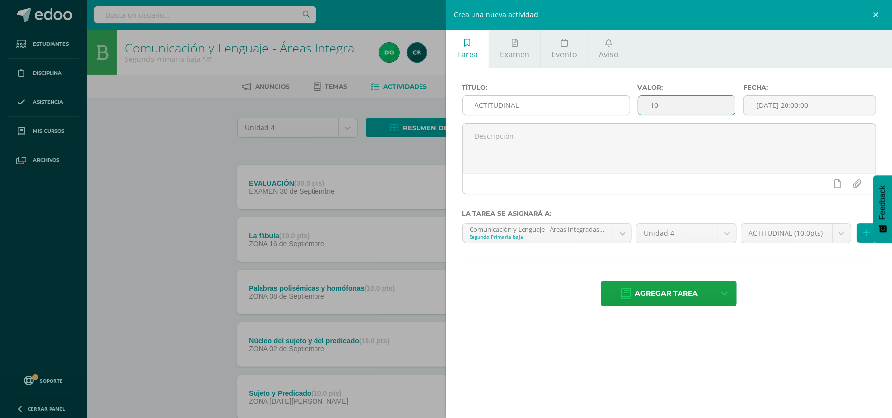
type input "10"
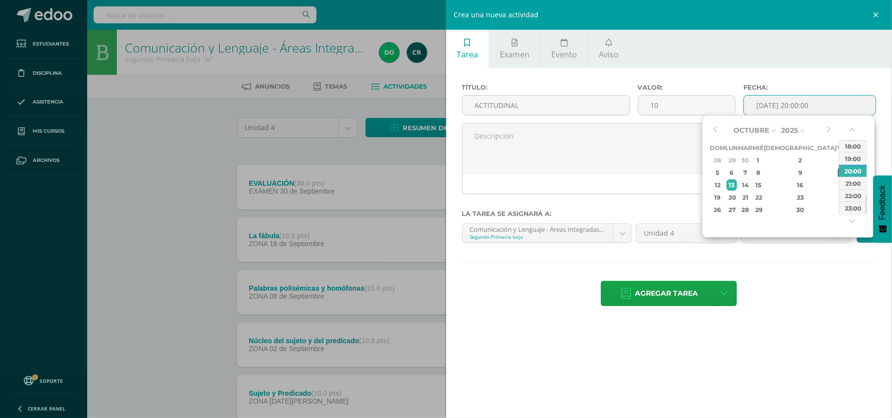
click at [838, 169] on div "10" at bounding box center [842, 172] width 9 height 11
type input "2025-10-10 20:00"
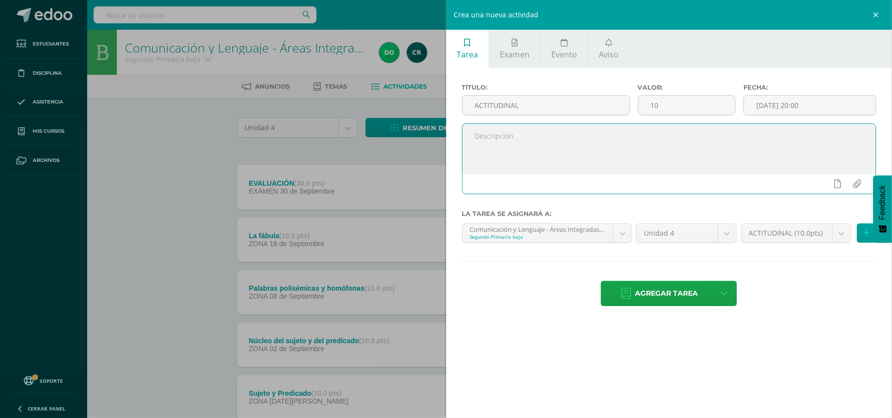
click at [645, 140] on textarea at bounding box center [670, 149] width 414 height 50
paste textarea "Se califican los siguientes aspectos actitudinales: 1. Mantiene una actitud pos…"
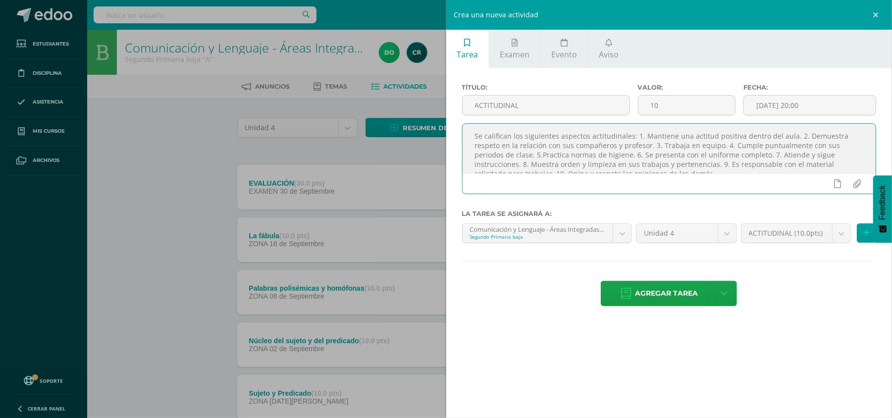
scroll to position [4, 0]
click at [634, 134] on textarea "Se califican los siguientes aspectos actitudinales: 1. Mantiene una actitud pos…" at bounding box center [670, 149] width 414 height 50
click at [634, 141] on textarea "Se califican los siguientes aspectos actitudinales: 1. Mantiene una actitud pos…" at bounding box center [670, 149] width 414 height 50
click at [698, 155] on textarea "Se califican los siguientes aspectos actitudinales: 1. Mantiene una actitud pos…" at bounding box center [670, 149] width 414 height 50
click at [545, 156] on textarea "Se califican los siguientes aspectos actitudinales: 1. Mantiene una actitud pos…" at bounding box center [670, 149] width 414 height 50
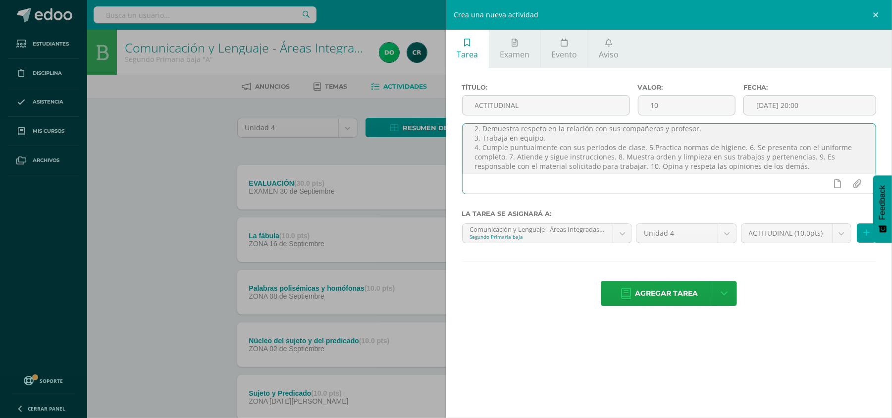
scroll to position [30, 0]
click at [642, 143] on textarea "Se califican los siguientes aspectos actitudinales: 1. Mantiene una actitud pos…" at bounding box center [670, 149] width 414 height 50
click at [572, 151] on textarea "Se califican los siguientes aspectos actitudinales: 1. Mantiene una actitud pos…" at bounding box center [670, 149] width 414 height 50
click at [609, 163] on textarea "Se califican los siguientes aspectos actitudinales: 1. Mantiene una actitud pos…" at bounding box center [670, 149] width 414 height 50
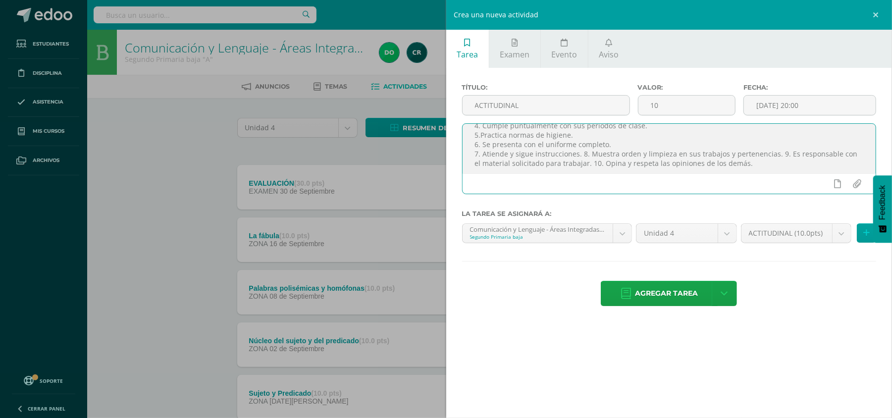
click at [578, 153] on textarea "Se califican los siguientes aspectos actitudinales: 1. Mantiene una actitud pos…" at bounding box center [670, 149] width 414 height 50
click at [670, 162] on textarea "Se califican los siguientes aspectos actitudinales: 1. Mantiene una actitud pos…" at bounding box center [670, 149] width 414 height 50
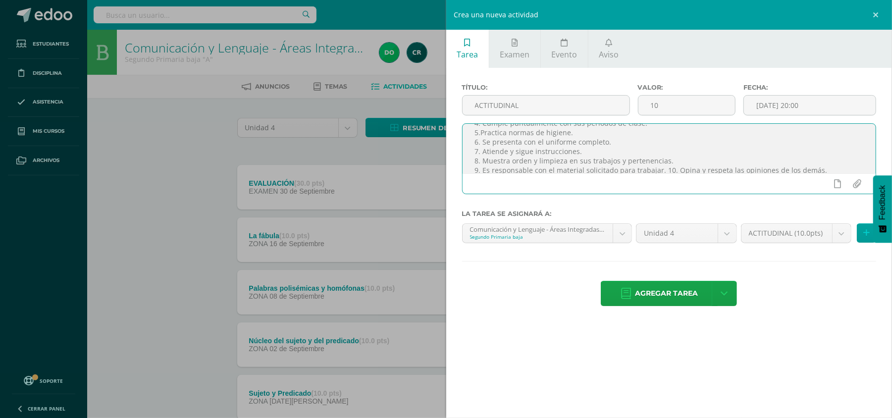
click at [663, 171] on textarea "Se califican los siguientes aspectos actitudinales: 1. Mantiene una actitud pos…" at bounding box center [670, 149] width 414 height 50
click at [660, 169] on textarea "Se califican los siguientes aspectos actitudinales: 1. Mantiene una actitud pos…" at bounding box center [670, 149] width 414 height 50
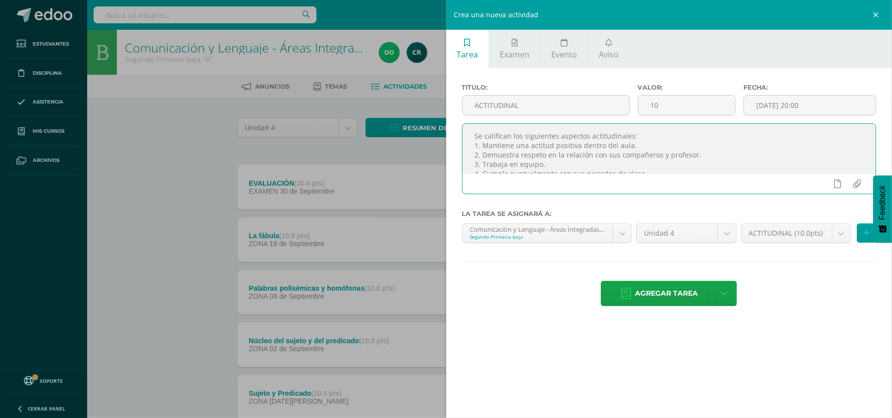
drag, startPoint x: 660, startPoint y: 169, endPoint x: 452, endPoint y: 94, distance: 221.0
click at [452, 94] on div "Título: ACTITUDINAL Valor: 10 Fecha: 2025-10-10 20:00 Se califican los siguient…" at bounding box center [669, 196] width 446 height 256
type textarea "Se califican los siguientes aspectos actitudinales: 1. Mantiene una actitud pos…"
click at [555, 328] on div "Tarea Examen Evento Aviso Título: ACTITUDINAL Valor: 10 Fecha: 2025-10-10 20:00…" at bounding box center [669, 209] width 446 height 418
click at [860, 232] on button at bounding box center [866, 232] width 19 height 19
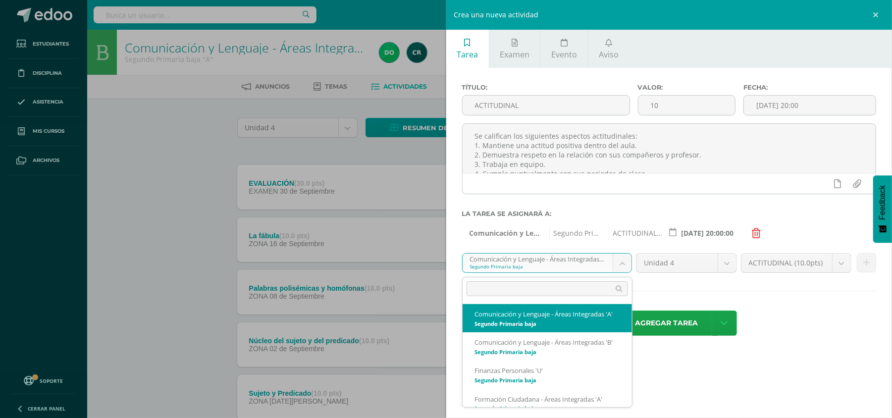
click at [617, 264] on body "Estudiantes Disciplina Asistencia Mis cursos Archivos Soporte Ayuda Reportar un…" at bounding box center [446, 295] width 892 height 590
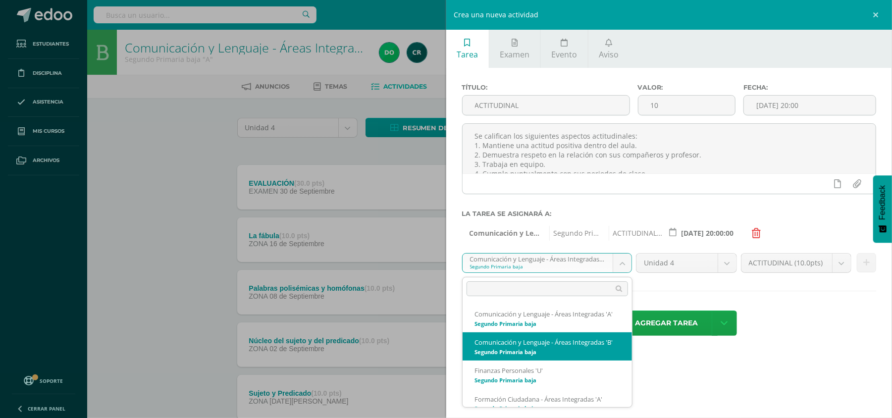
select select "92100"
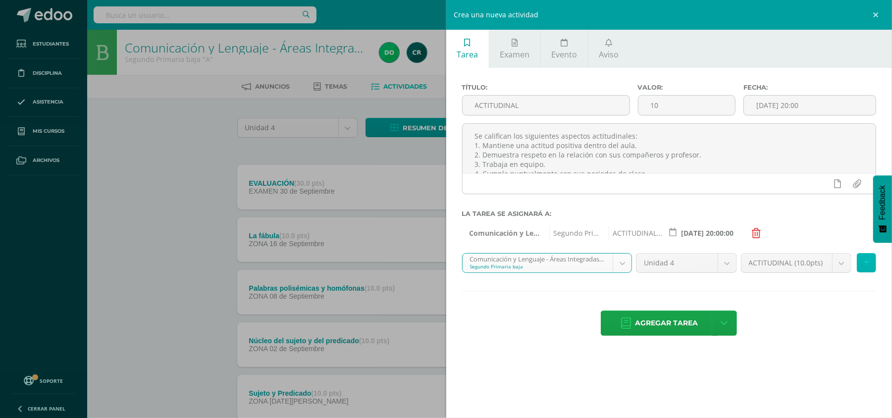
click at [871, 264] on button at bounding box center [866, 262] width 19 height 19
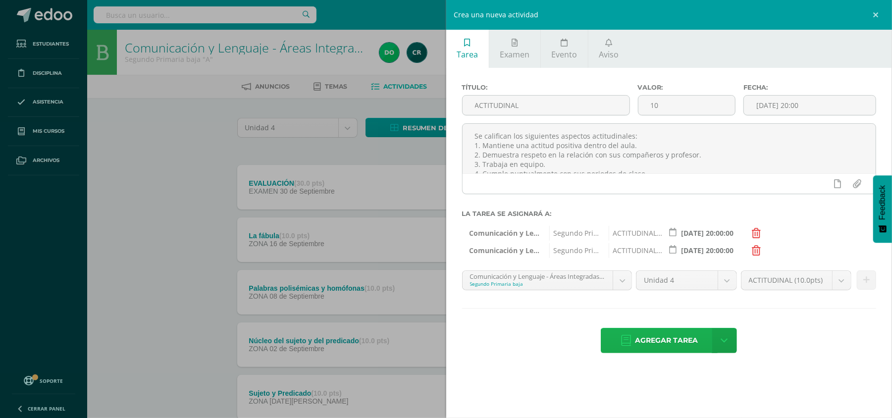
click at [689, 343] on span "Agregar tarea" at bounding box center [666, 340] width 63 height 24
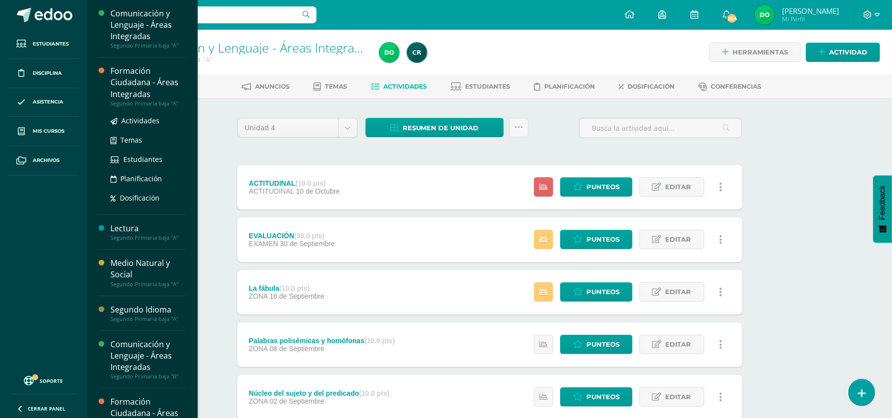
click at [151, 77] on div "Formación Ciudadana - Áreas Integradas" at bounding box center [147, 82] width 75 height 34
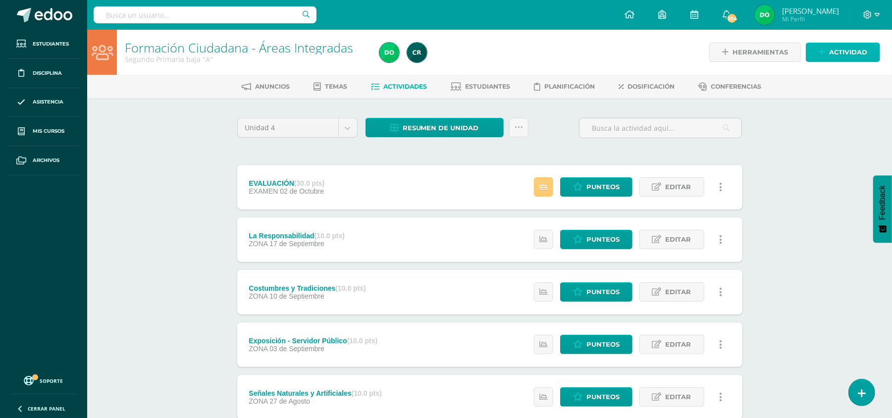
click at [868, 49] on link "Actividad" at bounding box center [843, 52] width 74 height 19
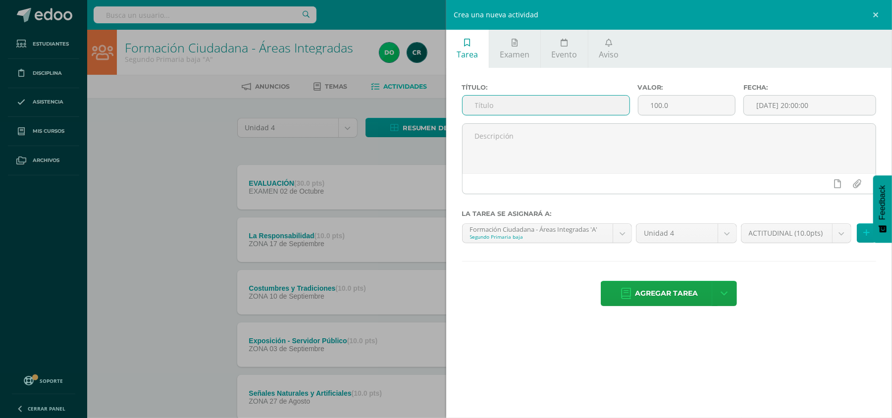
click at [537, 102] on input "text" at bounding box center [546, 105] width 167 height 19
type input "ACTITUDINAL"
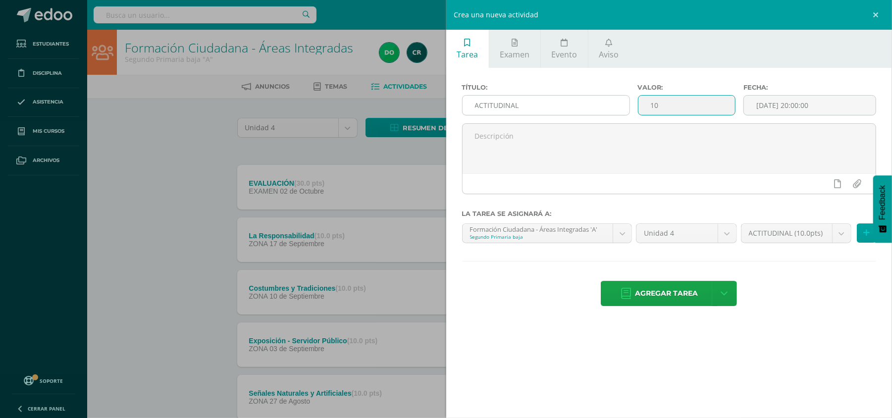
type input "10"
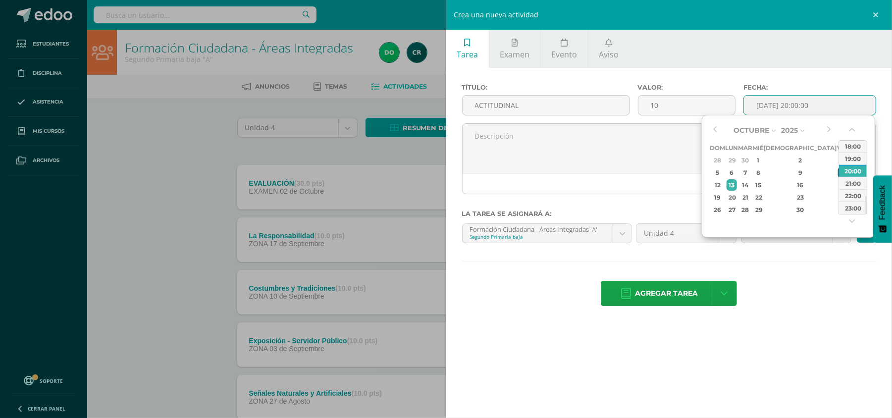
click at [838, 175] on div "10" at bounding box center [842, 172] width 9 height 11
type input "2025-10-10 20:00"
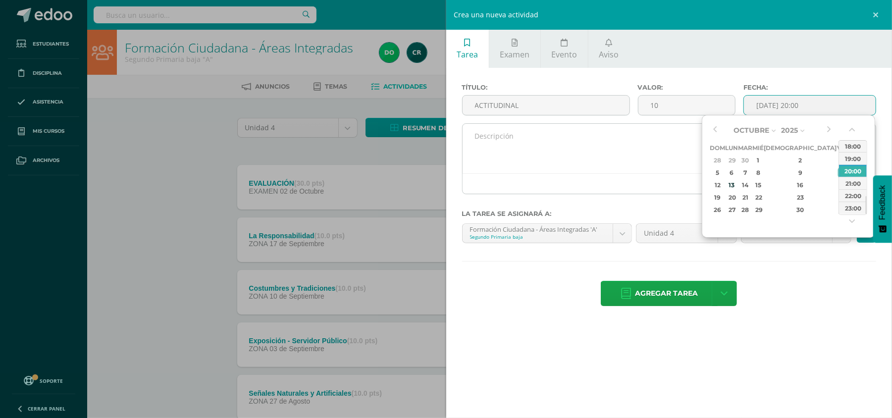
click at [680, 155] on textarea at bounding box center [670, 149] width 414 height 50
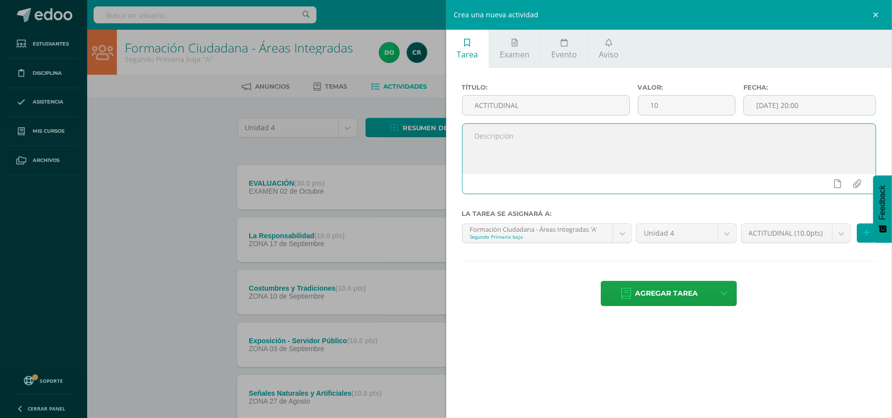
paste textarea "Se califican los siguientes aspectos actitudinales: 1. Mantiene una actitud pos…"
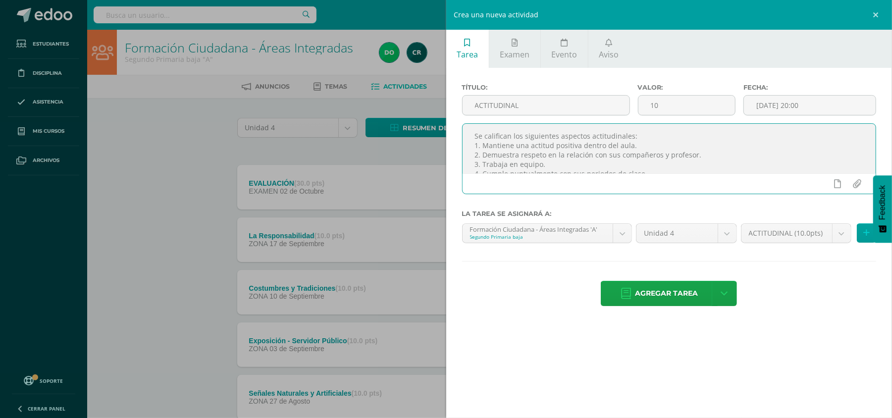
scroll to position [60, 0]
type textarea "Se califican los siguientes aspectos actitudinales: 1. Mantiene una actitud pos…"
click at [864, 234] on icon at bounding box center [866, 233] width 6 height 8
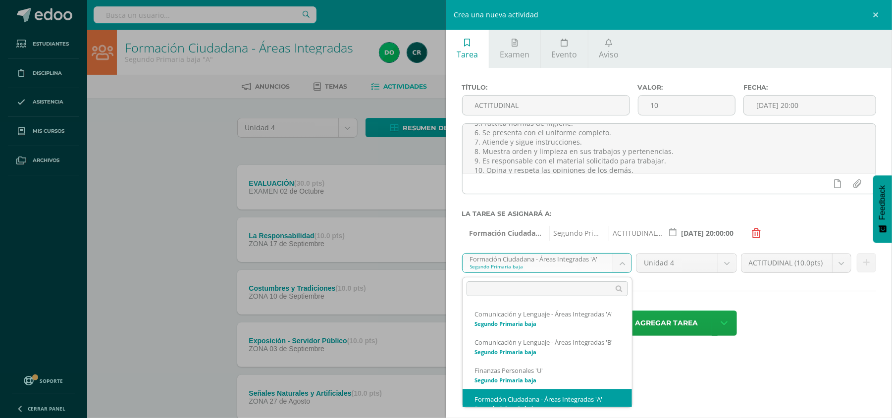
scroll to position [27, 0]
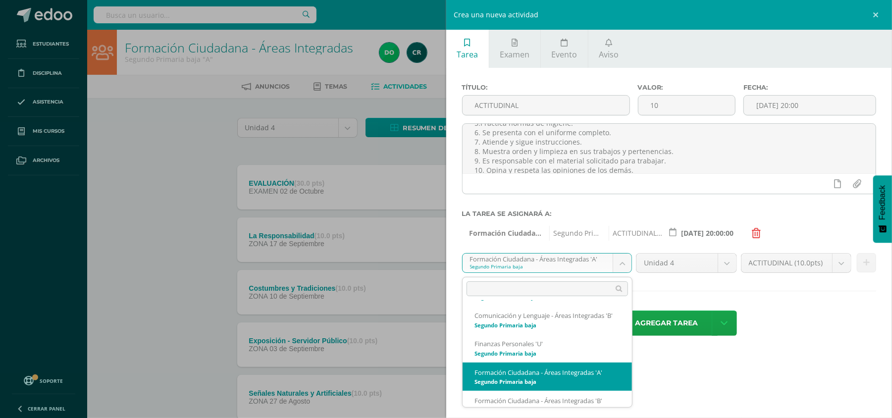
click at [624, 266] on body "Estudiantes Disciplina Asistencia Mis cursos Archivos Soporte Ayuda Reportar un…" at bounding box center [446, 295] width 892 height 590
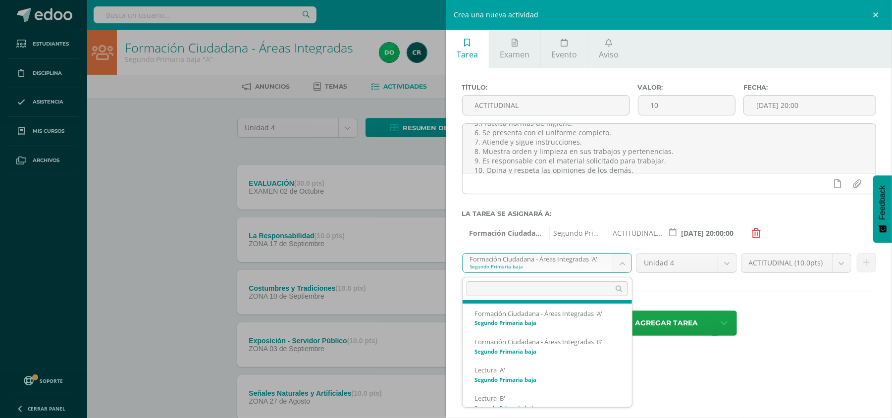
scroll to position [86, 0]
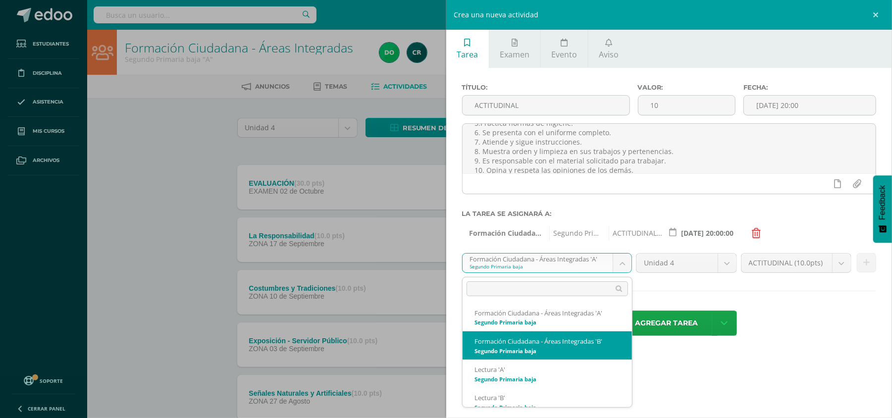
select select "92072"
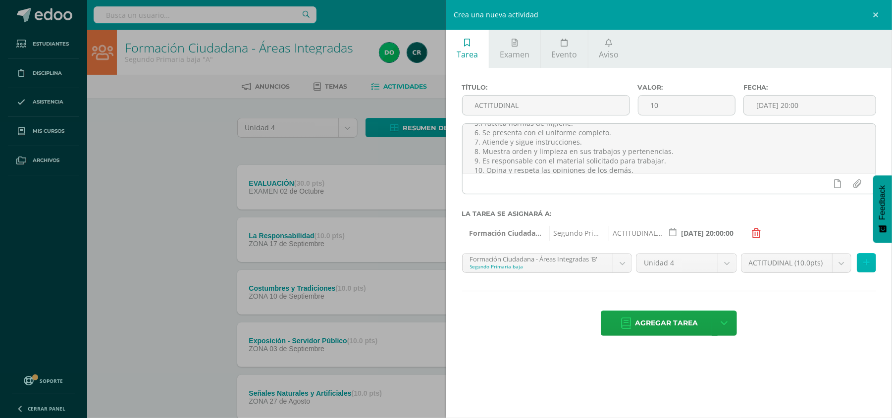
click at [864, 270] on button at bounding box center [866, 262] width 19 height 19
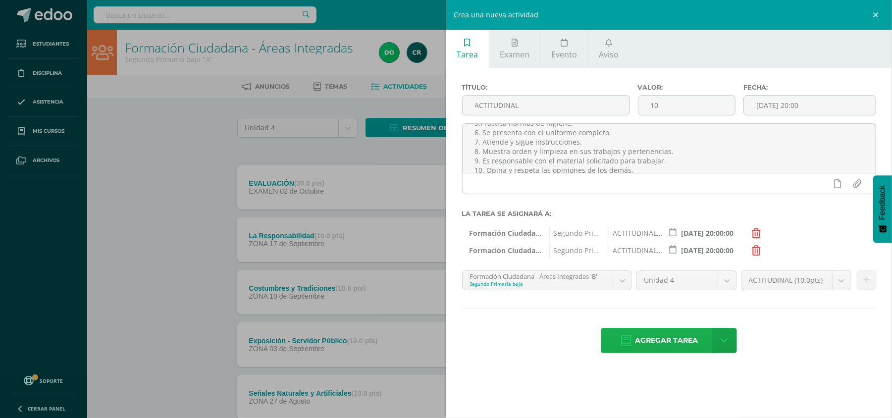
click at [673, 345] on span "Agregar tarea" at bounding box center [666, 340] width 63 height 24
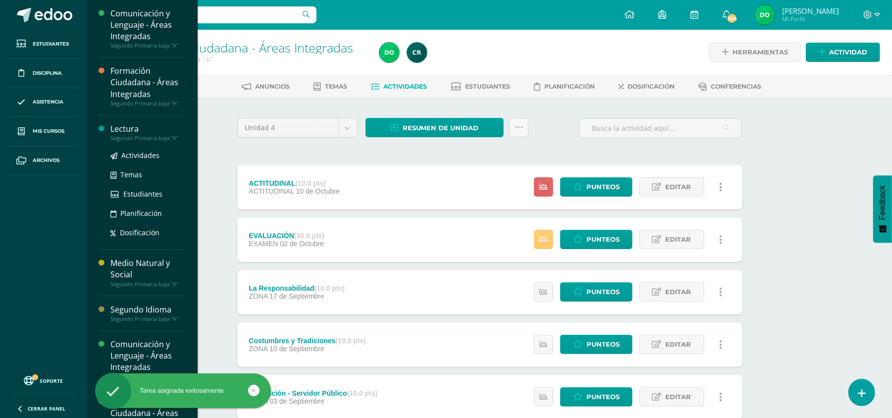
click at [125, 133] on div "Lectura" at bounding box center [147, 128] width 75 height 11
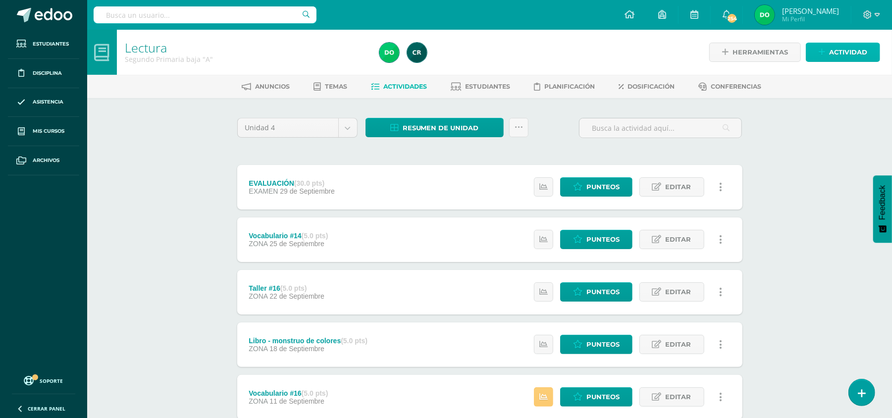
click at [831, 58] on span "Actividad" at bounding box center [848, 52] width 38 height 18
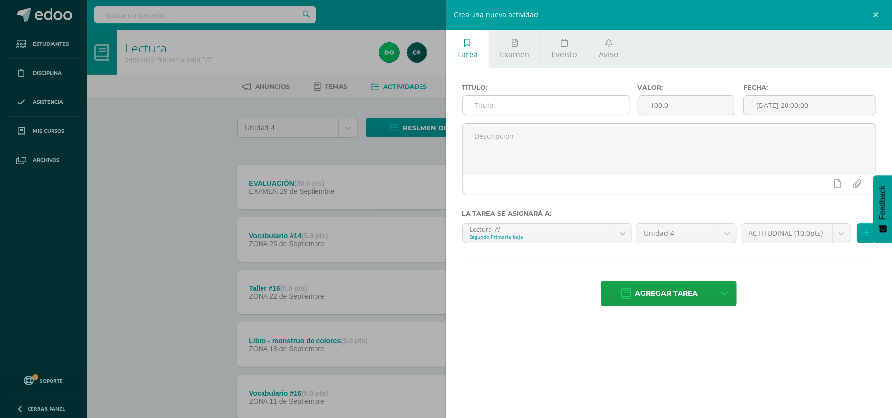
click at [555, 111] on input "text" at bounding box center [546, 105] width 167 height 19
type input "ACTITUDINAL"
type input "10"
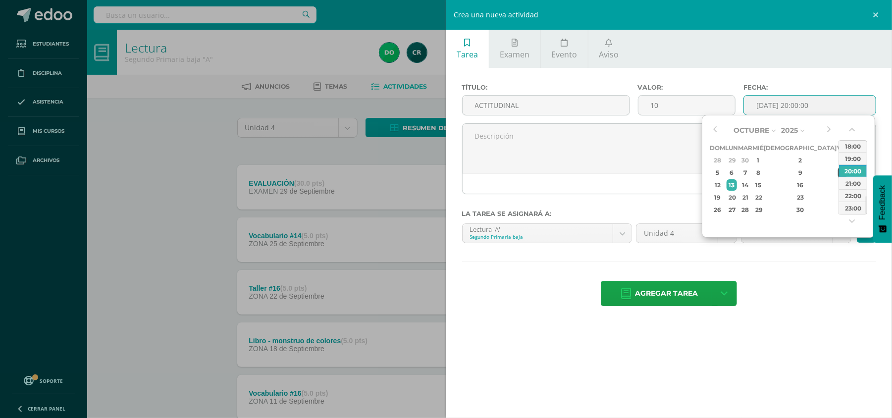
click at [838, 175] on div "10" at bounding box center [842, 172] width 9 height 11
type input "[DATE] 20:00"
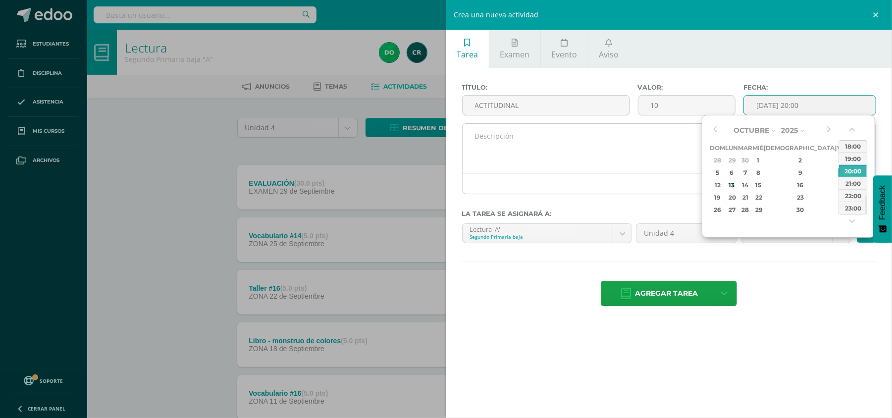
click at [665, 147] on textarea at bounding box center [670, 149] width 414 height 50
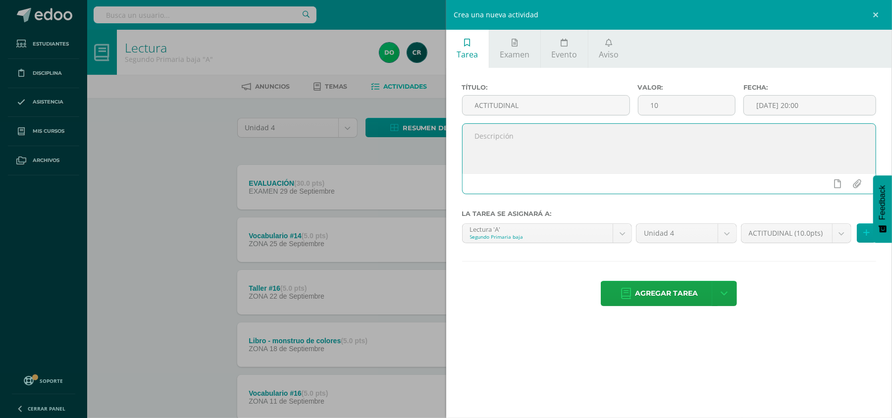
paste textarea "Se califican los siguientes aspectos actitudinales: 1. Mantiene una actitud pos…"
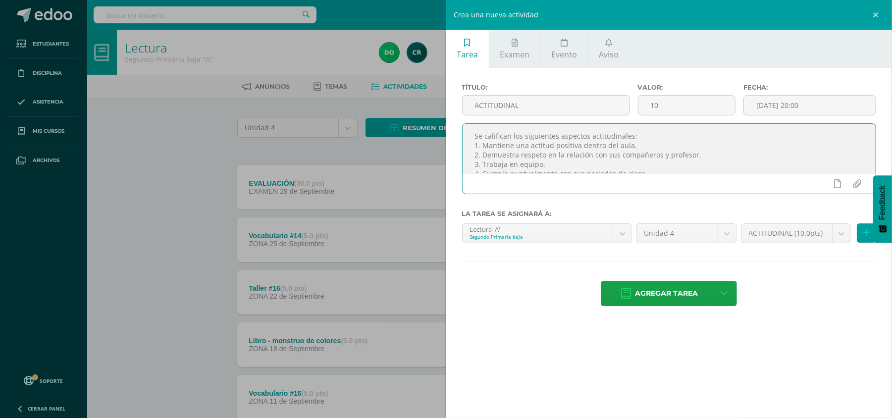
scroll to position [60, 0]
type textarea "Se califican los siguientes aspectos actitudinales: 1. Mantiene una actitud pos…"
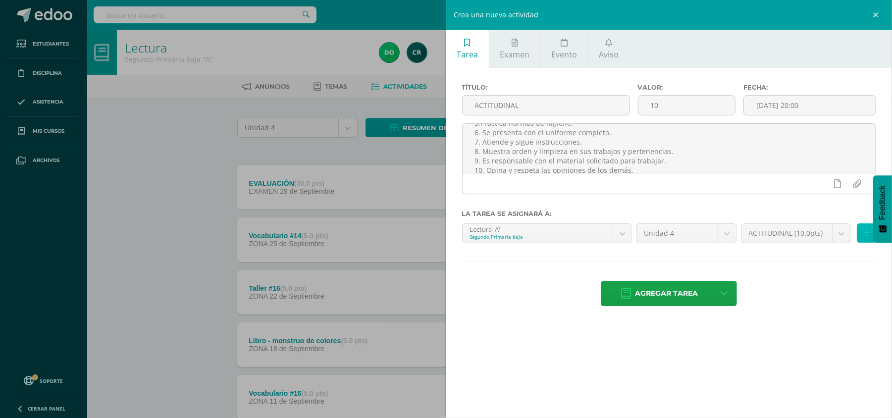
click at [865, 234] on icon at bounding box center [866, 233] width 6 height 8
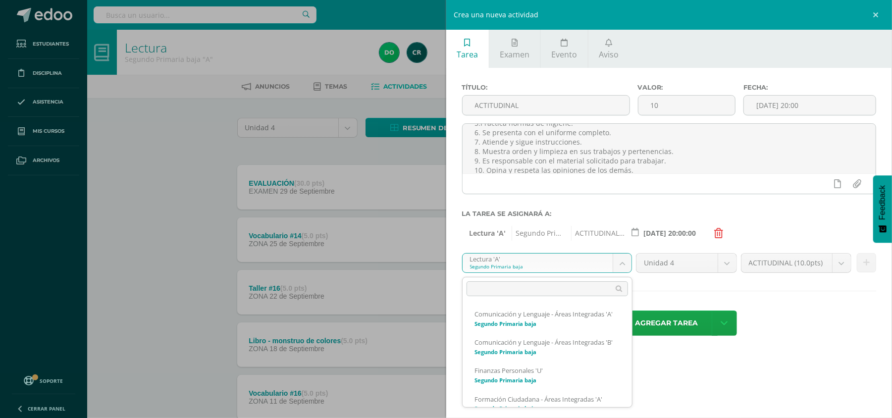
click at [622, 263] on body "Estudiantes Disciplina Asistencia Mis cursos Archivos Soporte Ayuda Reportar un…" at bounding box center [446, 372] width 892 height 744
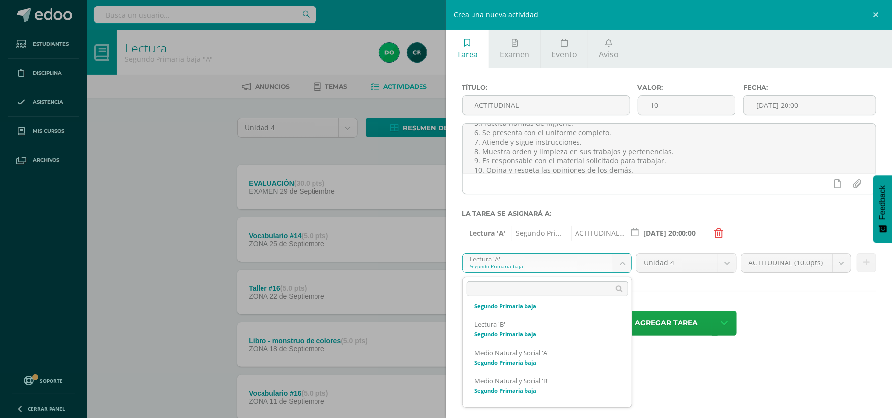
scroll to position [160, 0]
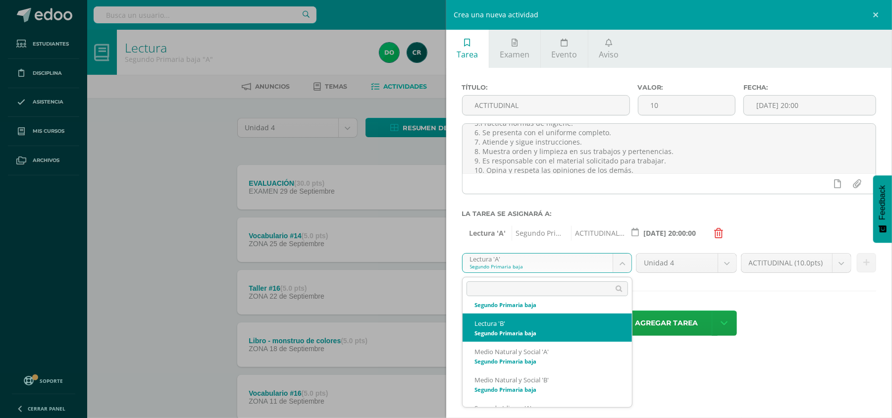
select select "92093"
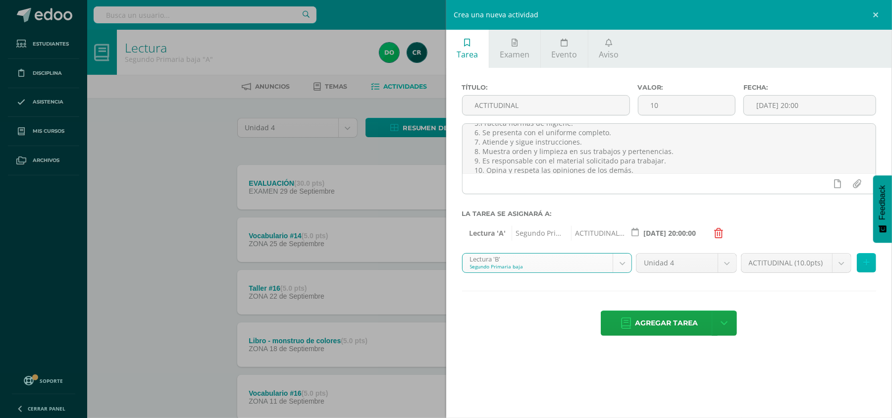
click at [870, 268] on button at bounding box center [866, 262] width 19 height 19
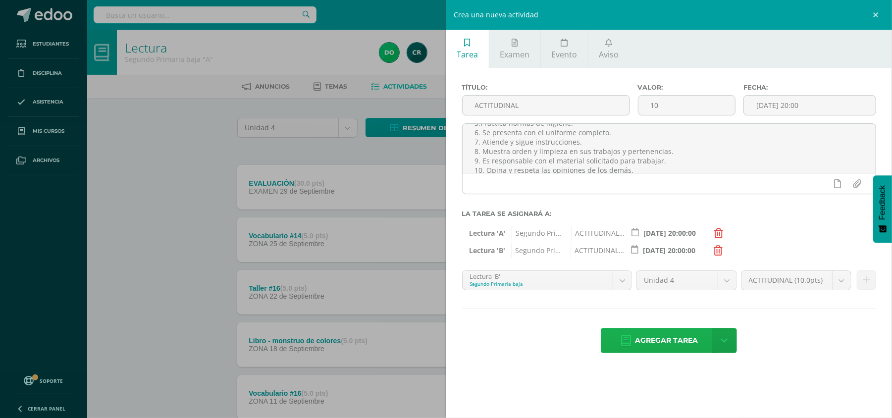
click at [672, 345] on span "Agregar tarea" at bounding box center [666, 340] width 63 height 24
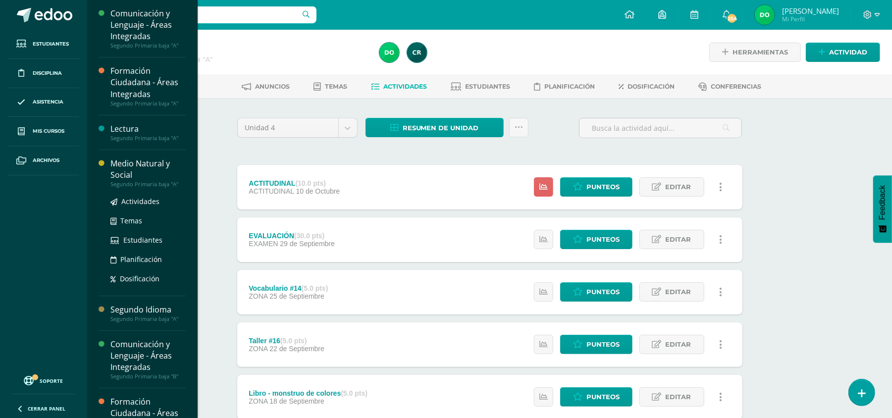
scroll to position [56, 0]
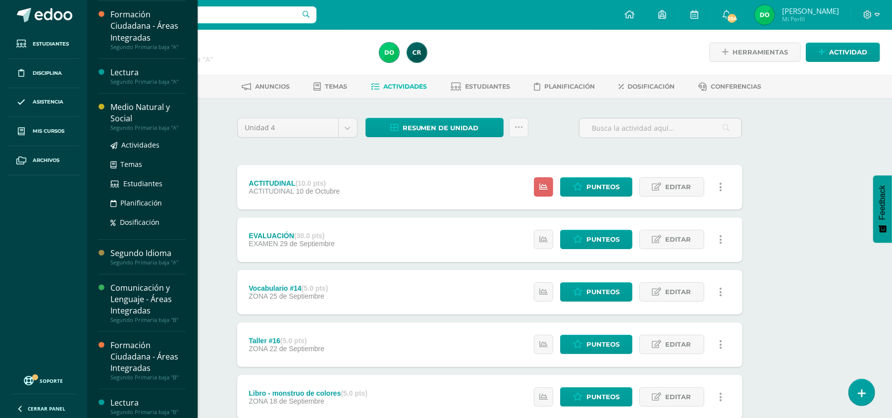
click at [148, 108] on div "Medio Natural y Social" at bounding box center [147, 113] width 75 height 23
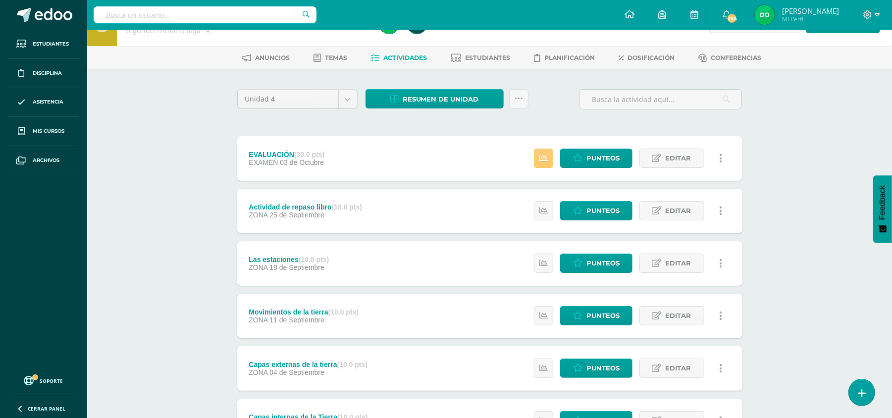
scroll to position [30, 0]
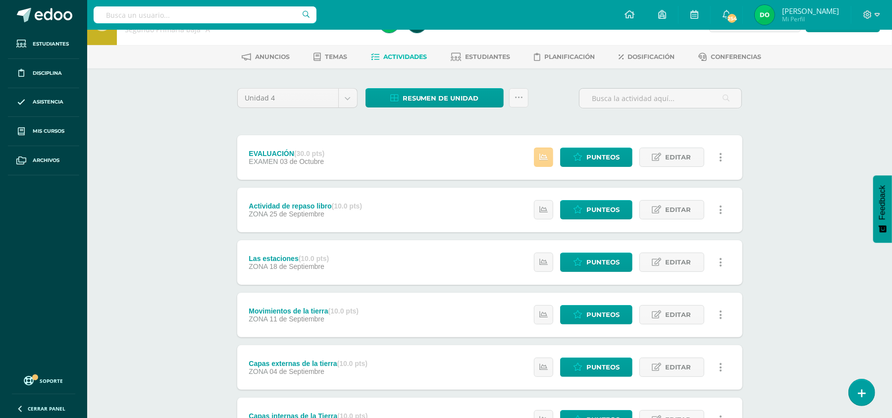
click at [537, 163] on link at bounding box center [543, 157] width 19 height 19
click at [780, 139] on div "Medio Natural y Social Segundo Primaria baja "A" Herramientas Detalle de asiste…" at bounding box center [489, 280] width 805 height 561
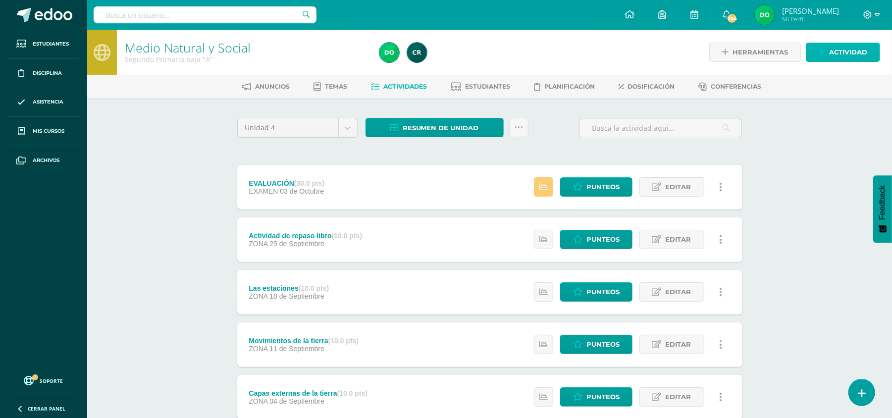
click at [835, 58] on span "Actividad" at bounding box center [848, 52] width 38 height 18
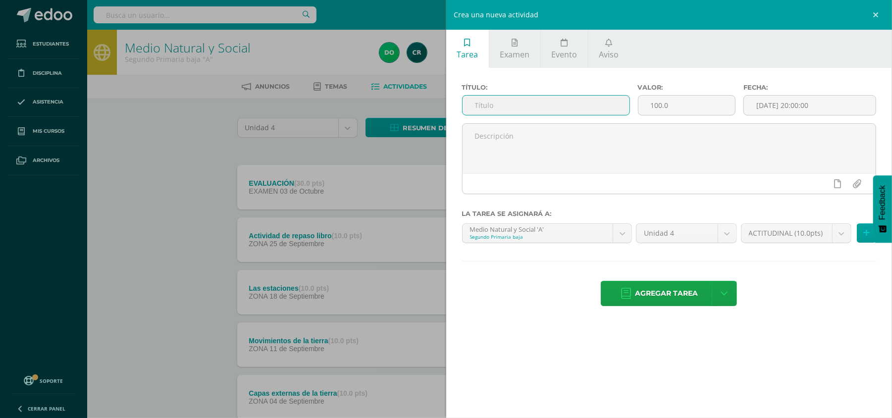
click at [606, 105] on input "text" at bounding box center [546, 105] width 167 height 19
type input "ACTITUDINAL"
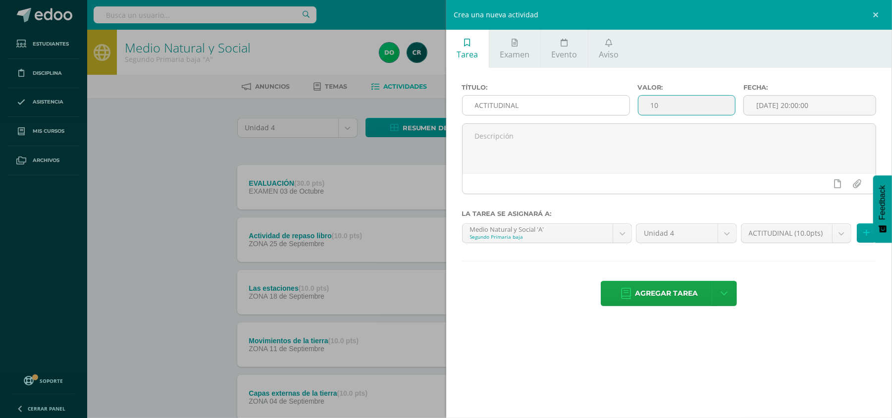
type input "10"
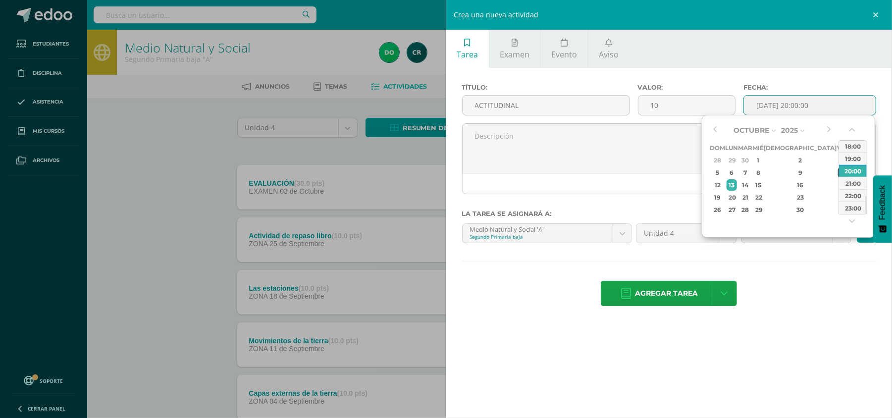
click at [838, 173] on div "10" at bounding box center [842, 172] width 9 height 11
type input "[DATE] 20:00"
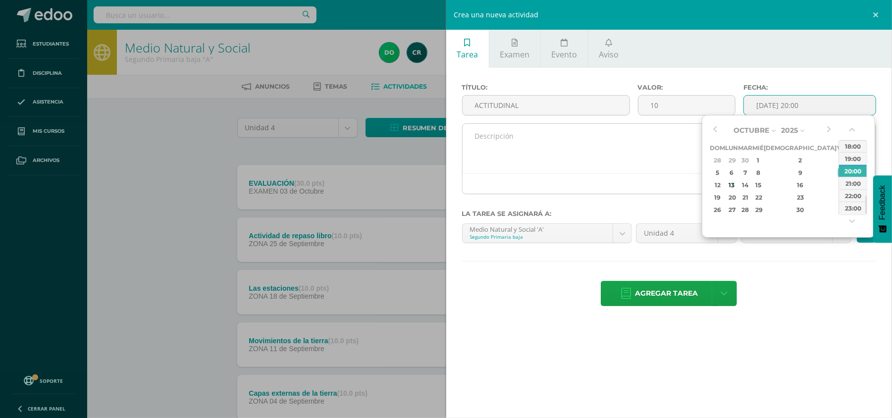
click at [700, 151] on textarea at bounding box center [670, 149] width 414 height 50
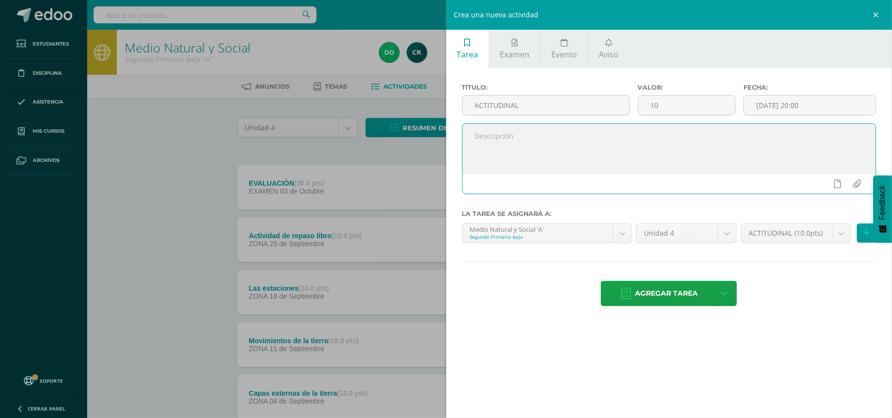
paste textarea "Se califican los siguientes aspectos actitudinales: 1. Mantiene una actitud pos…"
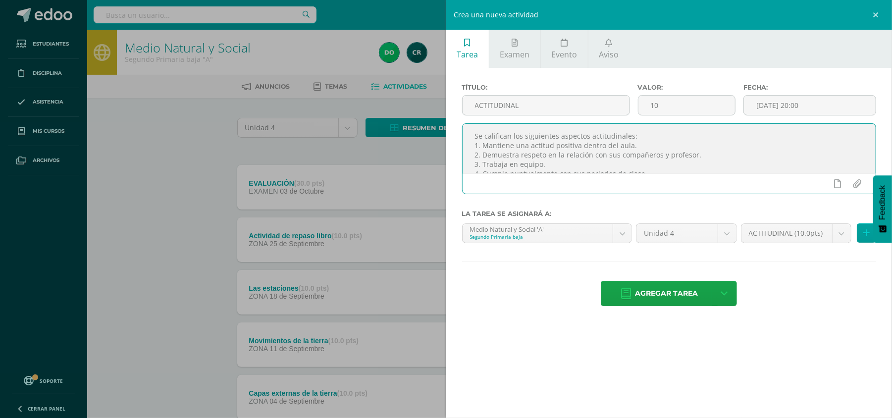
scroll to position [60, 0]
type textarea "Se califican los siguientes aspectos actitudinales: 1. Mantiene una actitud pos…"
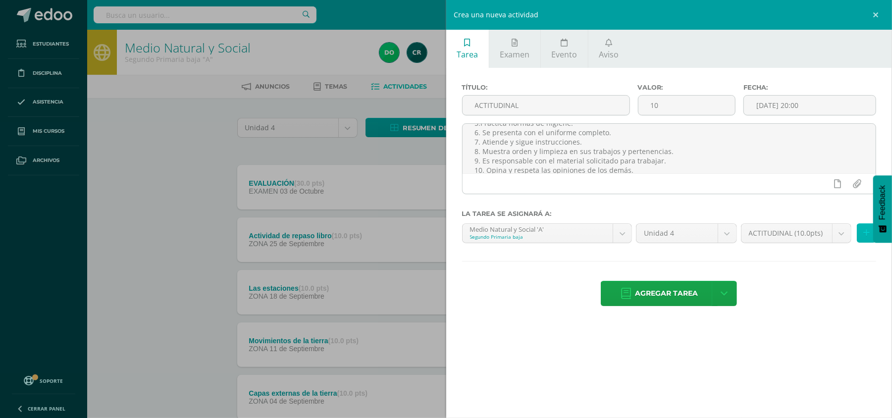
click at [864, 237] on icon at bounding box center [866, 233] width 6 height 8
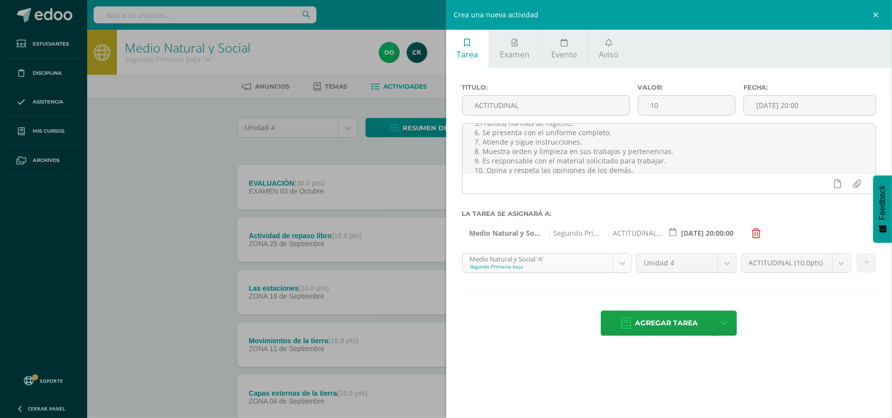
click at [632, 262] on div "Medio Natural y Social 'A' Segundo Primaria baja" at bounding box center [547, 263] width 170 height 20
click at [624, 266] on body "Estudiantes Disciplina Asistencia Mis cursos Archivos Soporte Ayuda Reportar un…" at bounding box center [446, 295] width 892 height 590
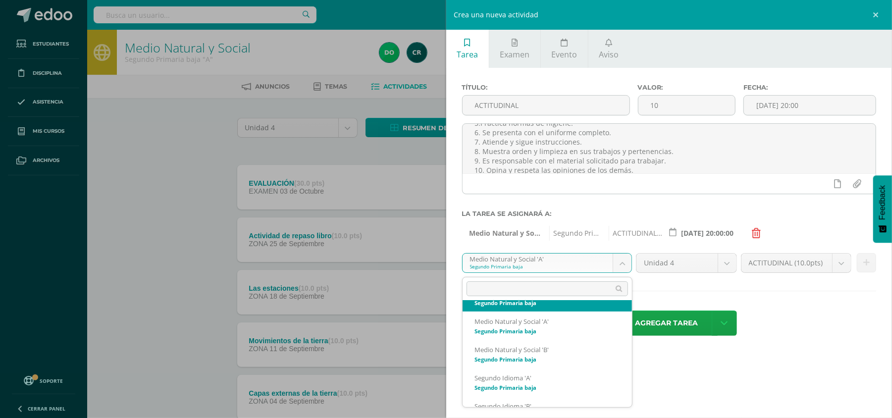
scroll to position [191, 0]
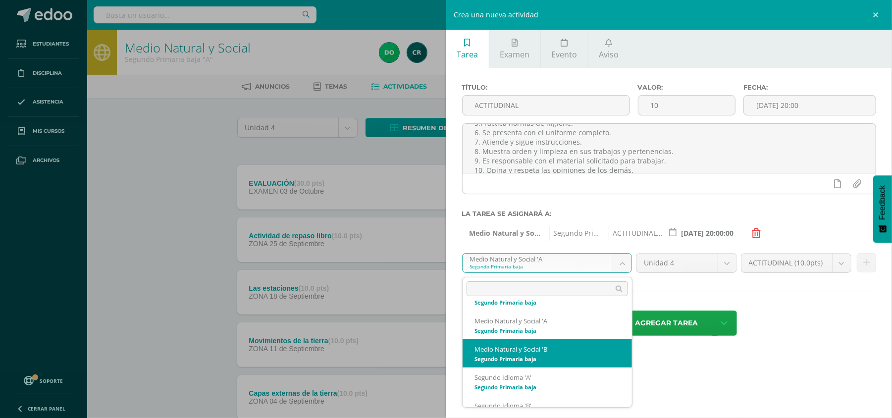
select select "92044"
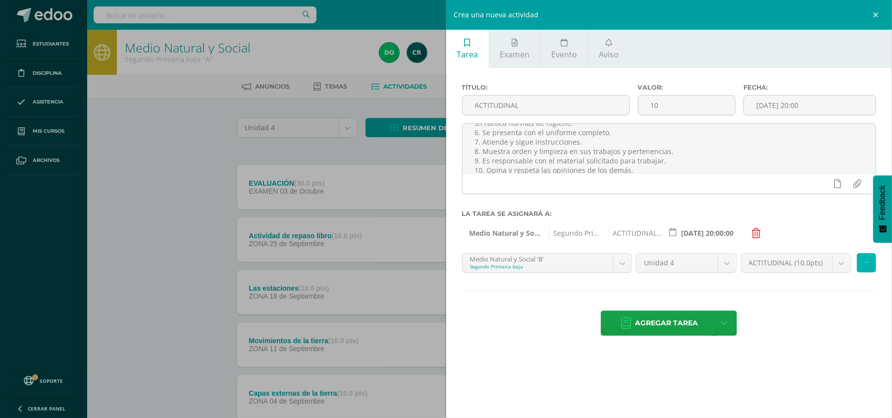
click at [867, 264] on icon at bounding box center [866, 263] width 6 height 8
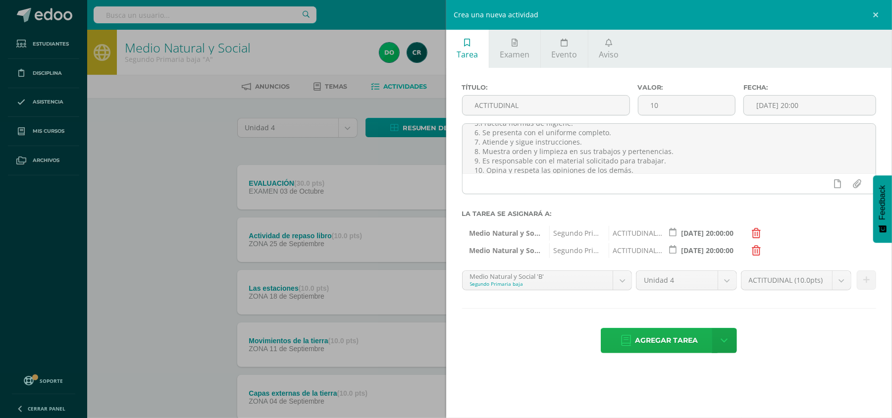
click at [676, 340] on span "Agregar tarea" at bounding box center [666, 340] width 63 height 24
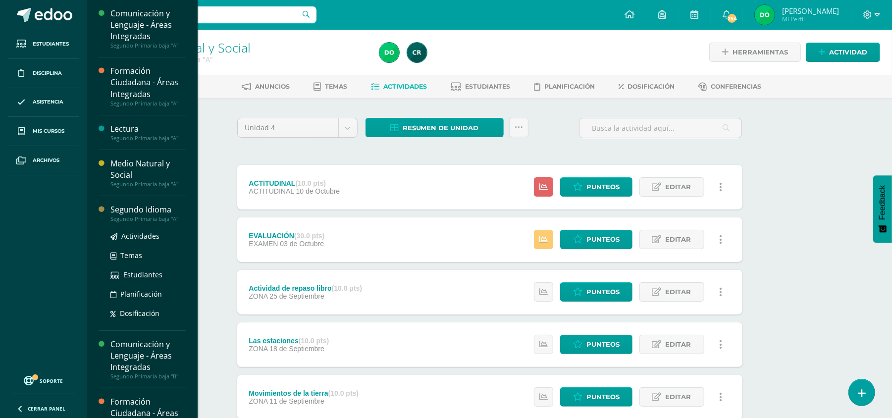
click at [141, 213] on div "Segundo Idioma" at bounding box center [147, 209] width 75 height 11
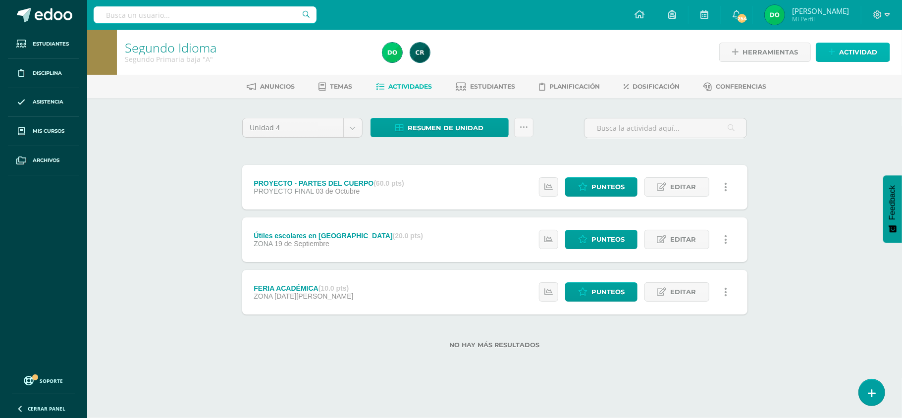
click at [869, 55] on span "Actividad" at bounding box center [858, 52] width 38 height 18
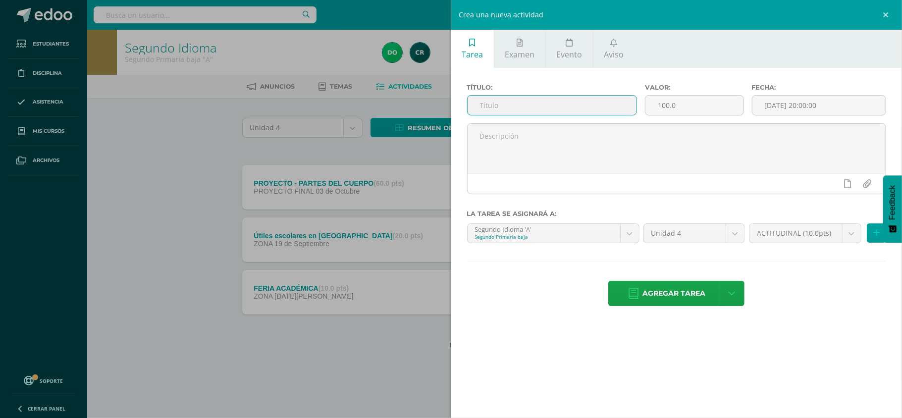
click at [555, 107] on input "text" at bounding box center [552, 105] width 169 height 19
type input "ACTITUDINAL"
type input "10"
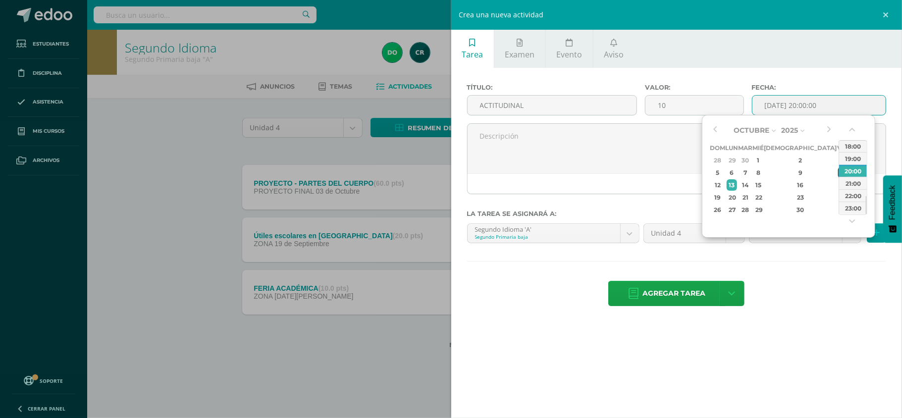
click at [838, 168] on div "10" at bounding box center [842, 172] width 9 height 11
type input "2025-10-10 20:00"
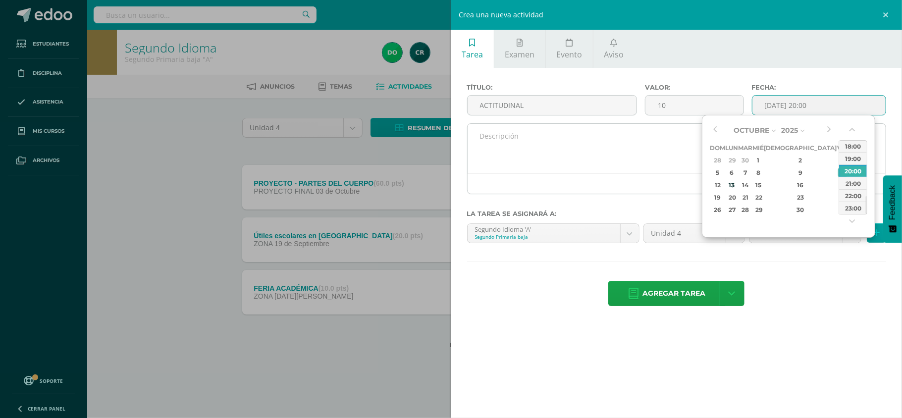
click at [640, 136] on textarea at bounding box center [677, 149] width 418 height 50
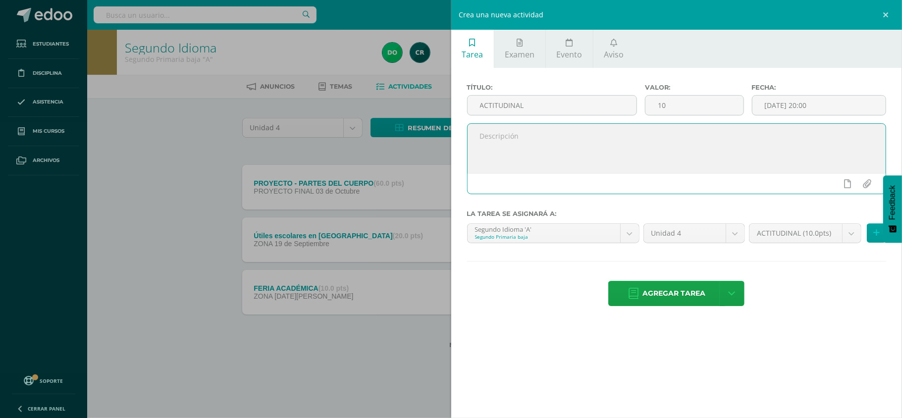
paste textarea "Se califican los siguientes aspectos actitudinales: 1. Mantiene una actitud pos…"
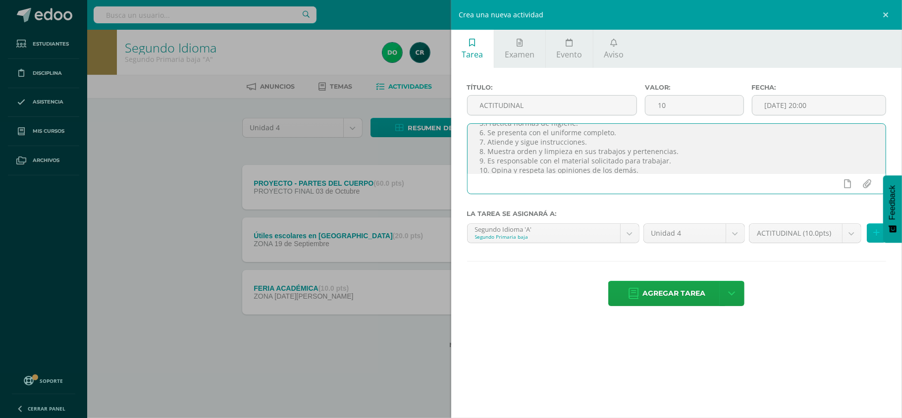
type textarea "Se califican los siguientes aspectos actitudinales: 1. Mantiene una actitud pos…"
click at [876, 236] on icon at bounding box center [876, 233] width 6 height 8
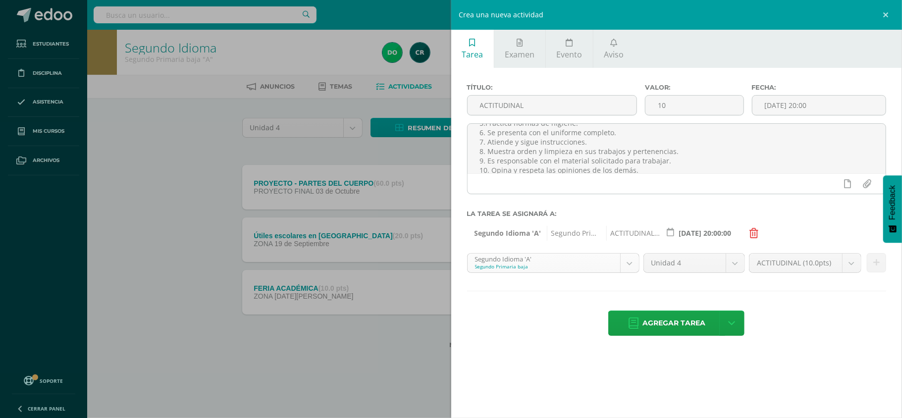
click at [633, 264] on body "Estudiantes Disciplina Asistencia Mis cursos Archivos Soporte Ayuda Reportar un…" at bounding box center [451, 190] width 902 height 380
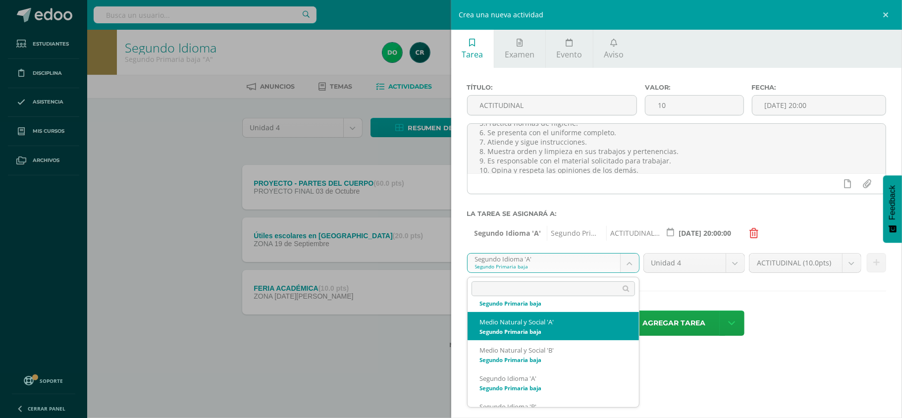
scroll to position [228, 0]
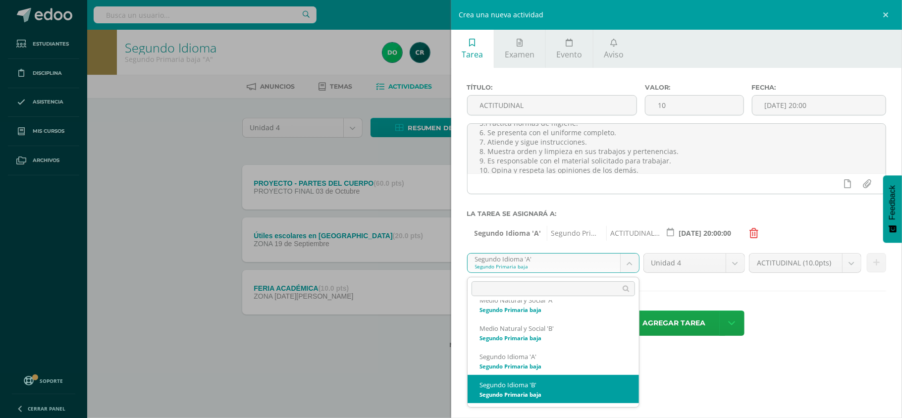
select select "92051"
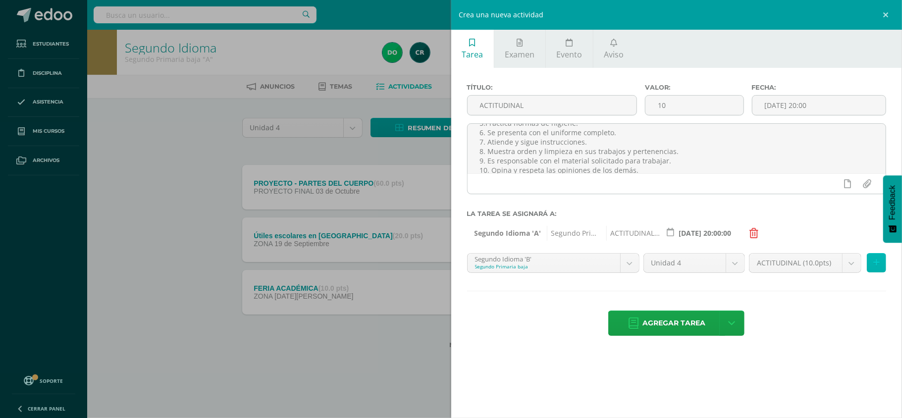
click at [879, 263] on icon at bounding box center [876, 263] width 6 height 8
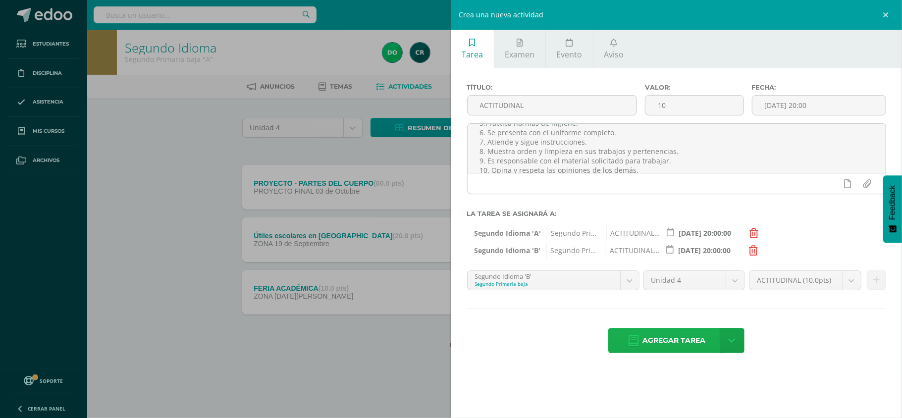
click at [670, 340] on span "Agregar tarea" at bounding box center [673, 340] width 63 height 24
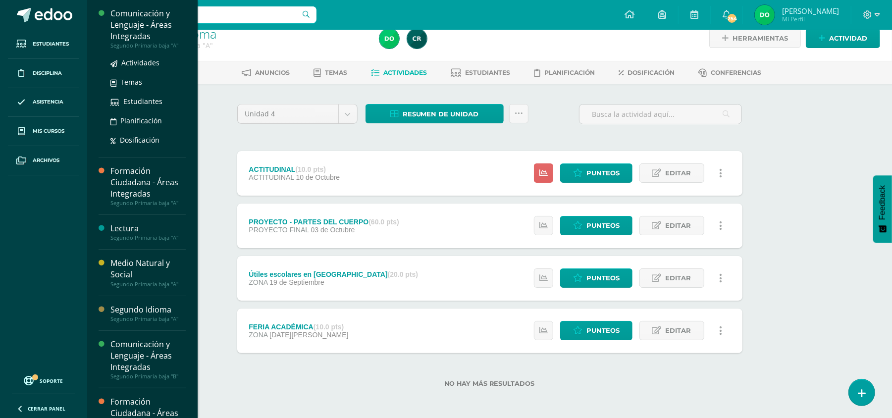
click at [150, 30] on div "Comunicación y Lenguaje - Áreas Integradas" at bounding box center [147, 25] width 75 height 34
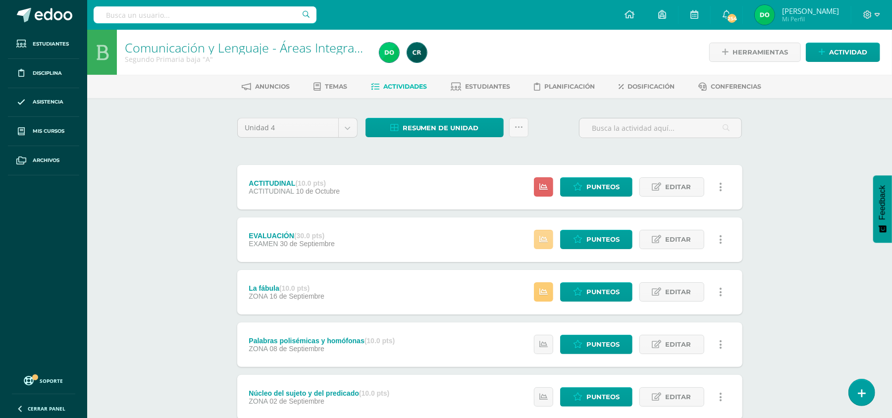
click at [553, 237] on link at bounding box center [543, 239] width 19 height 19
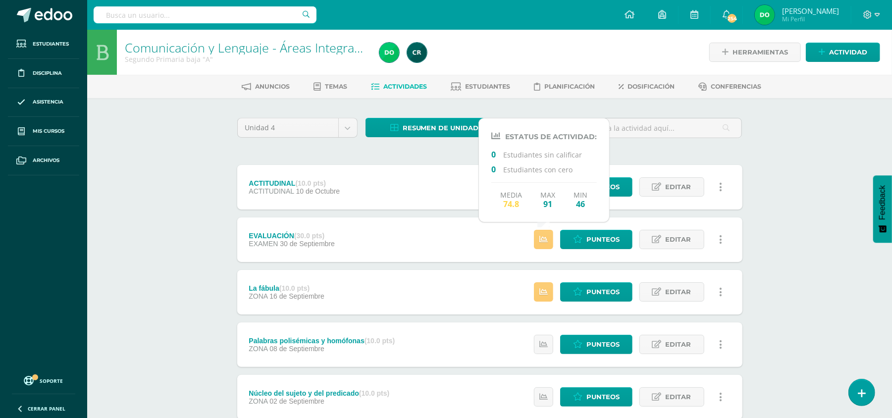
click at [787, 214] on div "Comunicación y Lenguaje - Áreas Integradas Segundo Primaria baja "A" Herramient…" at bounding box center [489, 336] width 805 height 613
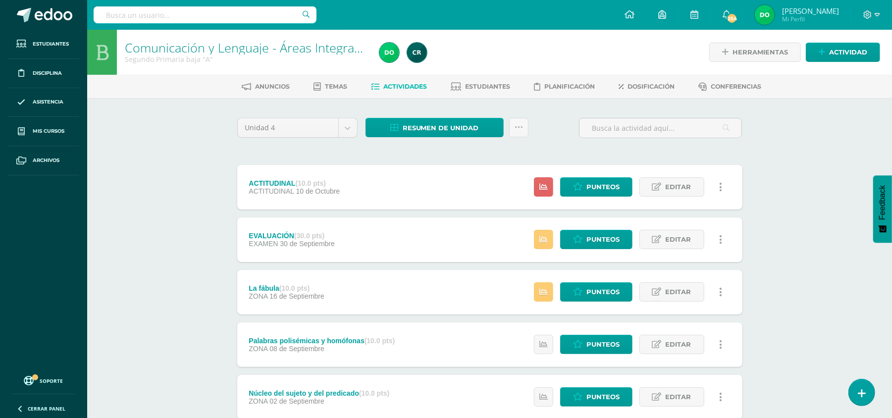
click at [533, 185] on div "Estatus de Actividad: 17 Estudiantes sin calificar 0 Estudiantes con cero Media…" at bounding box center [630, 187] width 223 height 45
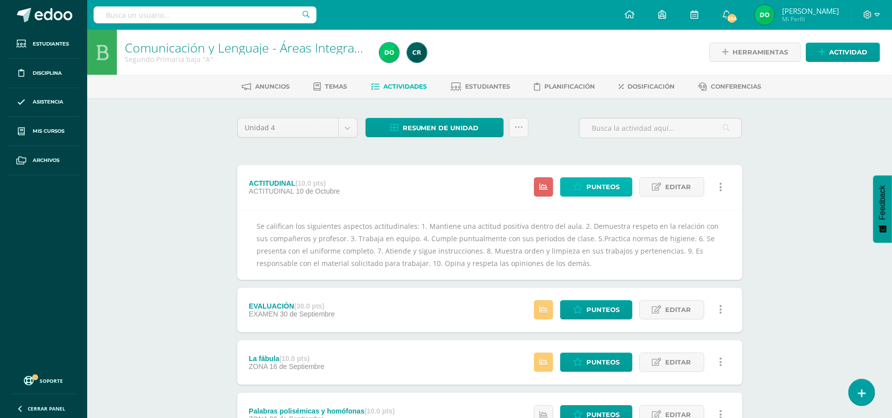
click at [580, 191] on icon at bounding box center [577, 187] width 9 height 8
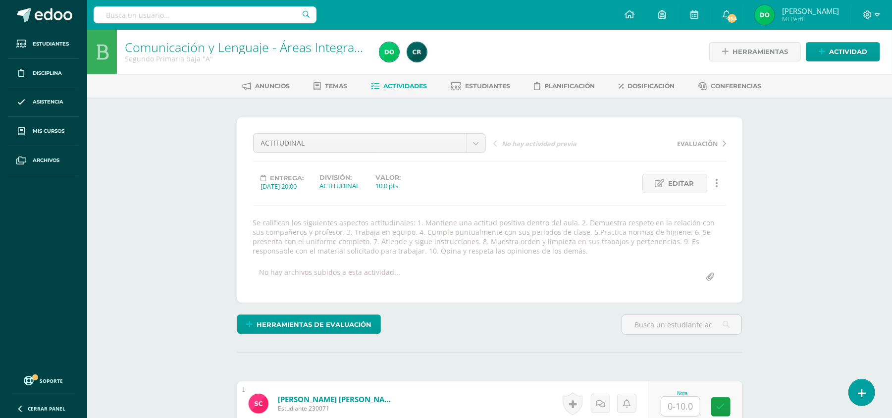
scroll to position [1, 0]
